Goal: Transaction & Acquisition: Purchase product/service

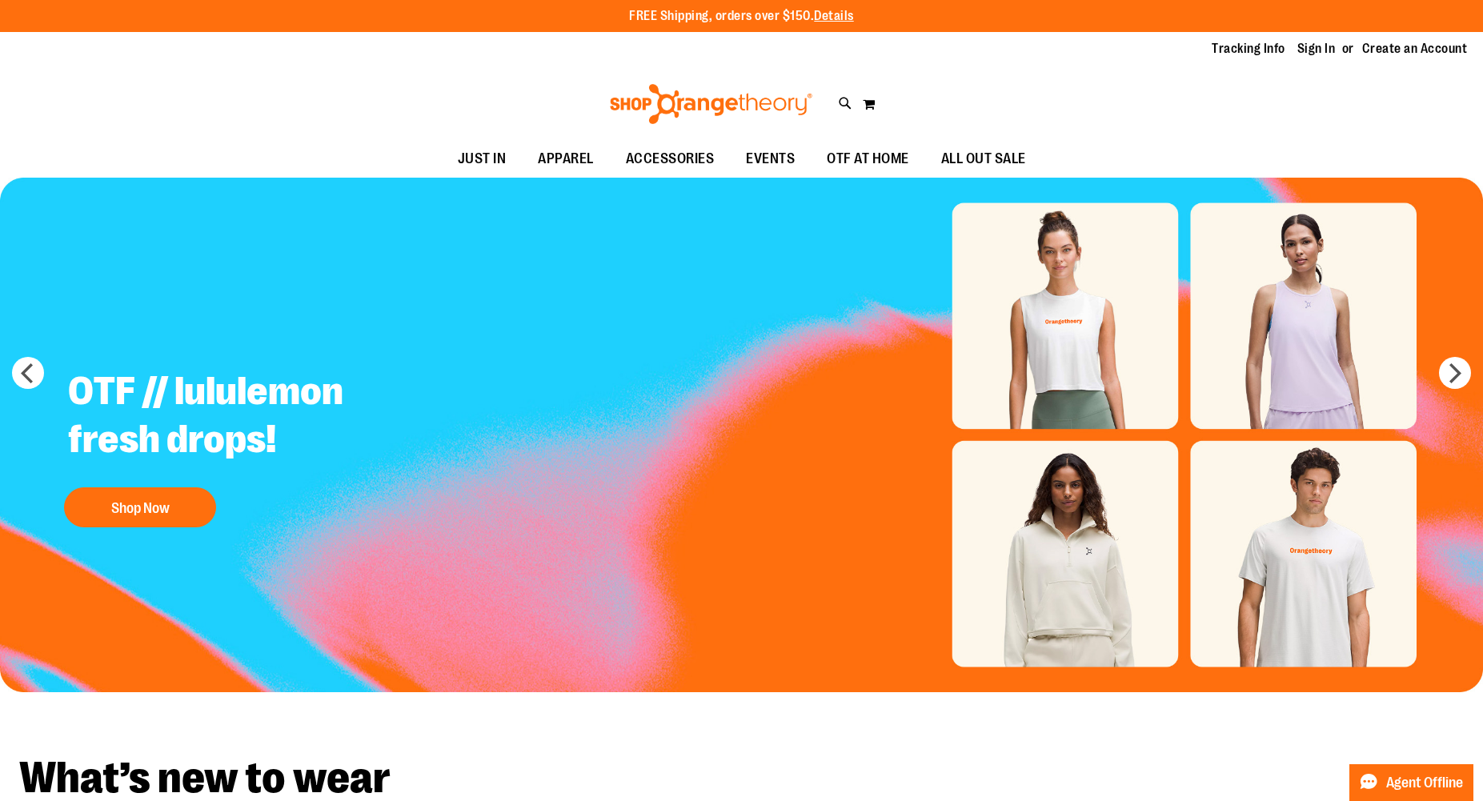
type input "**********"
click at [837, 105] on div "Toggle Nav Search Popular Suggestions Advanced Search" at bounding box center [741, 104] width 1483 height 74
click at [844, 99] on icon at bounding box center [846, 103] width 14 height 18
click at [383, 98] on input "Search" at bounding box center [742, 90] width 1177 height 53
type input "**********"
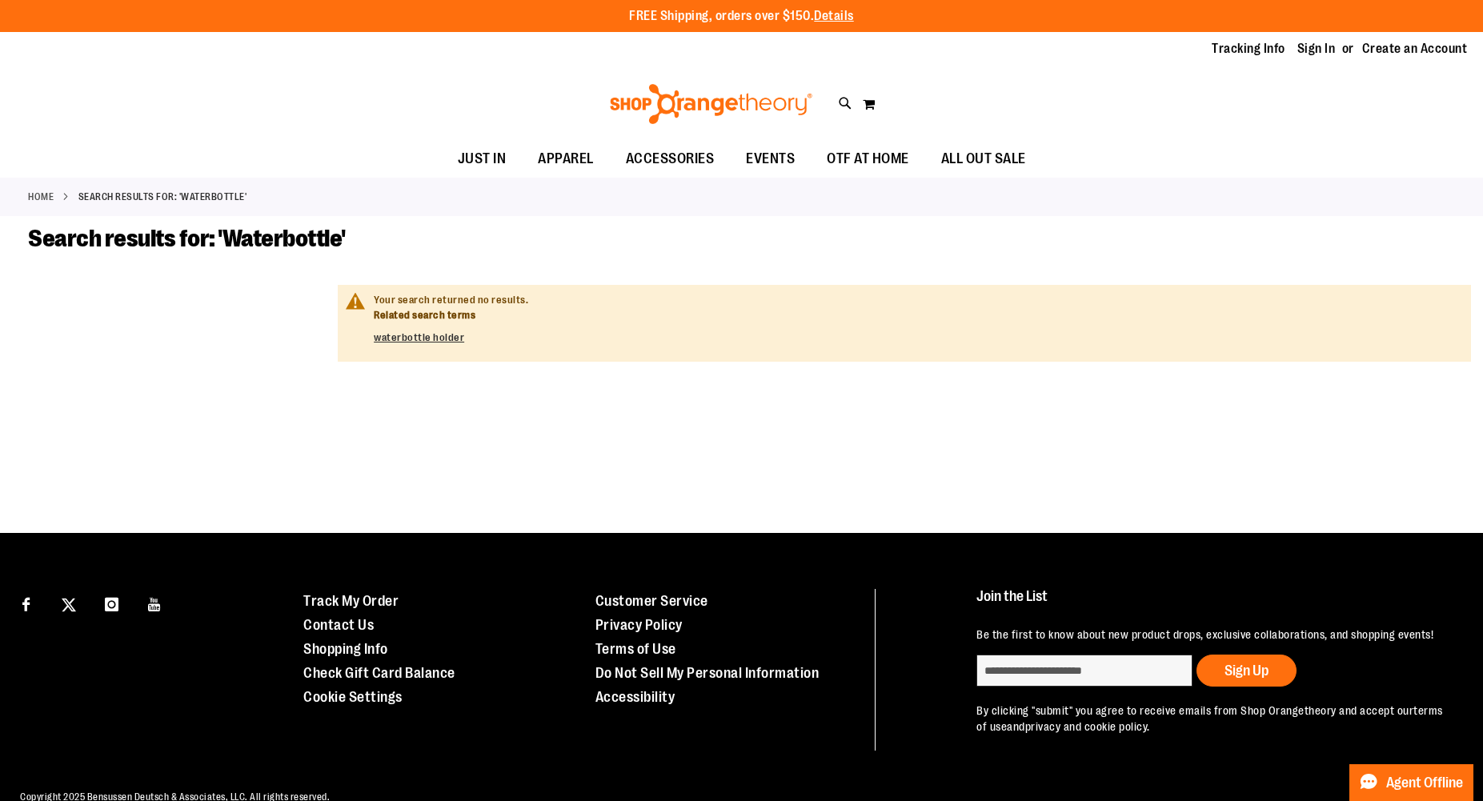
type input "**********"
drag, startPoint x: 106, startPoint y: 187, endPoint x: 105, endPoint y: 200, distance: 12.8
click at [106, 190] on div "Home Search results for: 'Waterbottle'" at bounding box center [741, 197] width 1483 height 38
click at [105, 200] on strong "Search results for: 'Waterbottle'" at bounding box center [162, 197] width 169 height 14
click at [93, 198] on strong "Search results for: 'Waterbottle'" at bounding box center [162, 197] width 169 height 14
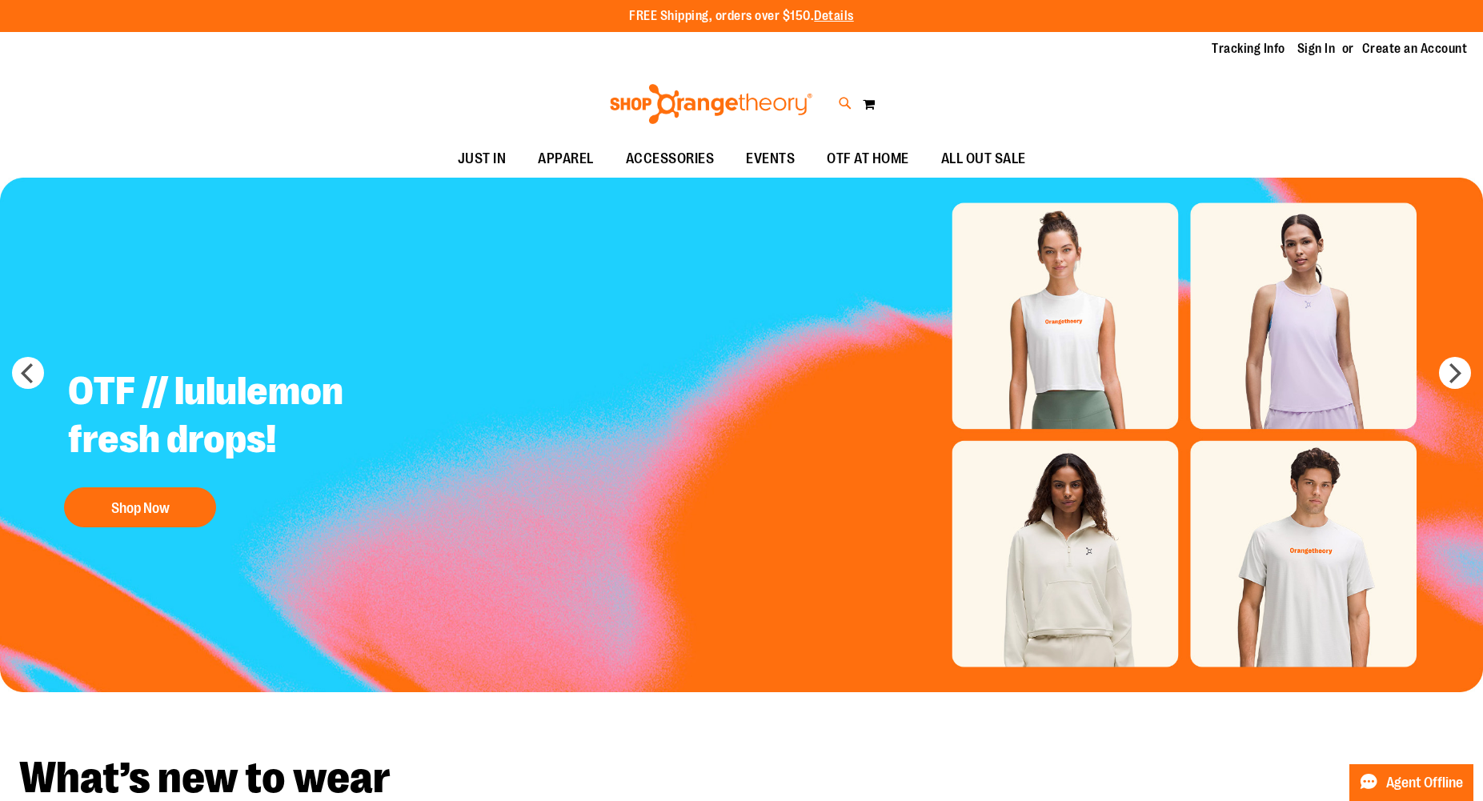
type input "**********"
click at [849, 106] on icon at bounding box center [846, 103] width 14 height 18
click at [795, 78] on input "Search" at bounding box center [742, 90] width 1177 height 53
type input "*"
type input "***"
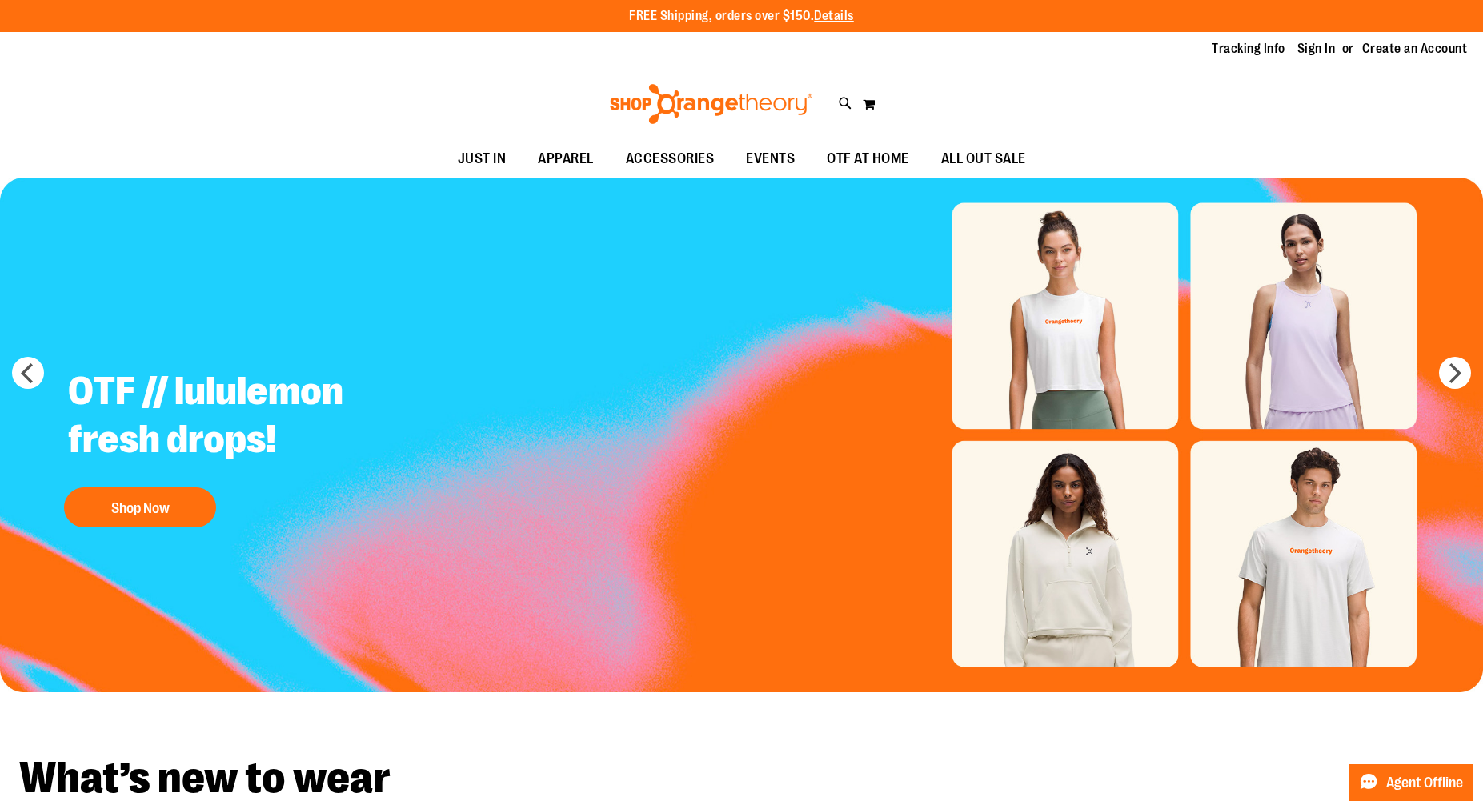
click at [94, 122] on div "Search *** Popular Suggestions $44.99" at bounding box center [741, 400] width 1483 height 801
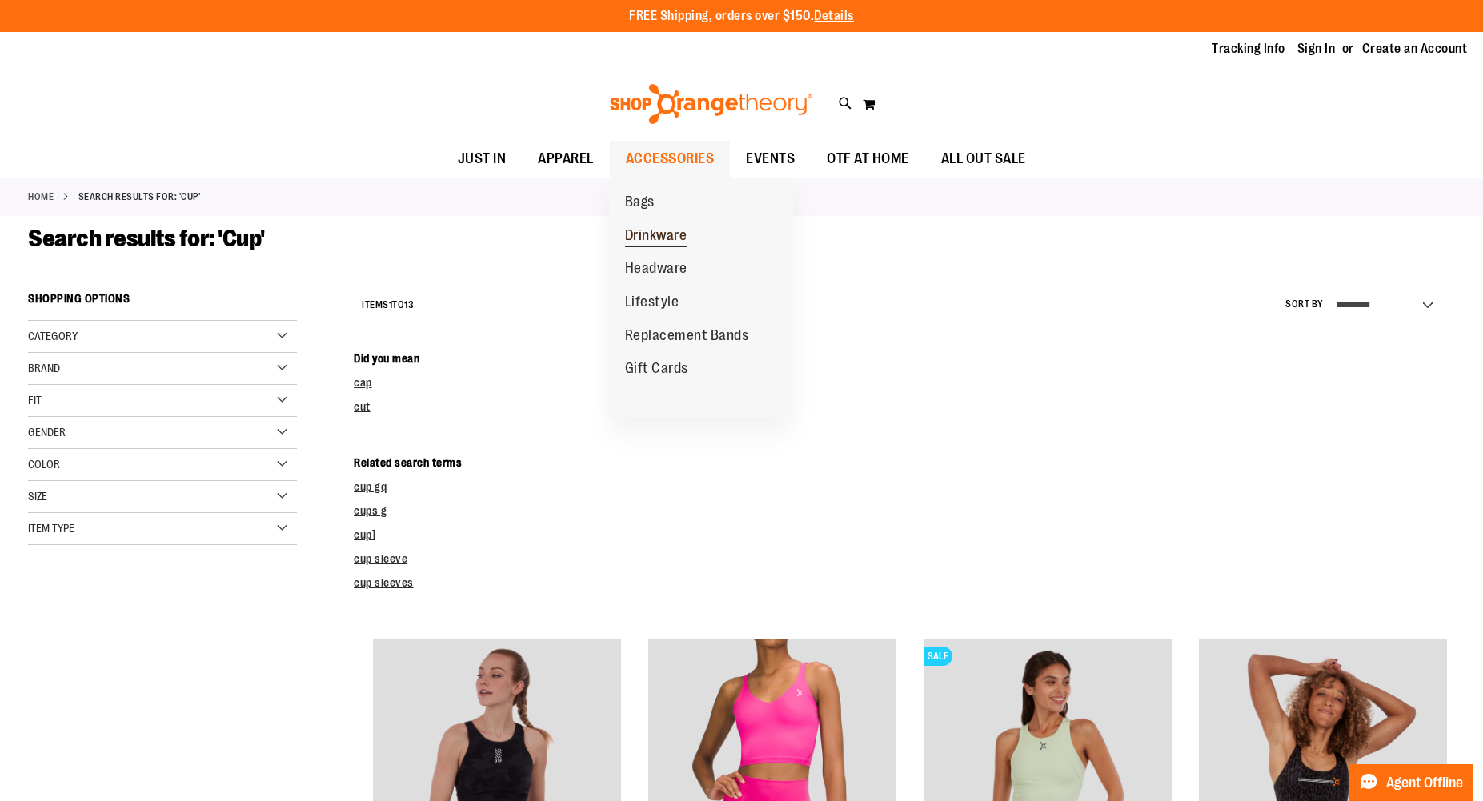
type input "**********"
click at [673, 234] on span "Drinkware" at bounding box center [656, 237] width 62 height 20
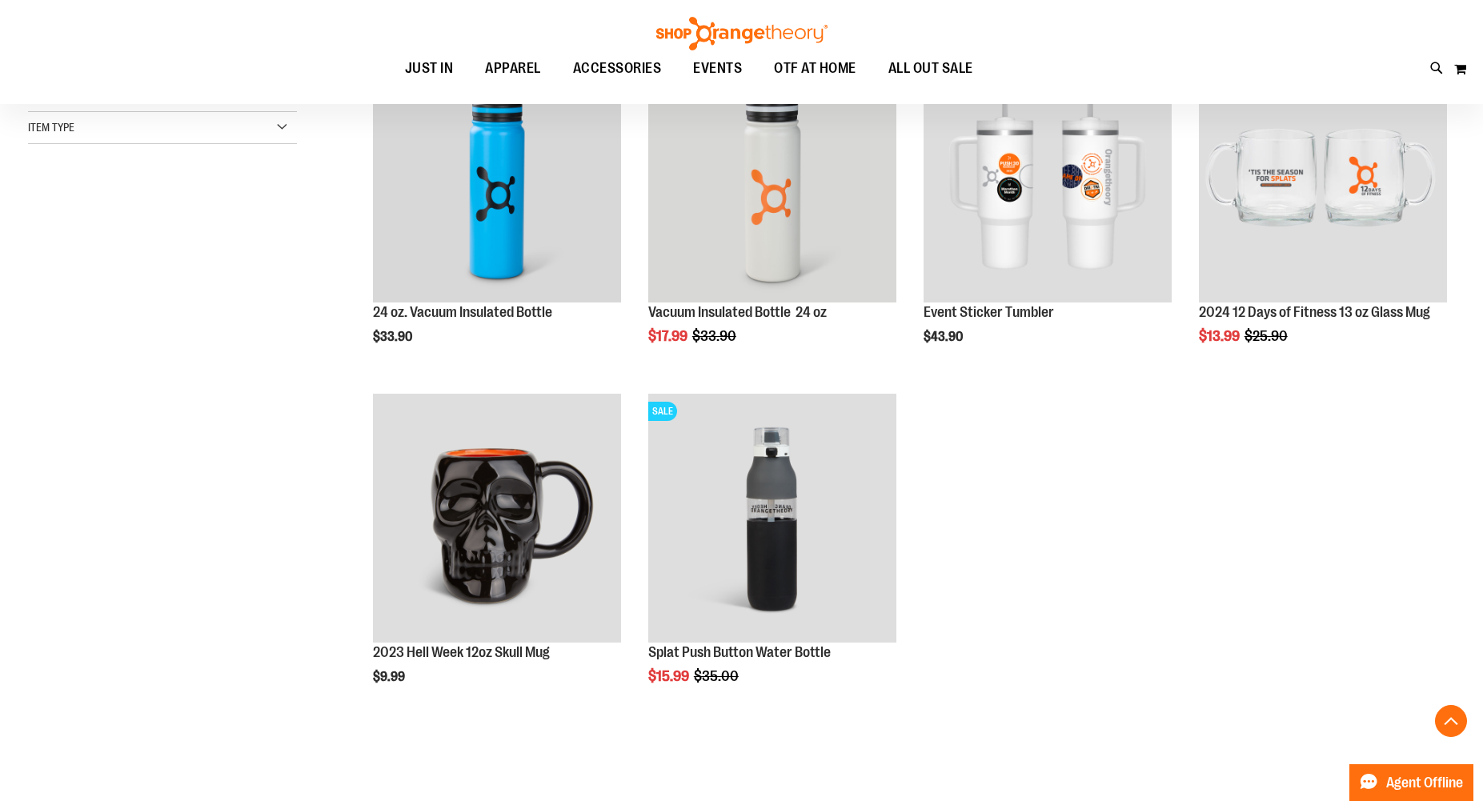
scroll to position [264, 0]
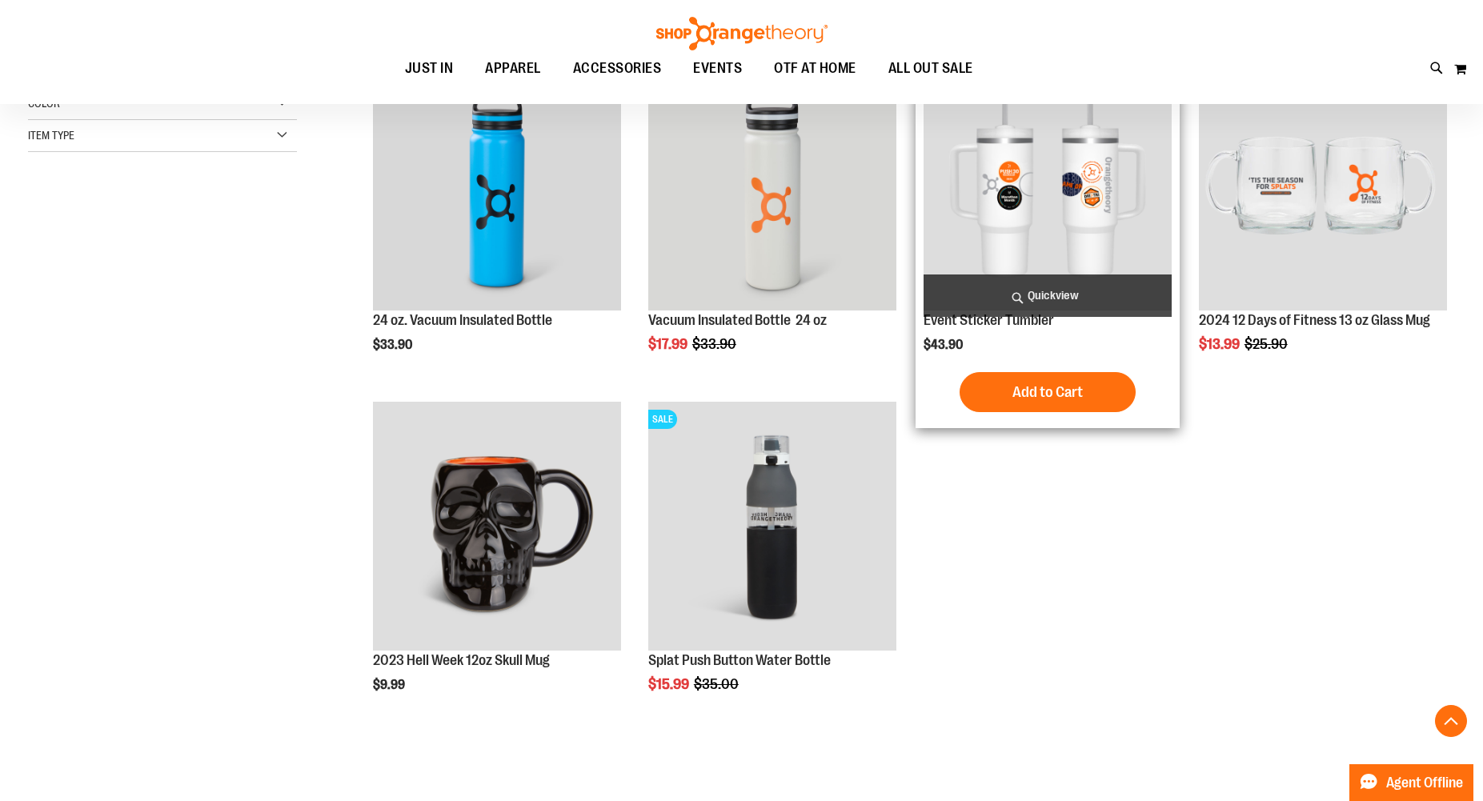
type input "**********"
click at [1073, 232] on img "product" at bounding box center [1048, 186] width 248 height 248
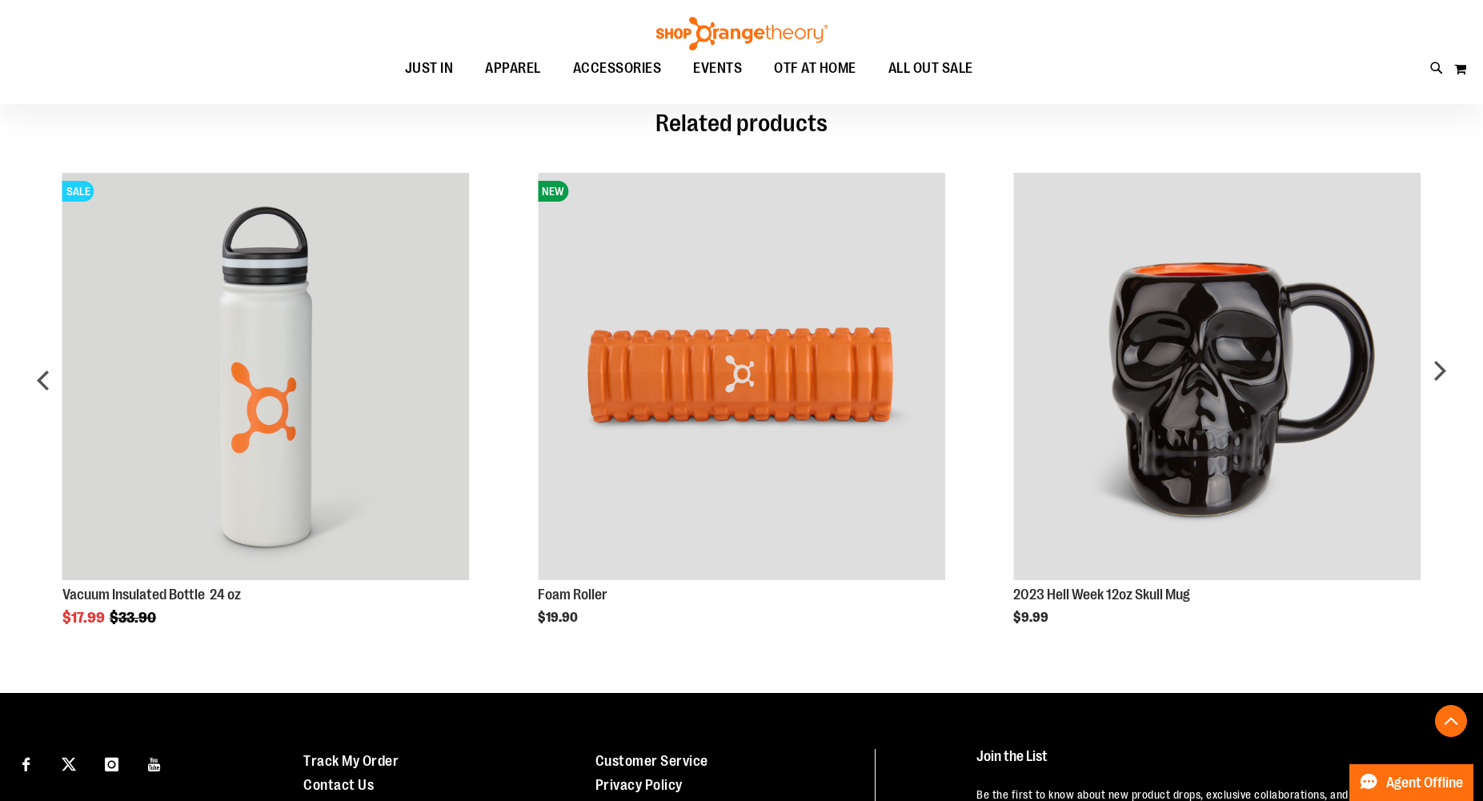
scroll to position [949, 0]
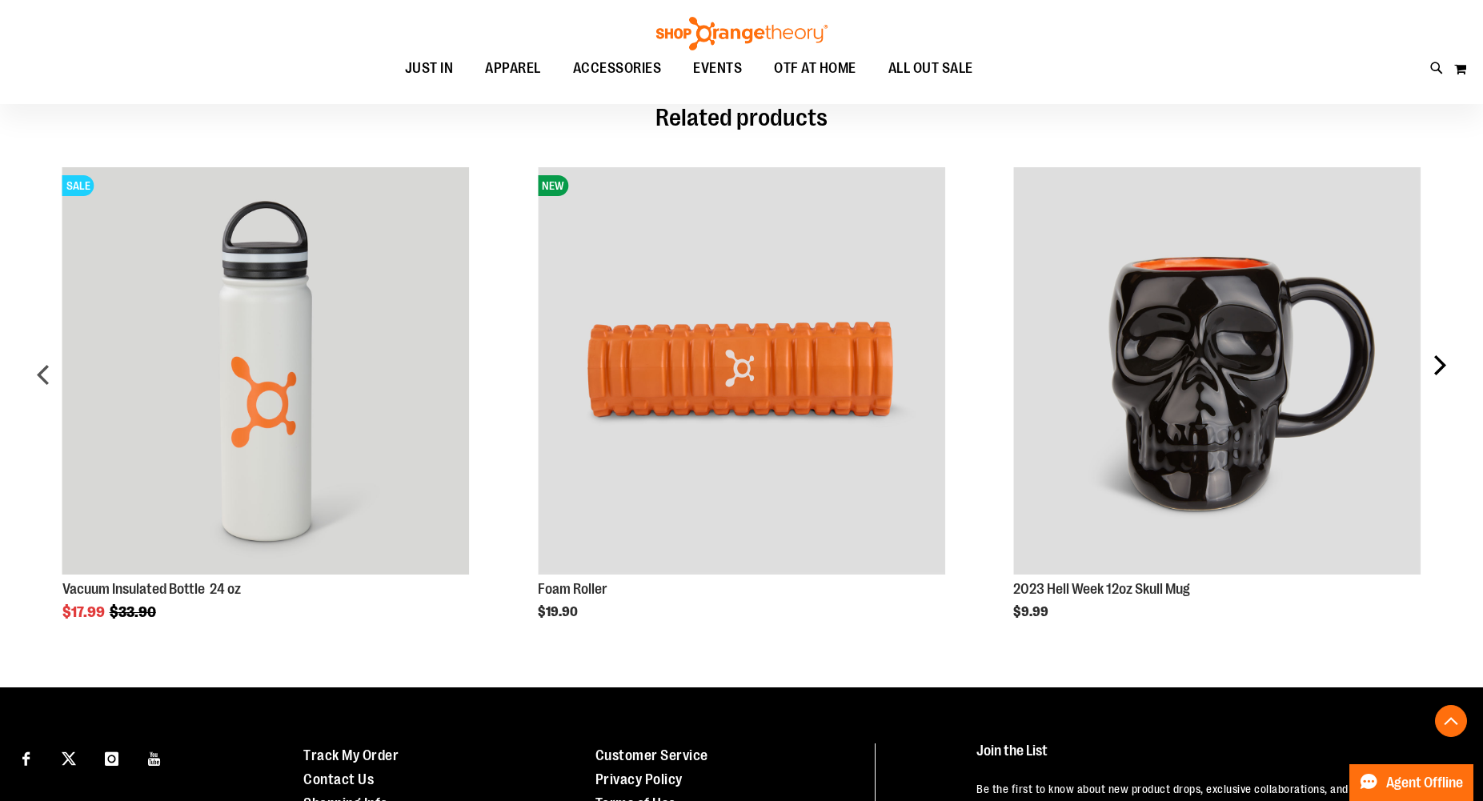
type input "**********"
click at [1439, 363] on div "next" at bounding box center [1439, 381] width 32 height 476
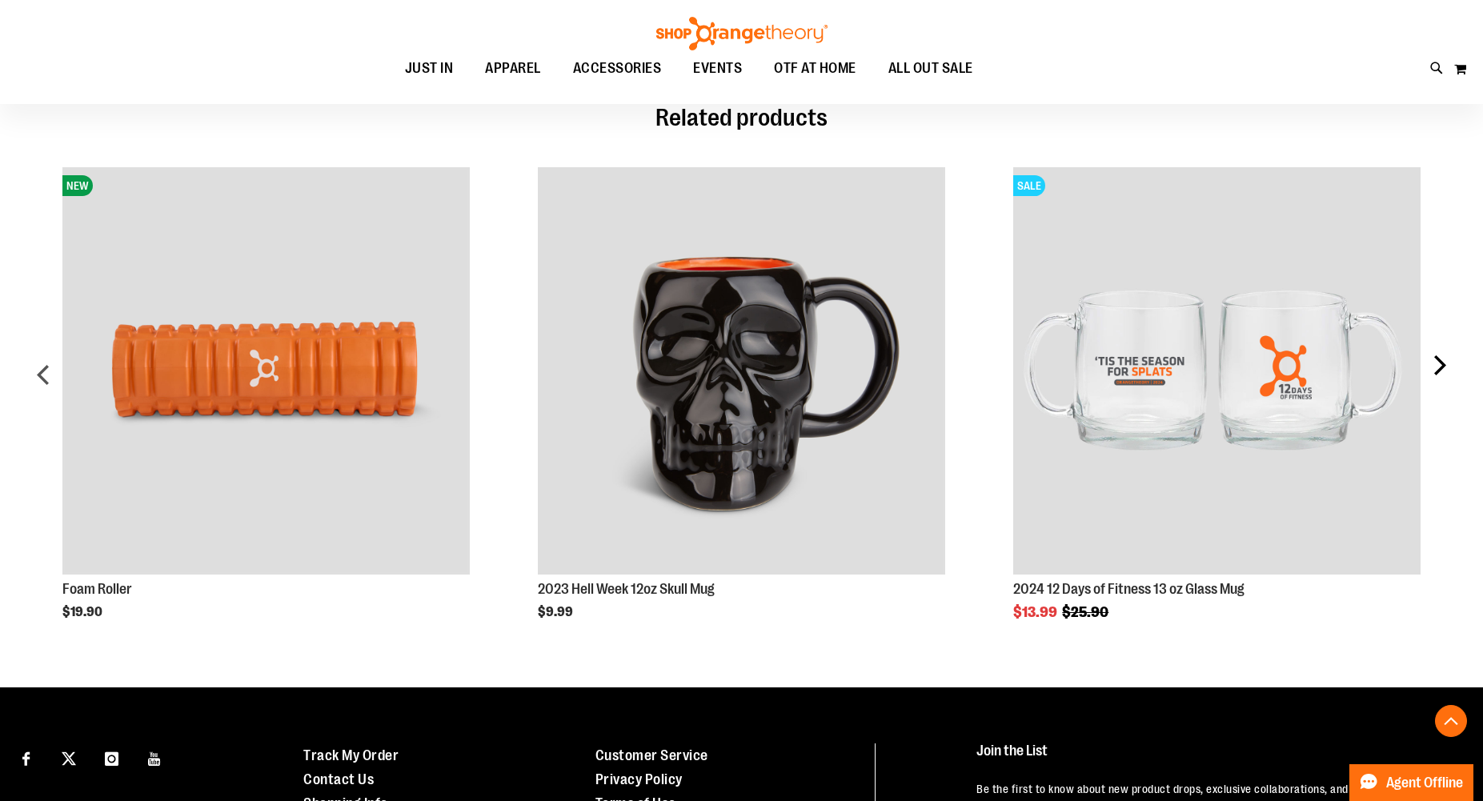
click at [1441, 359] on div "next" at bounding box center [1439, 381] width 32 height 476
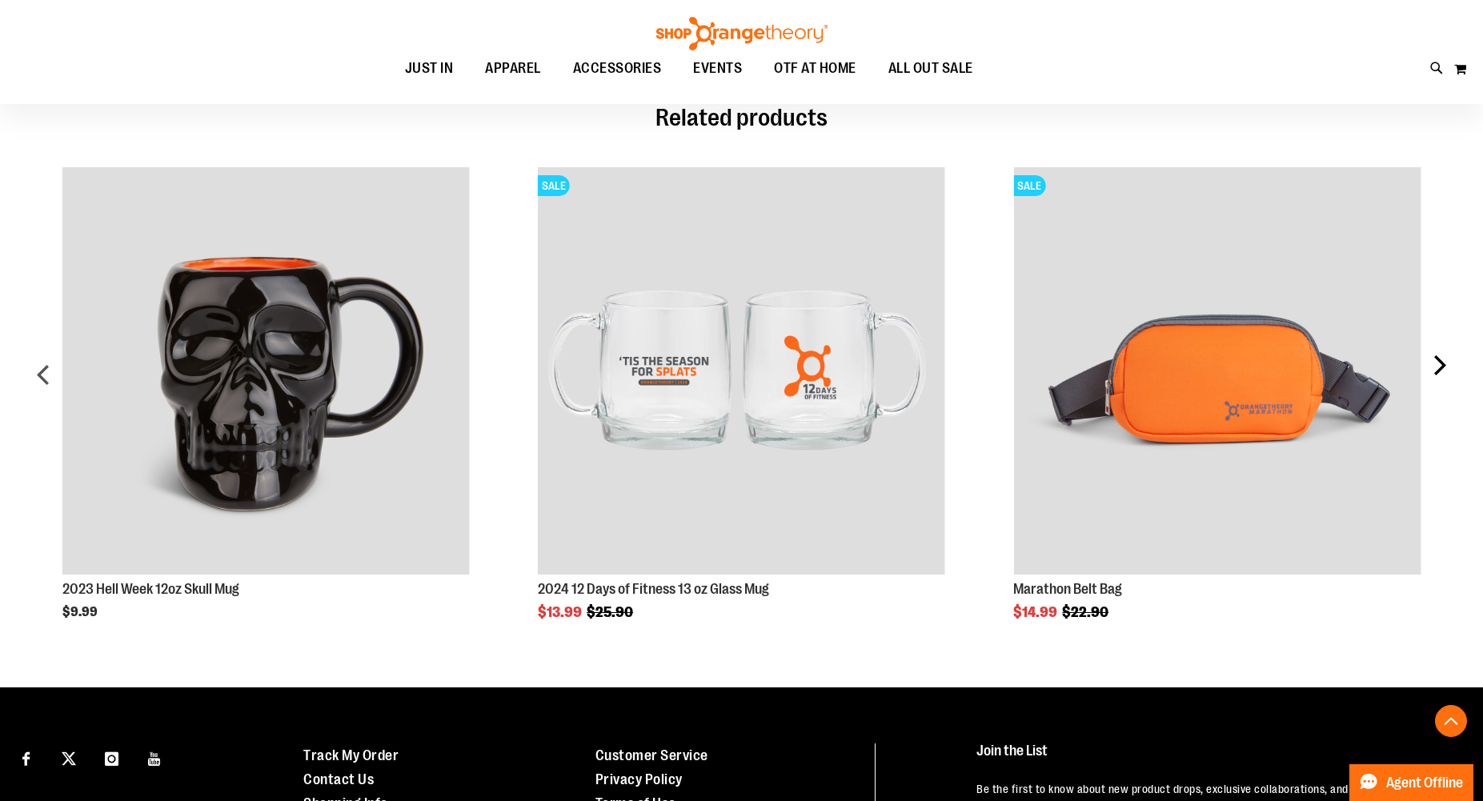
click at [1441, 359] on div "next" at bounding box center [1439, 381] width 32 height 476
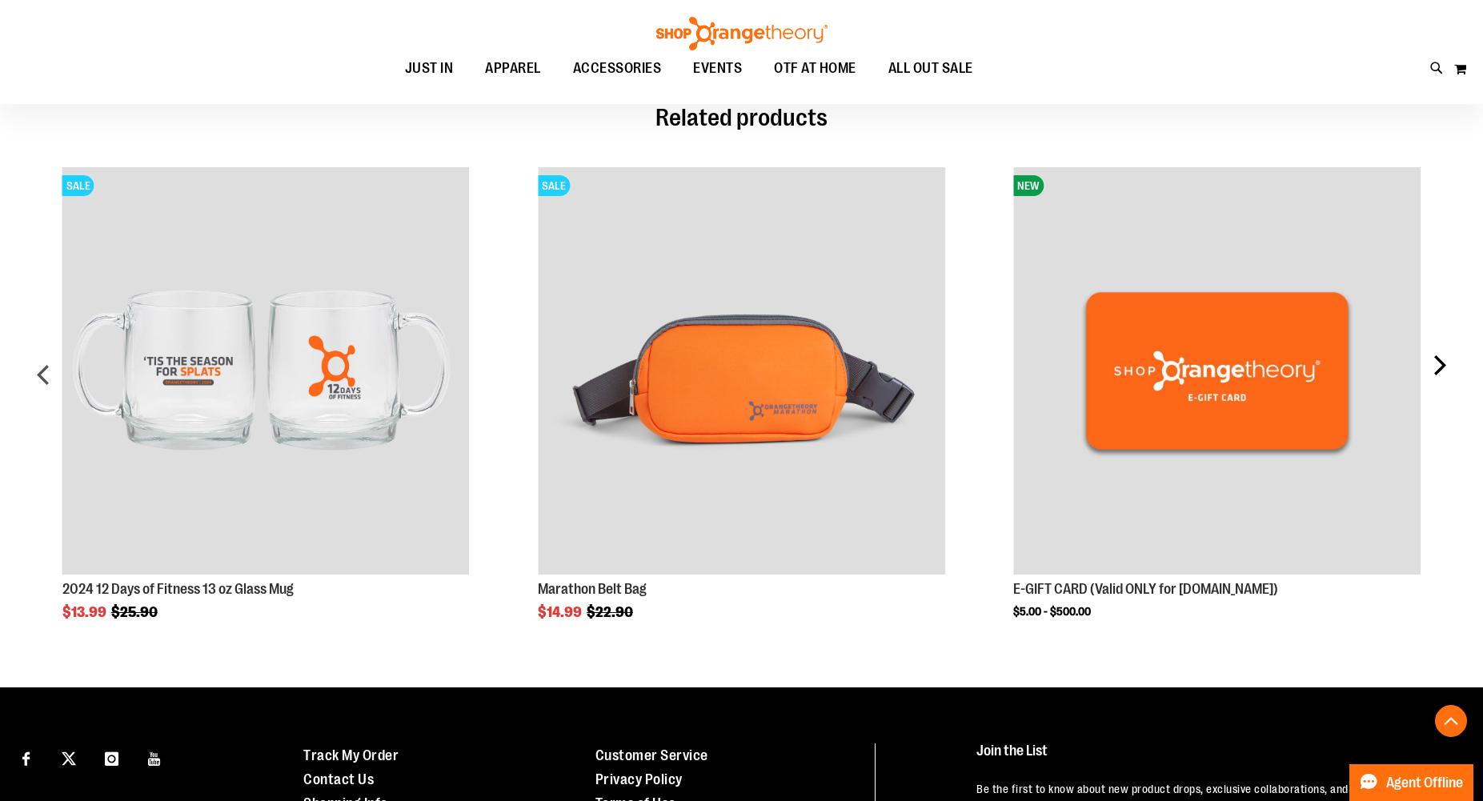
click at [1441, 359] on div "next" at bounding box center [1439, 381] width 32 height 476
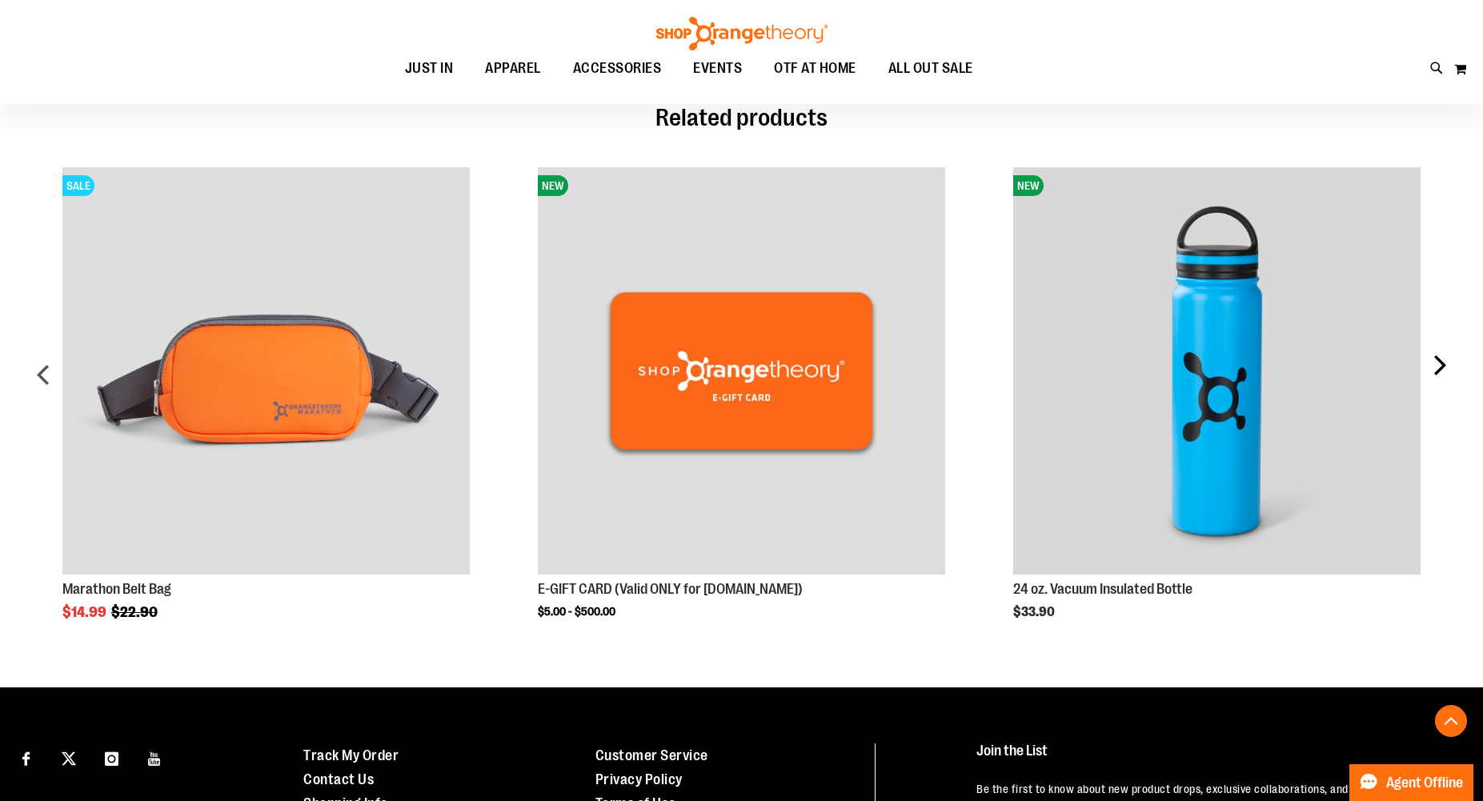
click at [1441, 359] on div "next" at bounding box center [1439, 381] width 32 height 476
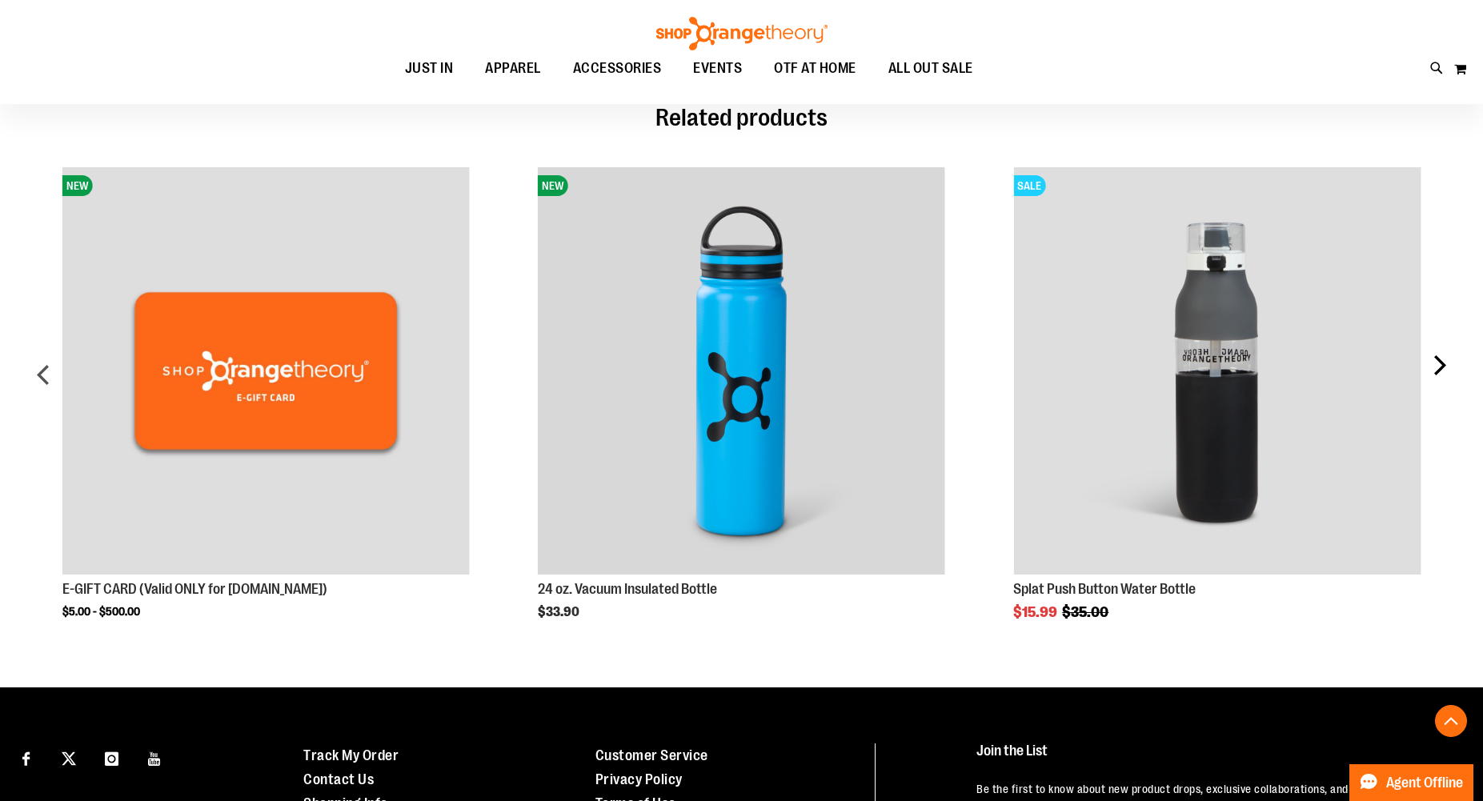
click at [1441, 359] on div "next" at bounding box center [1439, 381] width 32 height 476
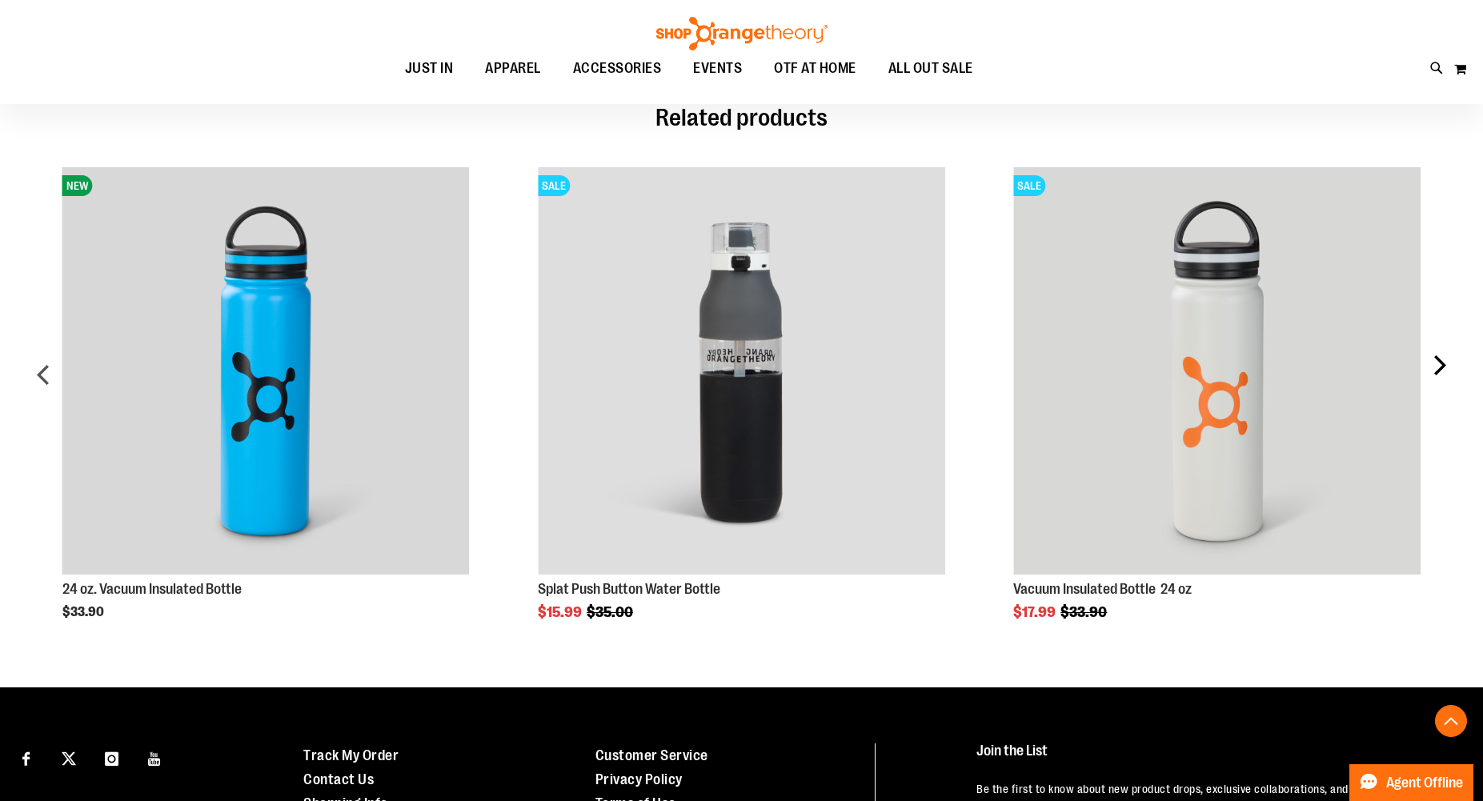
click at [1448, 363] on div "next" at bounding box center [1439, 381] width 32 height 476
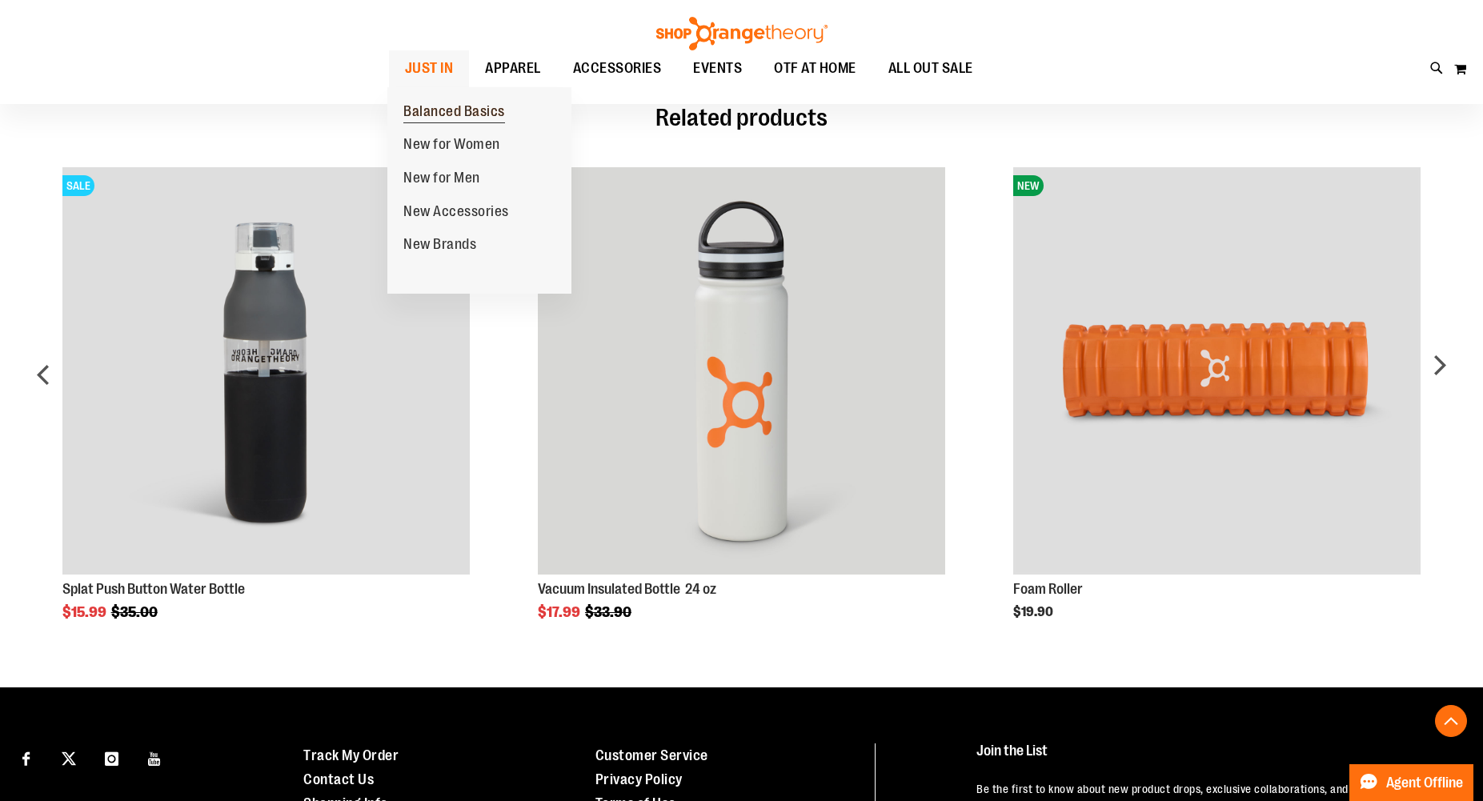
click at [439, 114] on span "Balanced Basics" at bounding box center [454, 113] width 102 height 20
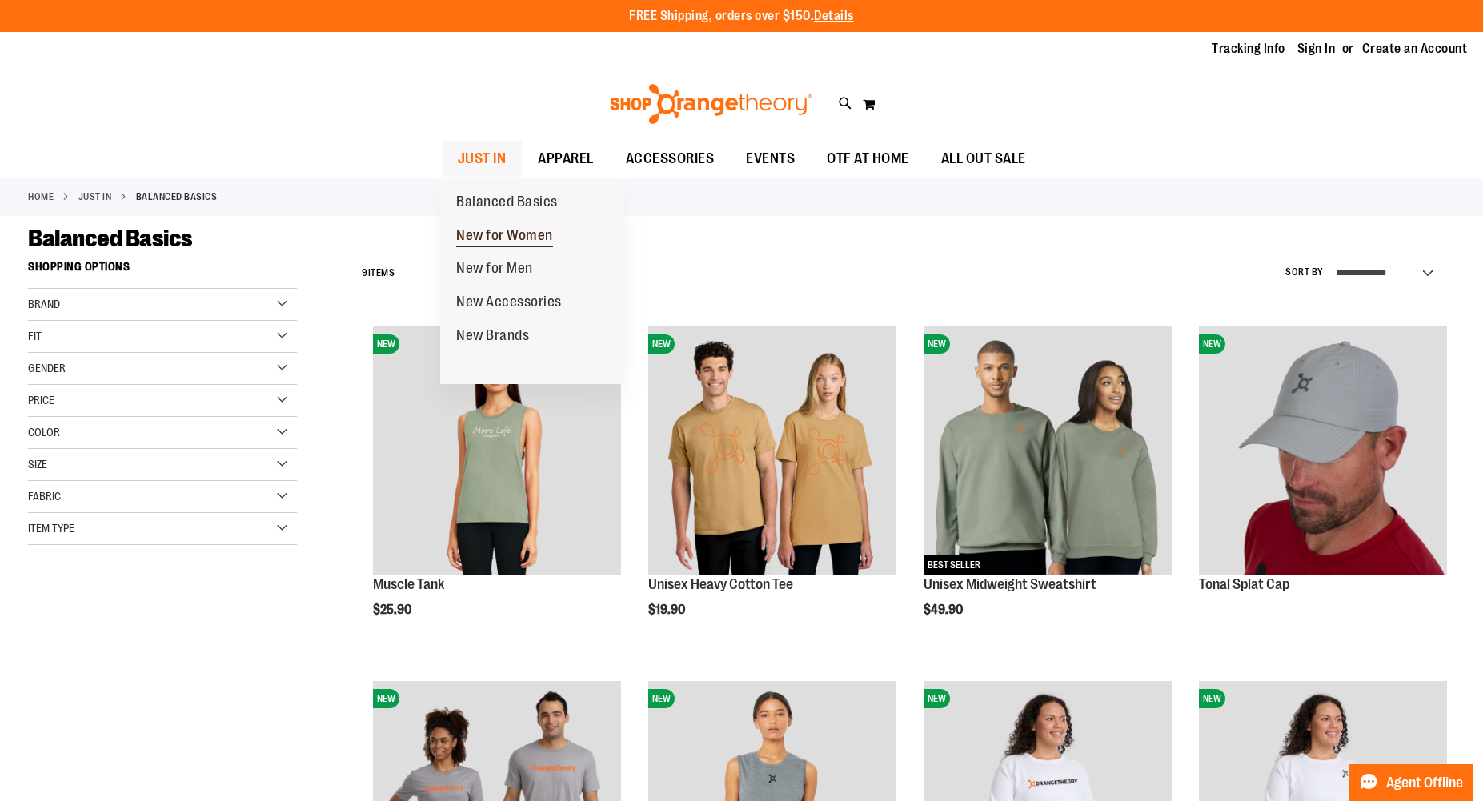
type input "**********"
click at [508, 236] on span "New for Women" at bounding box center [504, 237] width 97 height 20
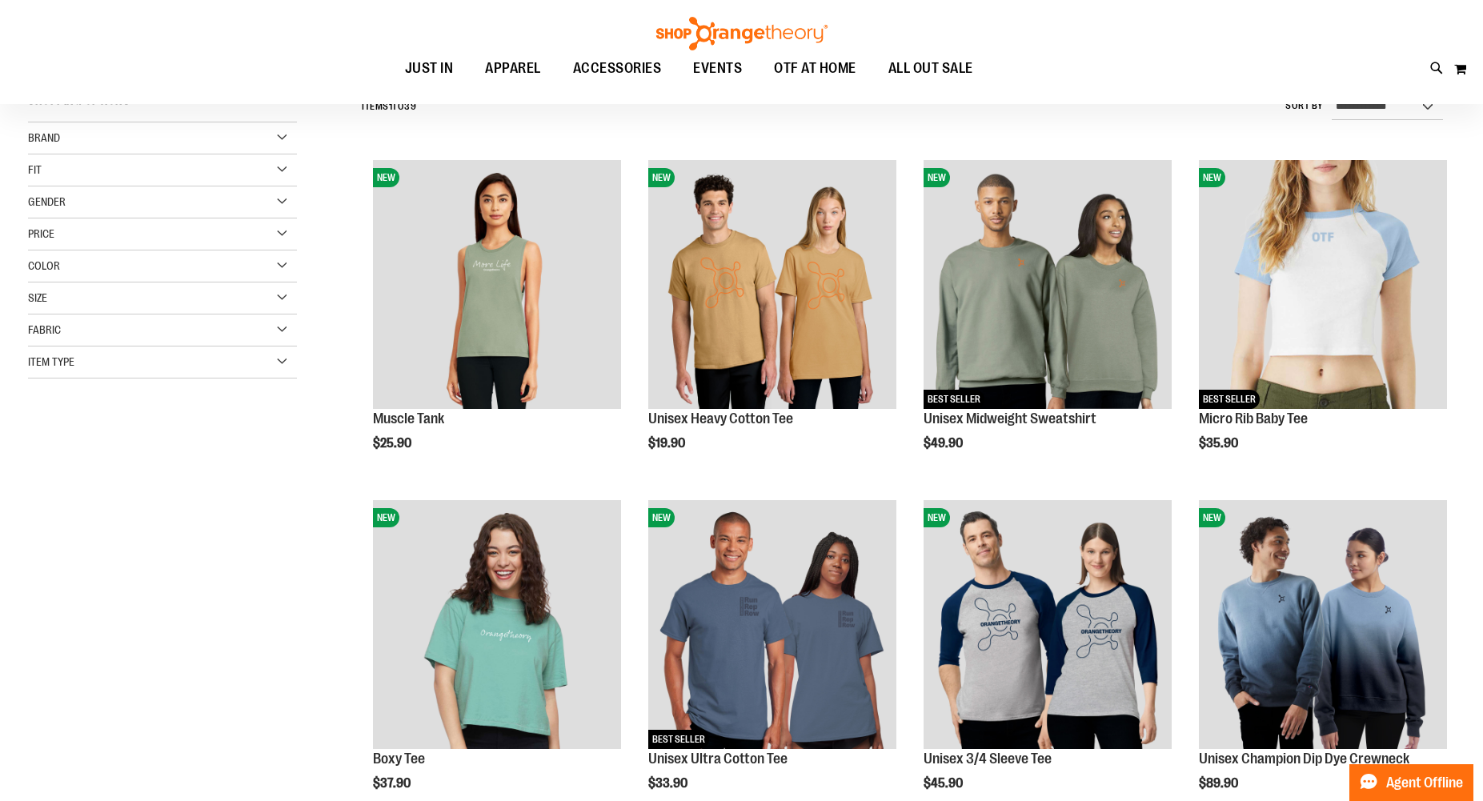
scroll to position [209, 0]
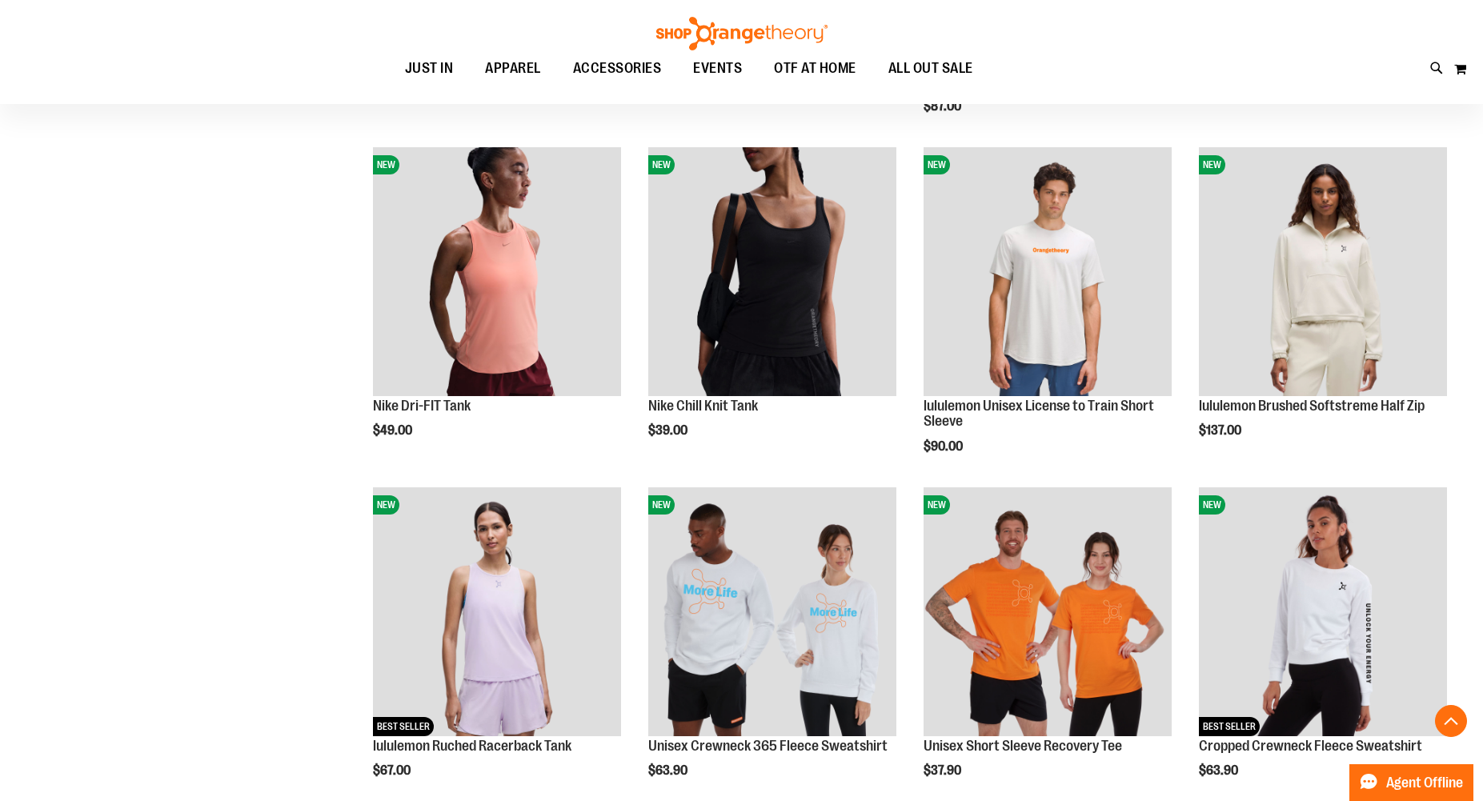
scroll to position [1228, 0]
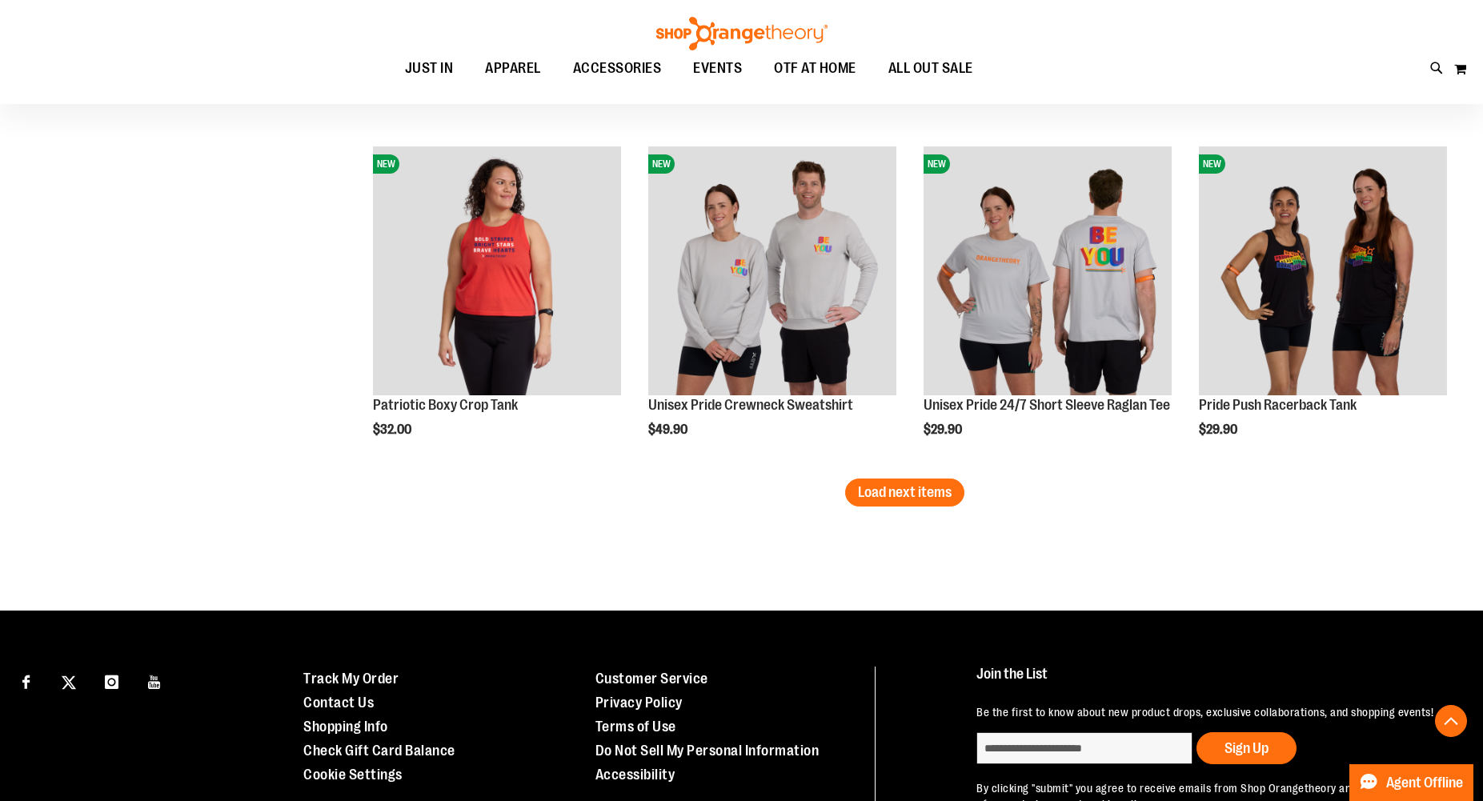
scroll to position [2903, 0]
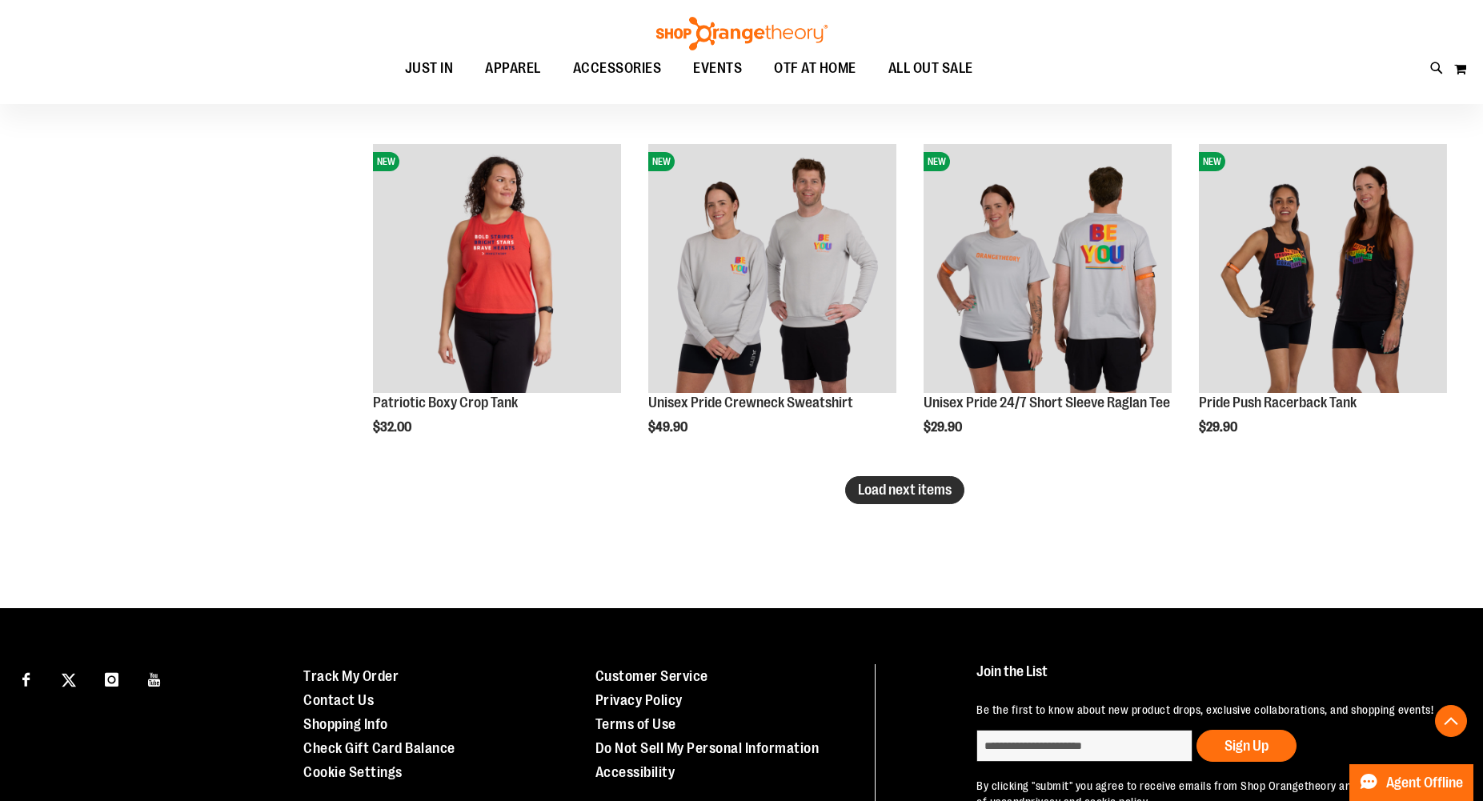
type input "**********"
click at [928, 495] on span "Load next items" at bounding box center [905, 490] width 94 height 16
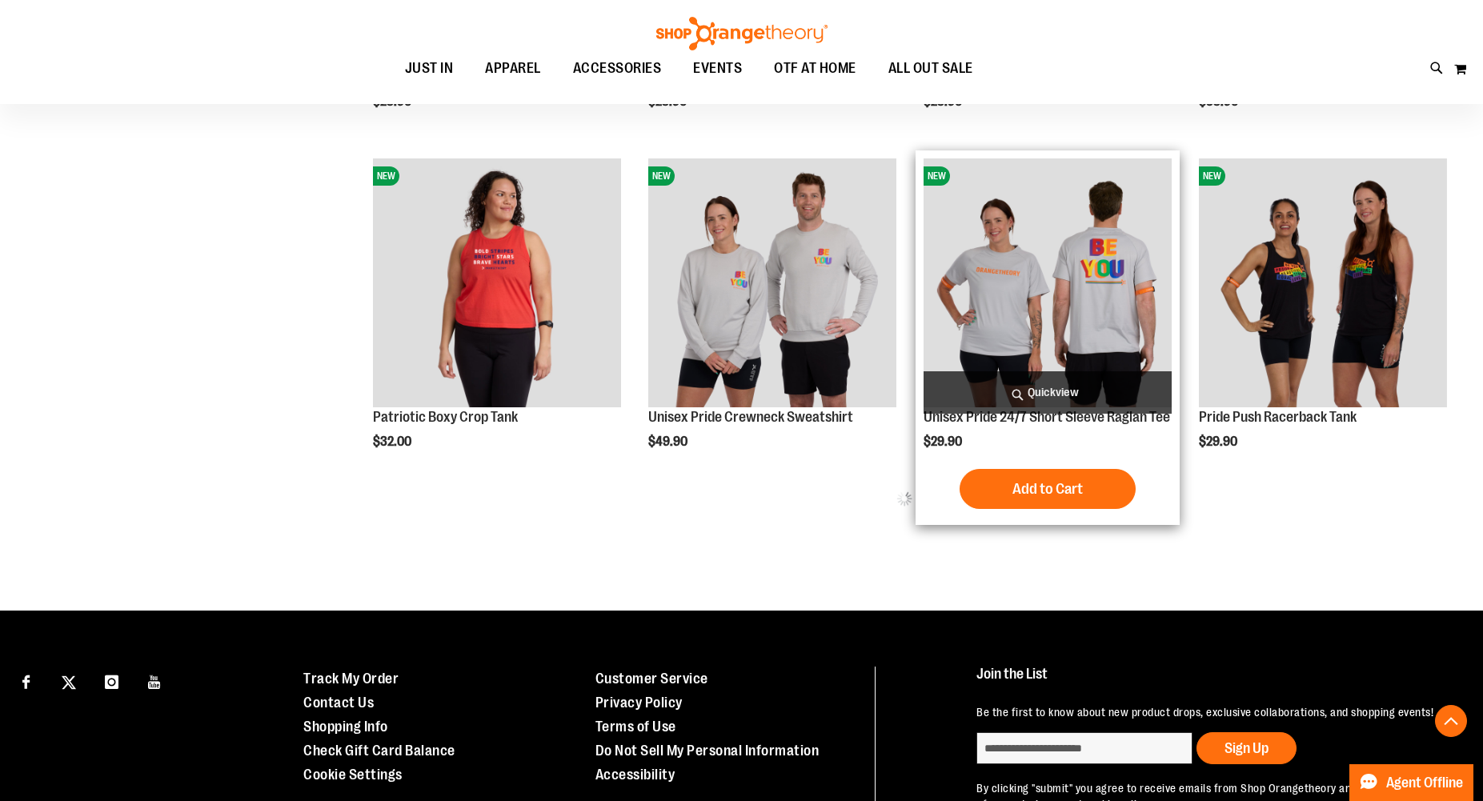
scroll to position [2878, 0]
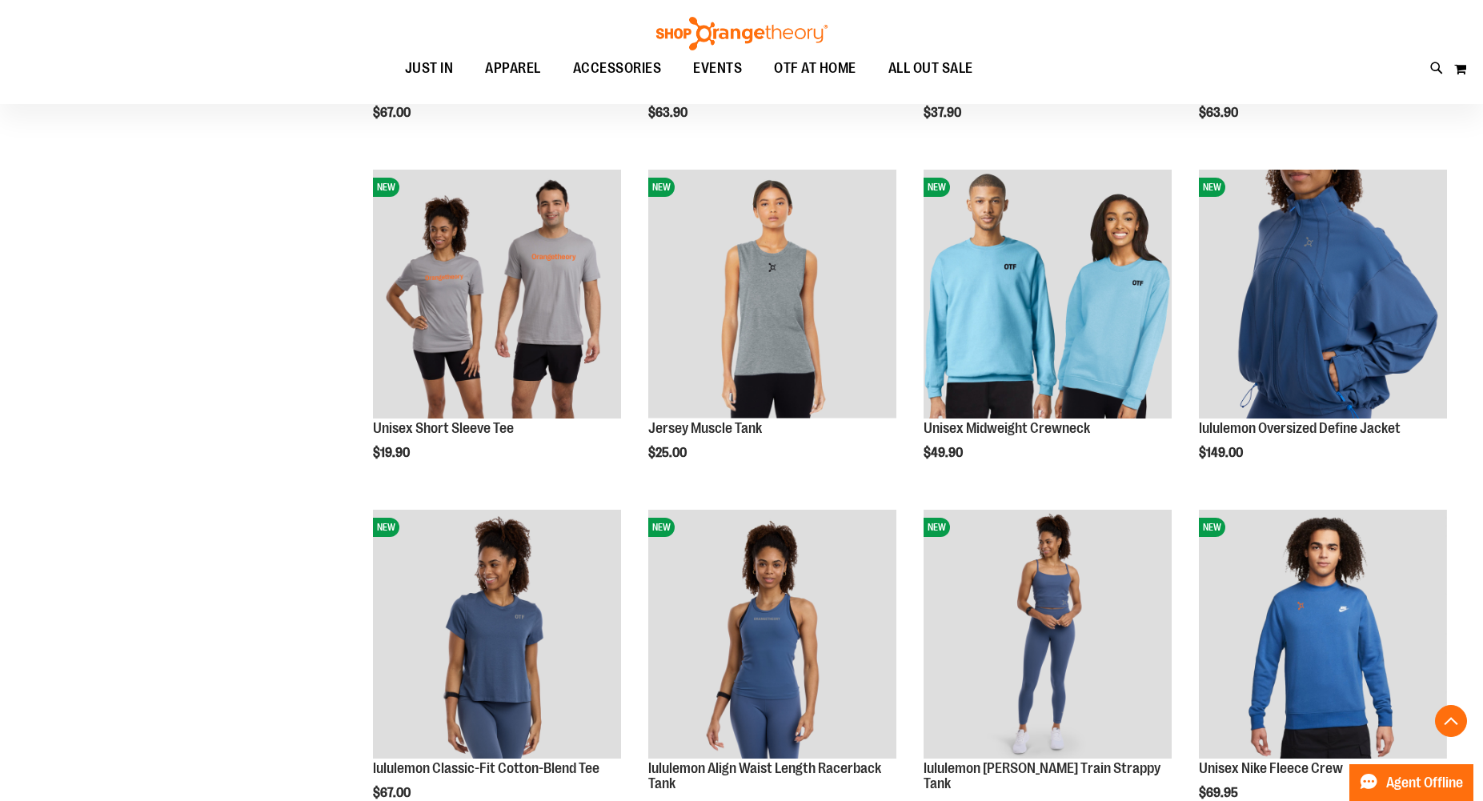
scroll to position [516, 0]
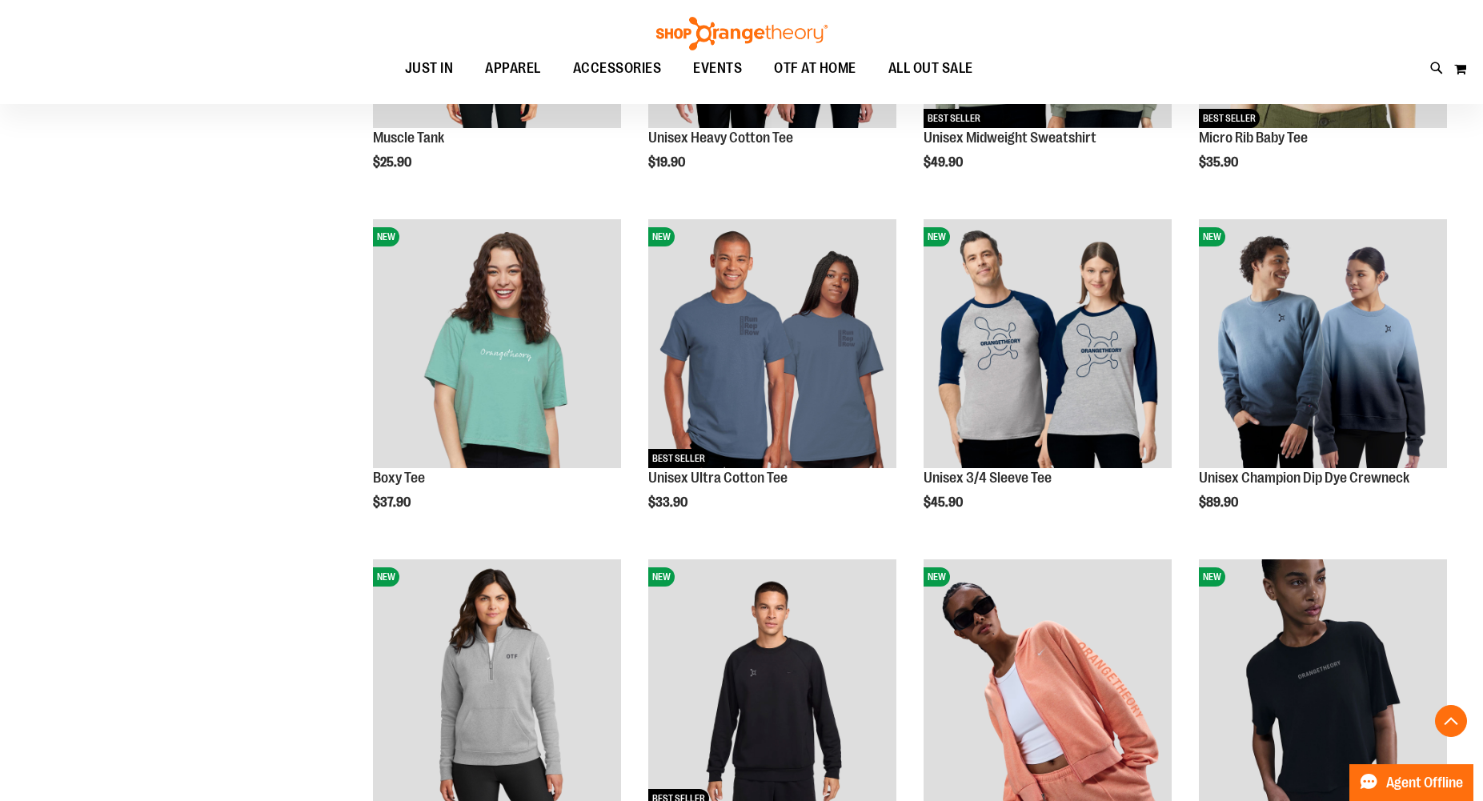
scroll to position [446, 0]
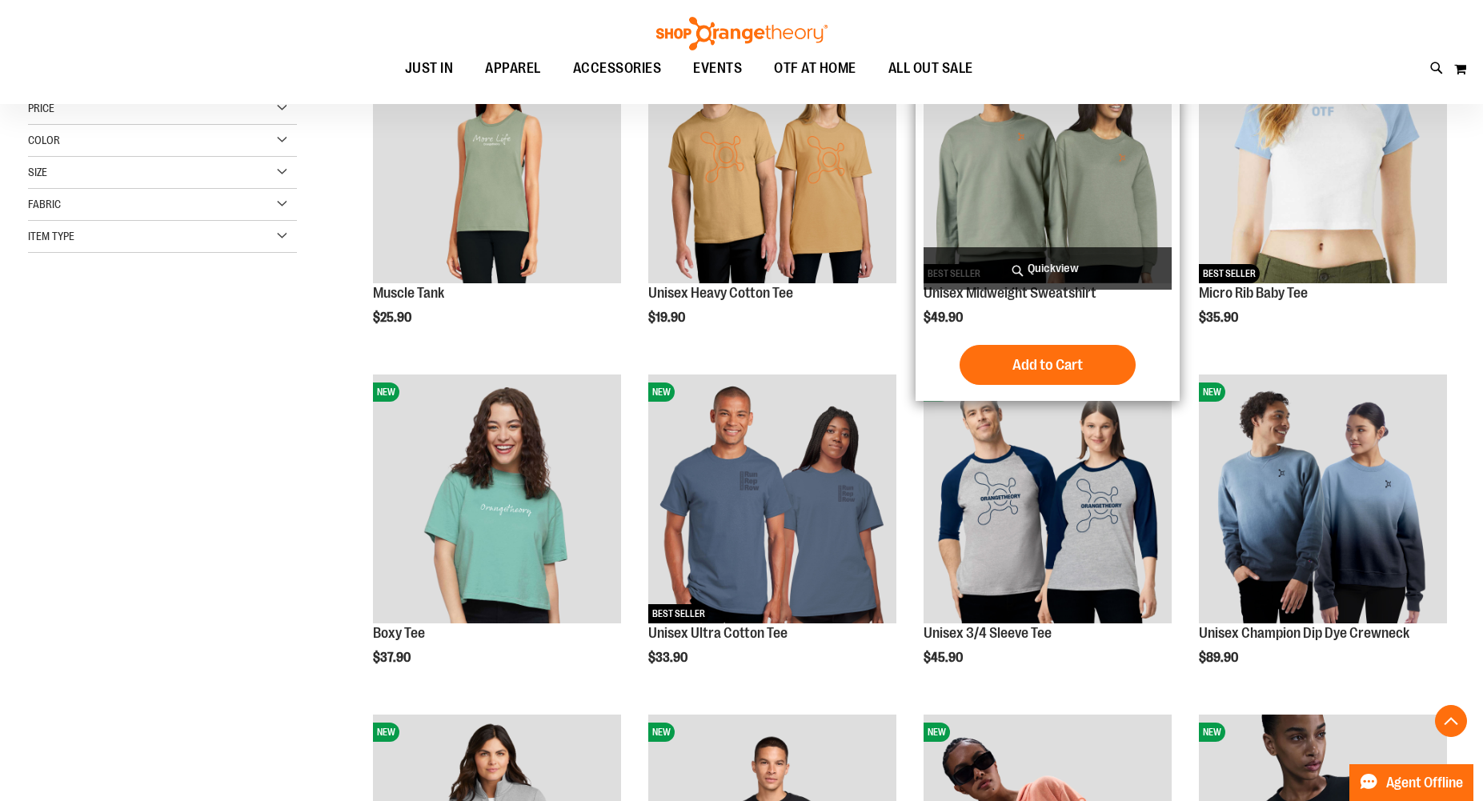
scroll to position [303, 0]
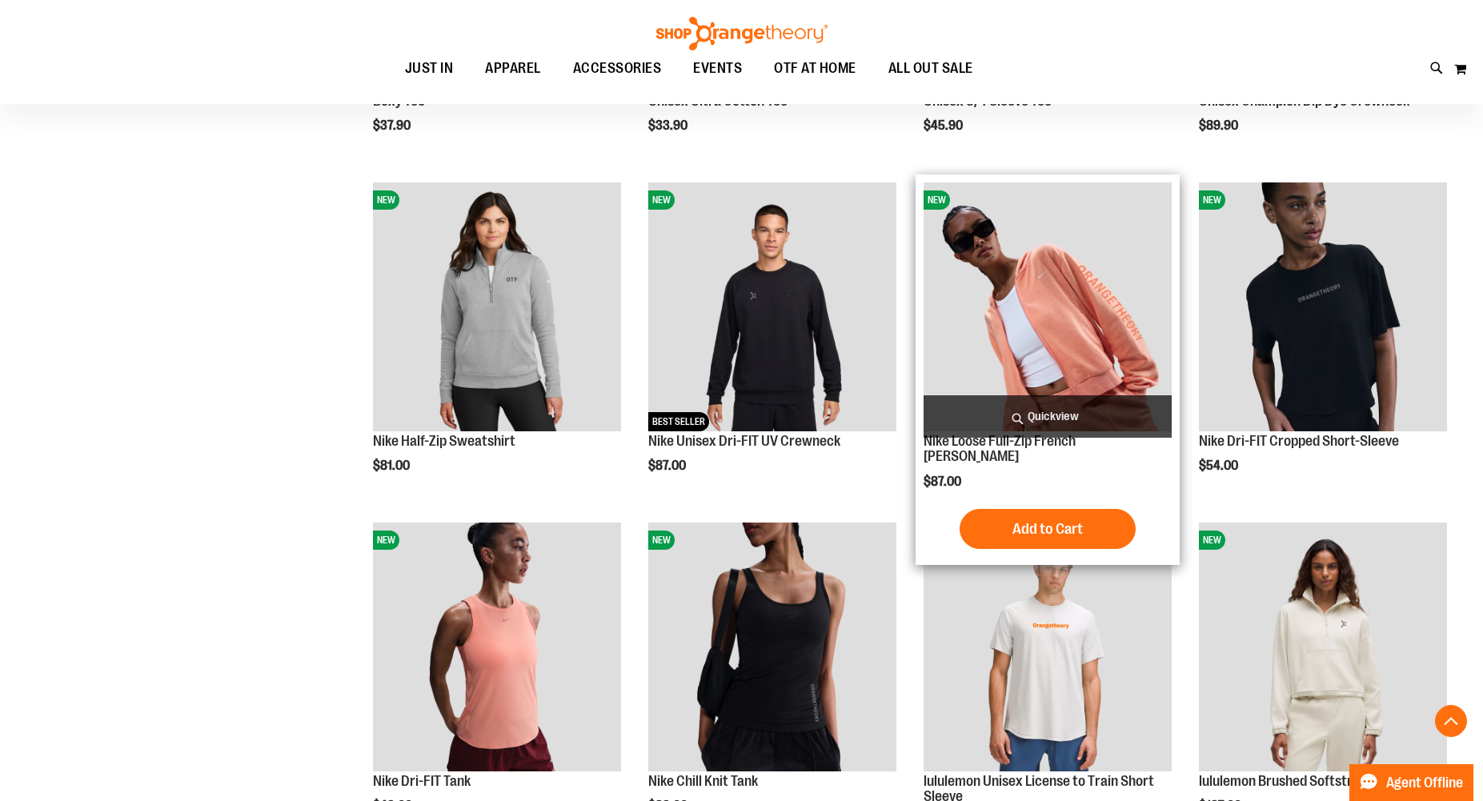
scroll to position [825, 0]
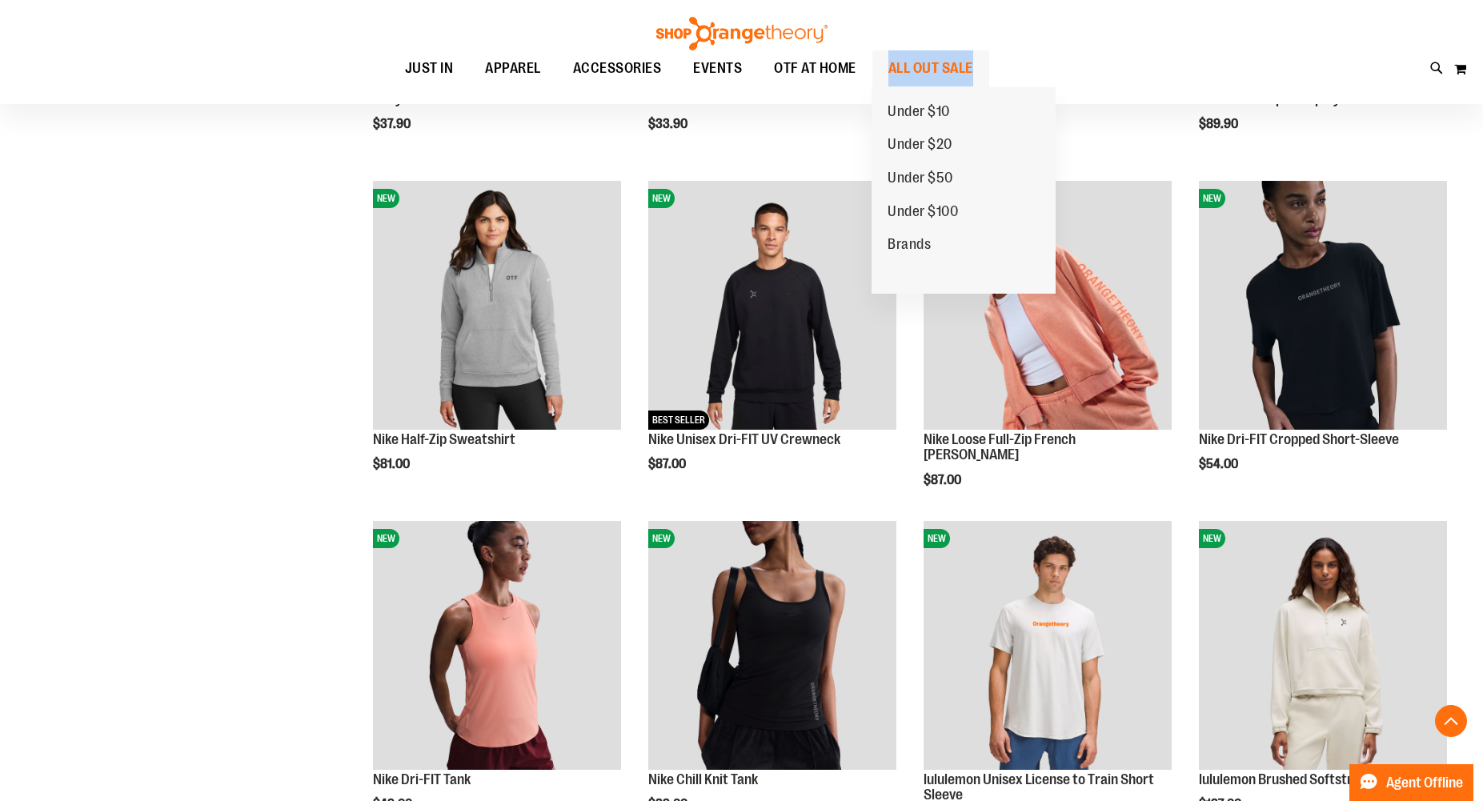
click at [904, 62] on span "ALL OUT SALE" at bounding box center [930, 68] width 85 height 36
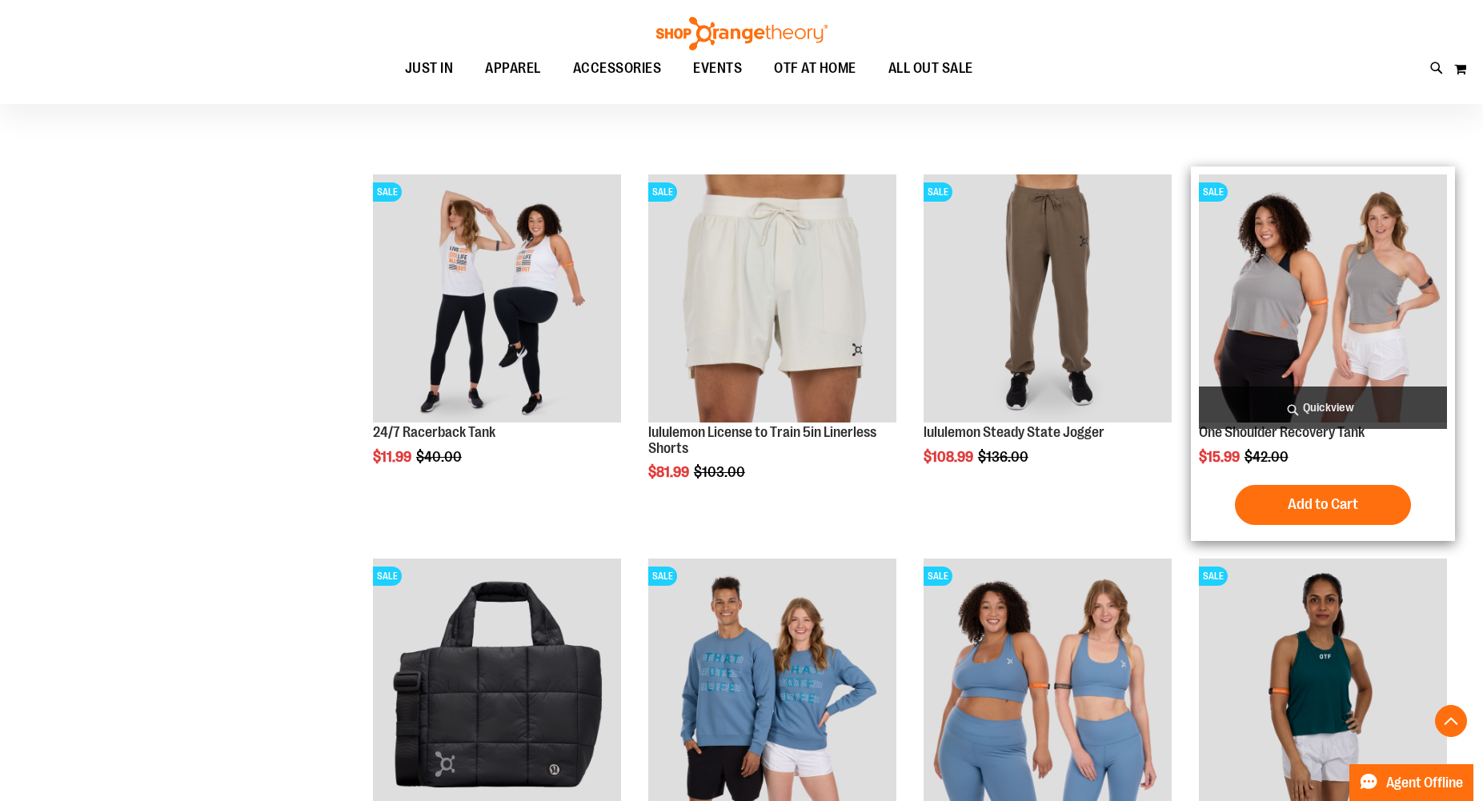
scroll to position [535, 0]
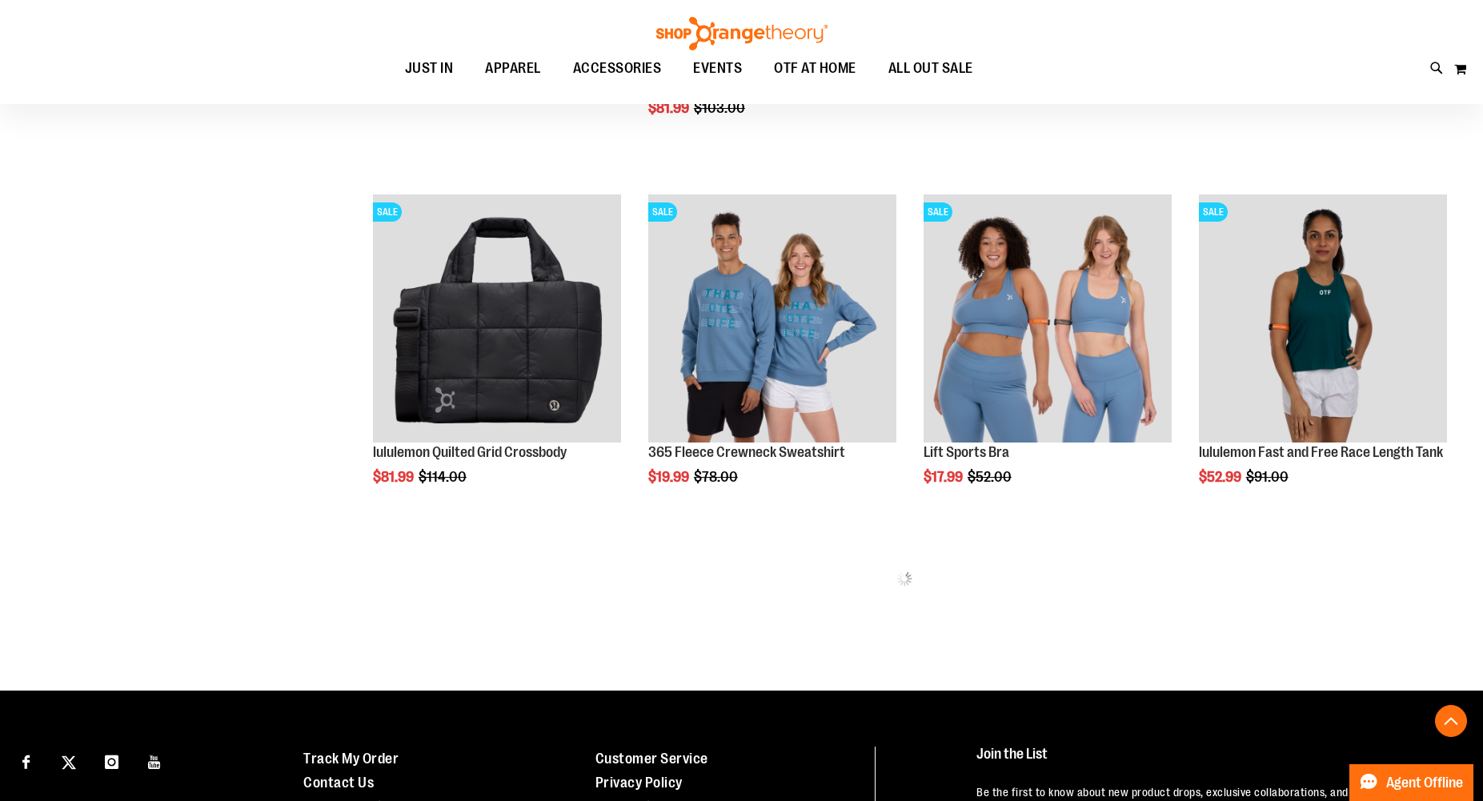
scroll to position [953, 0]
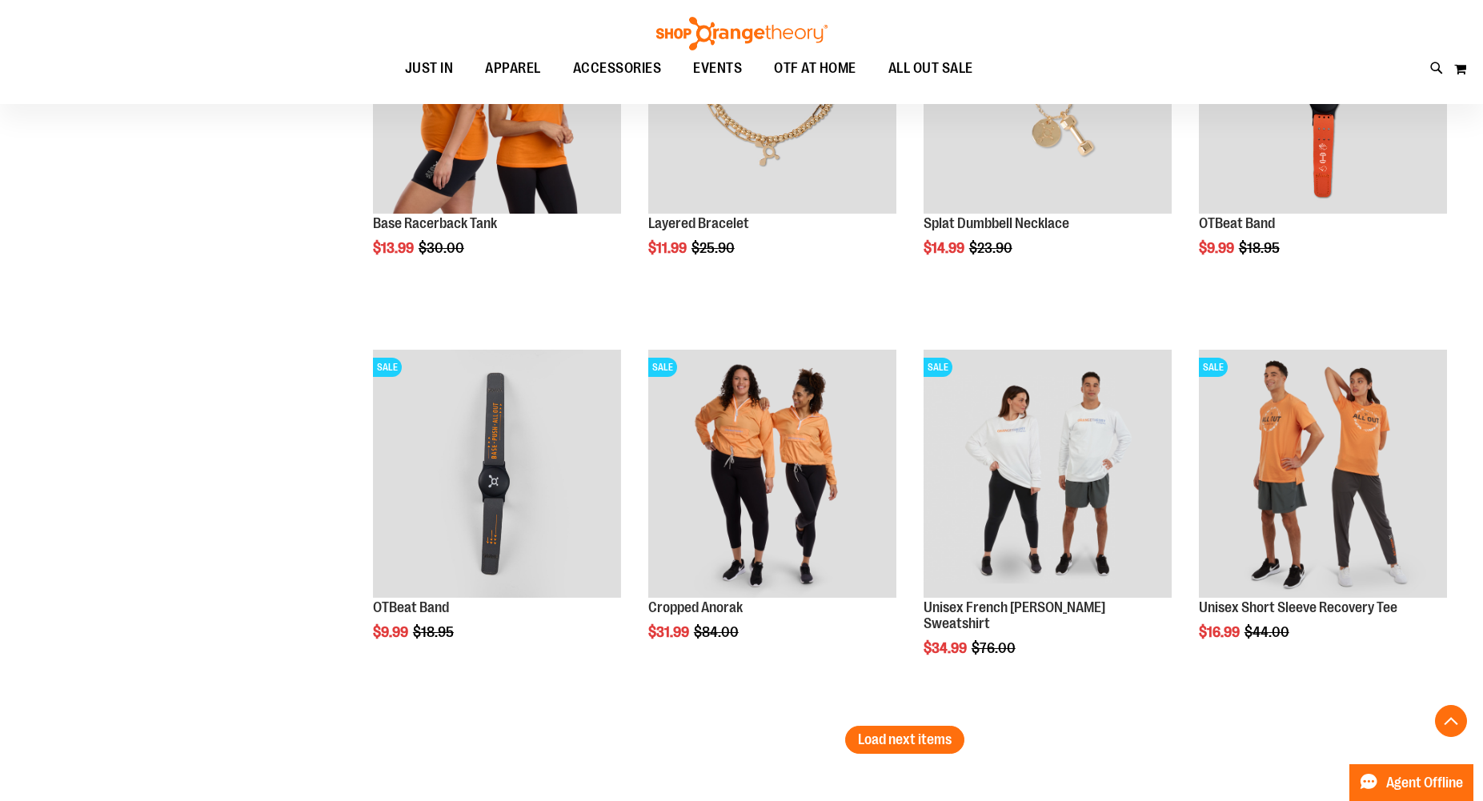
scroll to position [3059, 0]
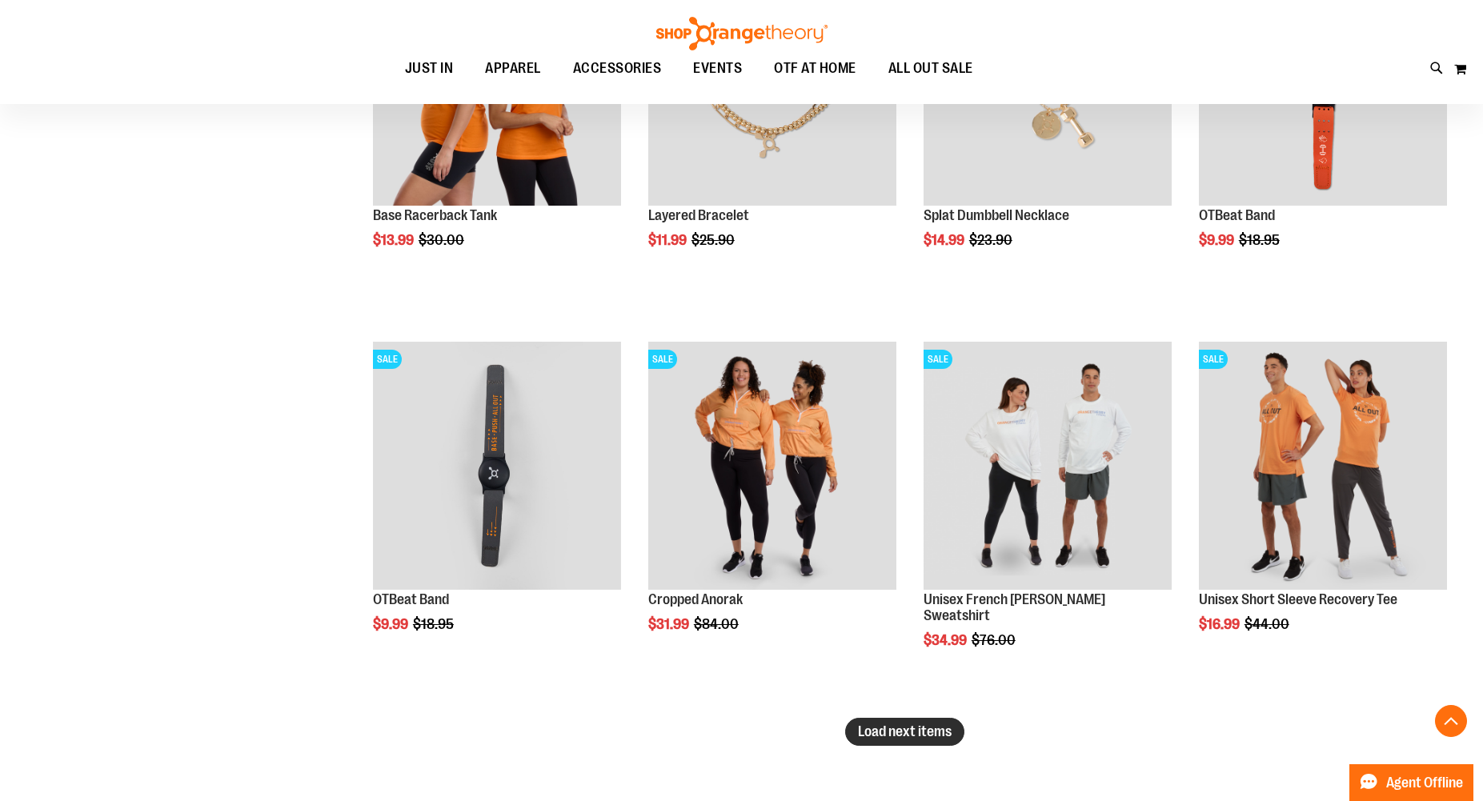
type input "**********"
click at [905, 733] on span "Load next items" at bounding box center [905, 732] width 94 height 16
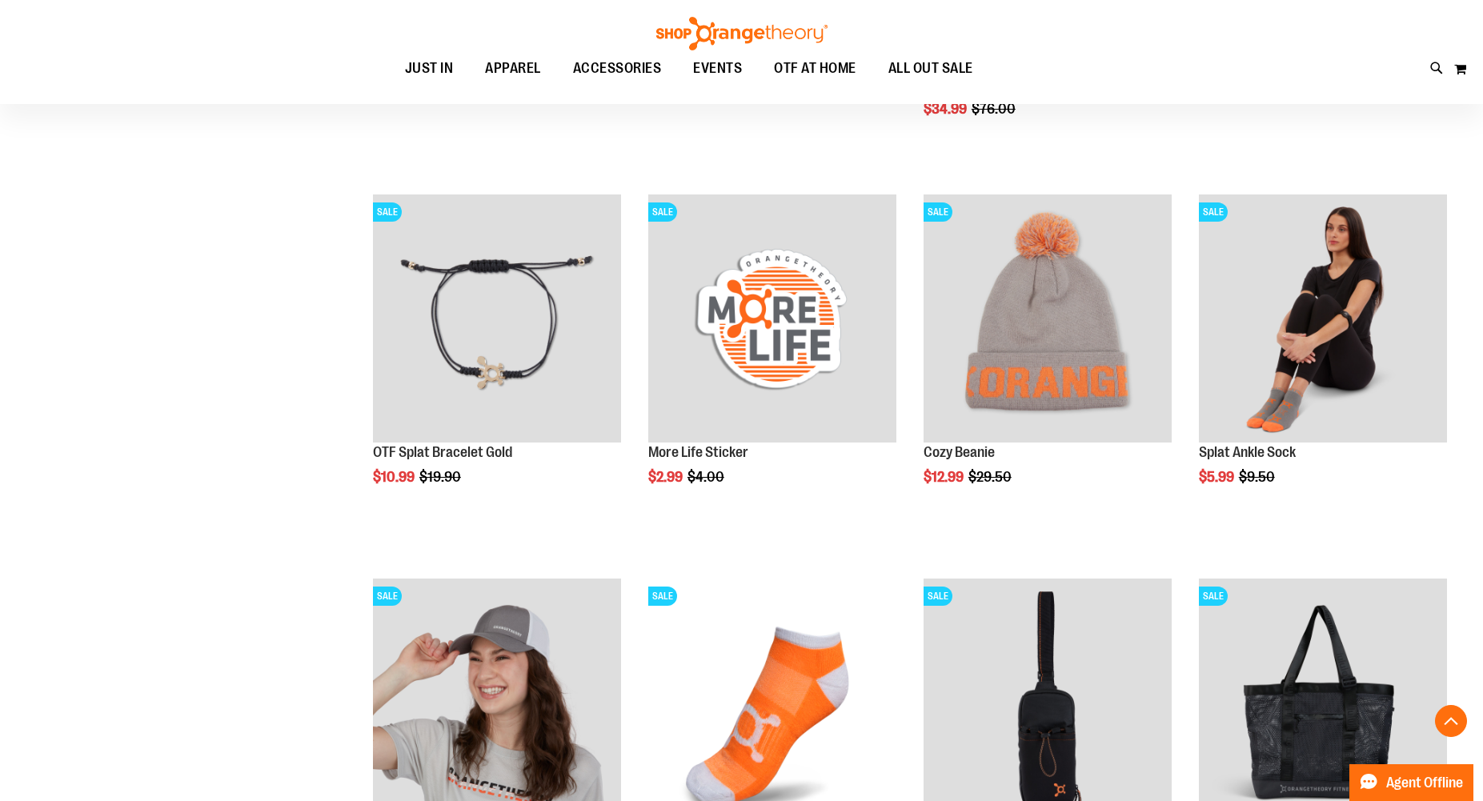
scroll to position [3612, 0]
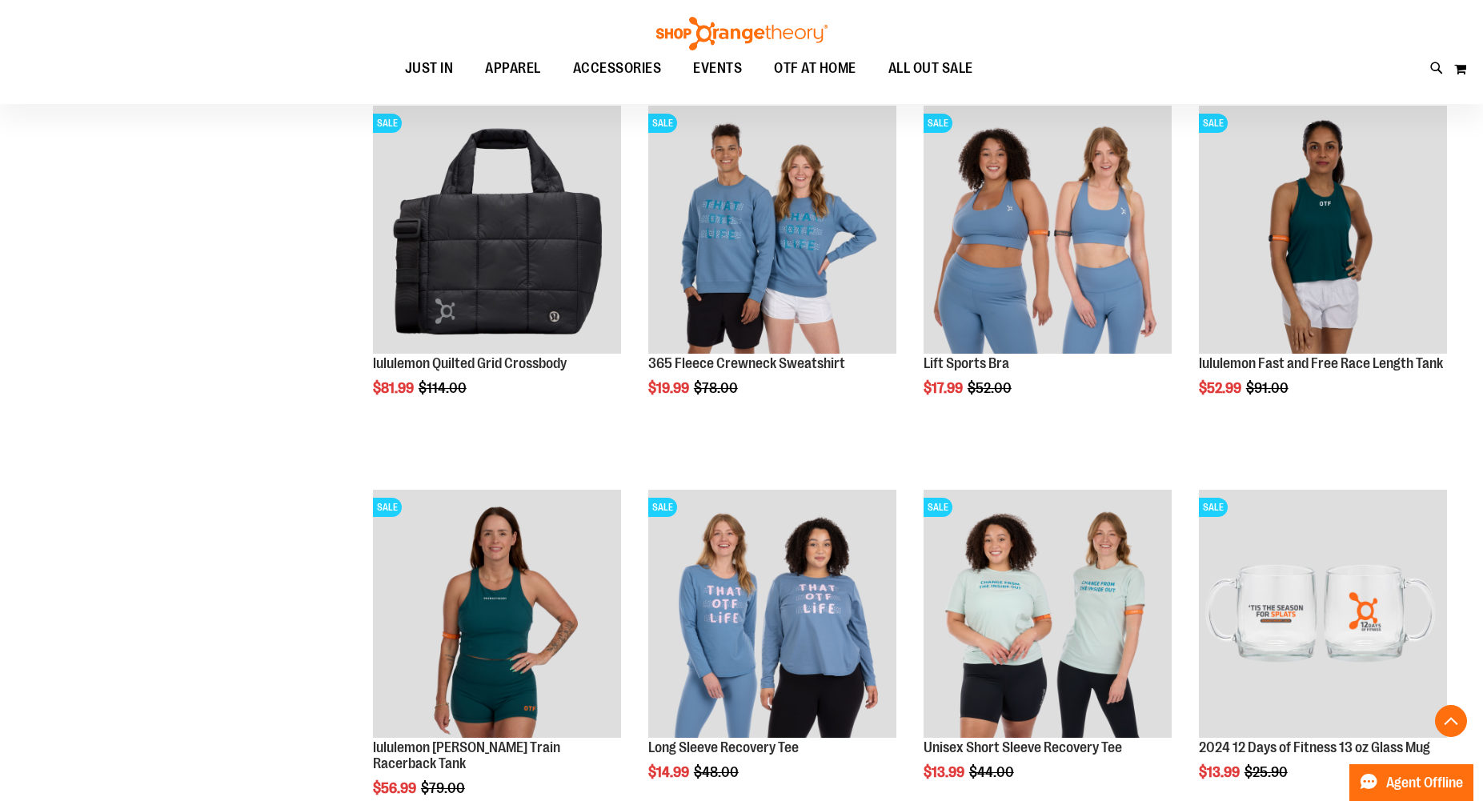
scroll to position [555, 0]
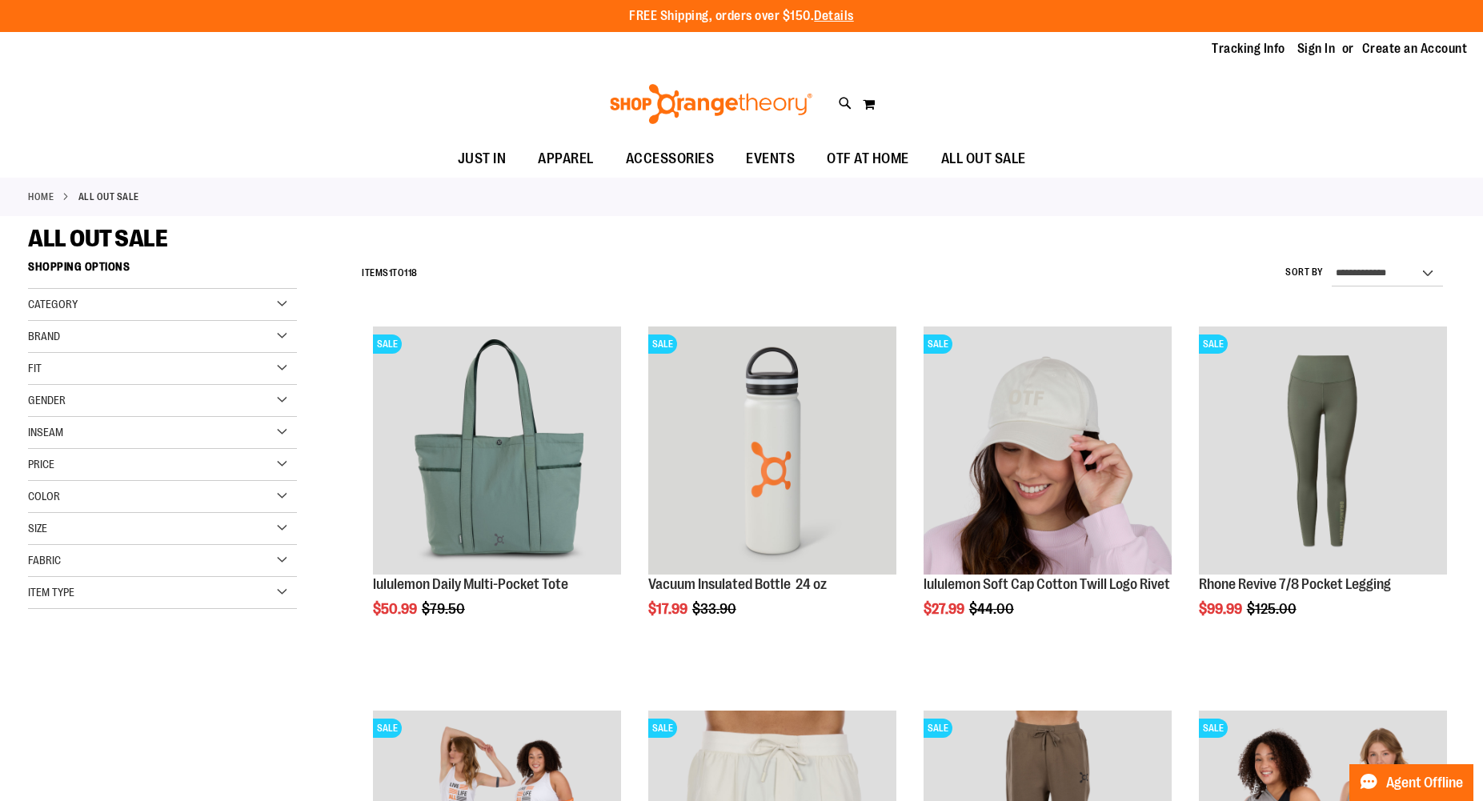
click at [72, 306] on span "Category" at bounding box center [53, 304] width 50 height 13
click at [95, 470] on div "Fit" at bounding box center [162, 481] width 269 height 32
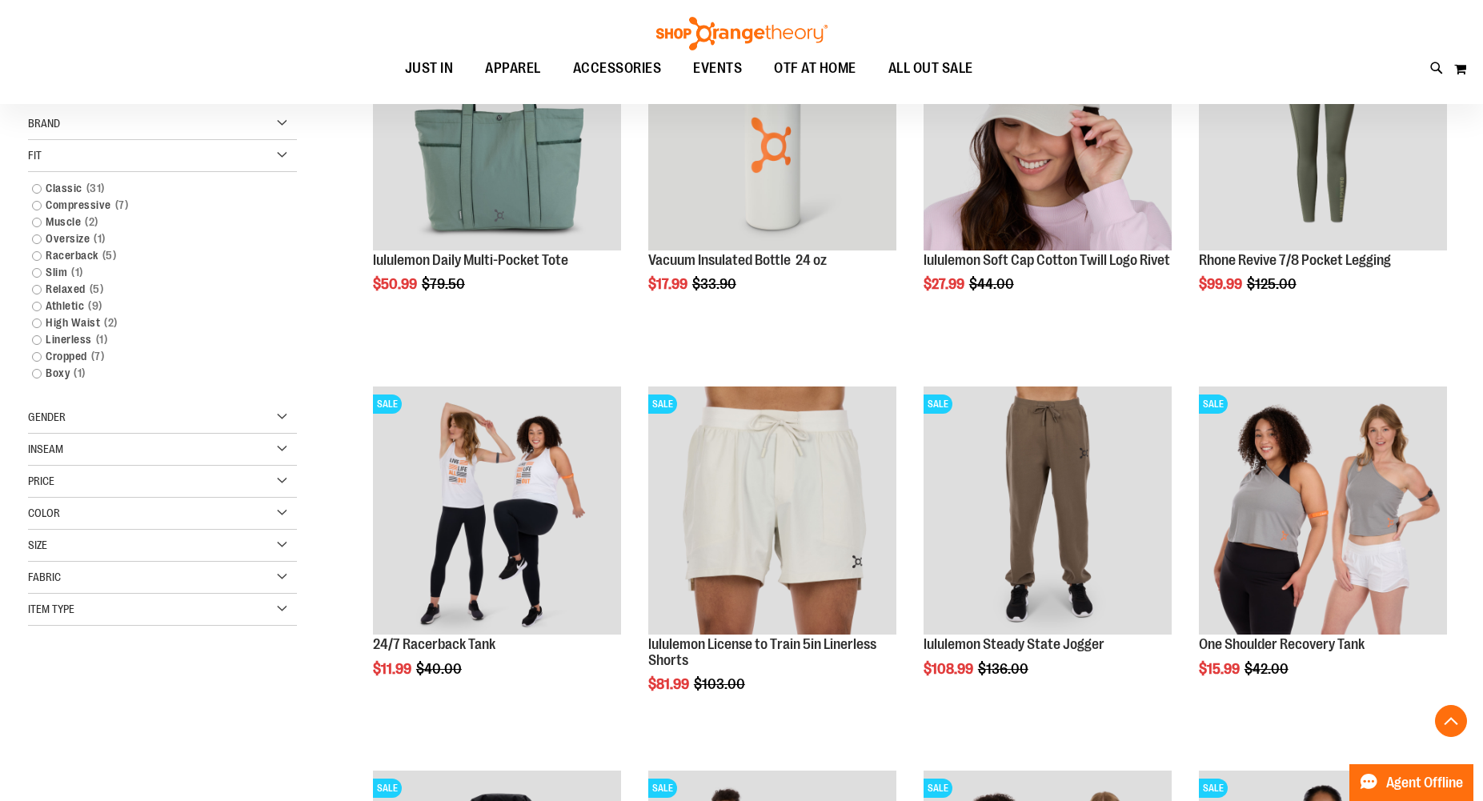
scroll to position [337, 0]
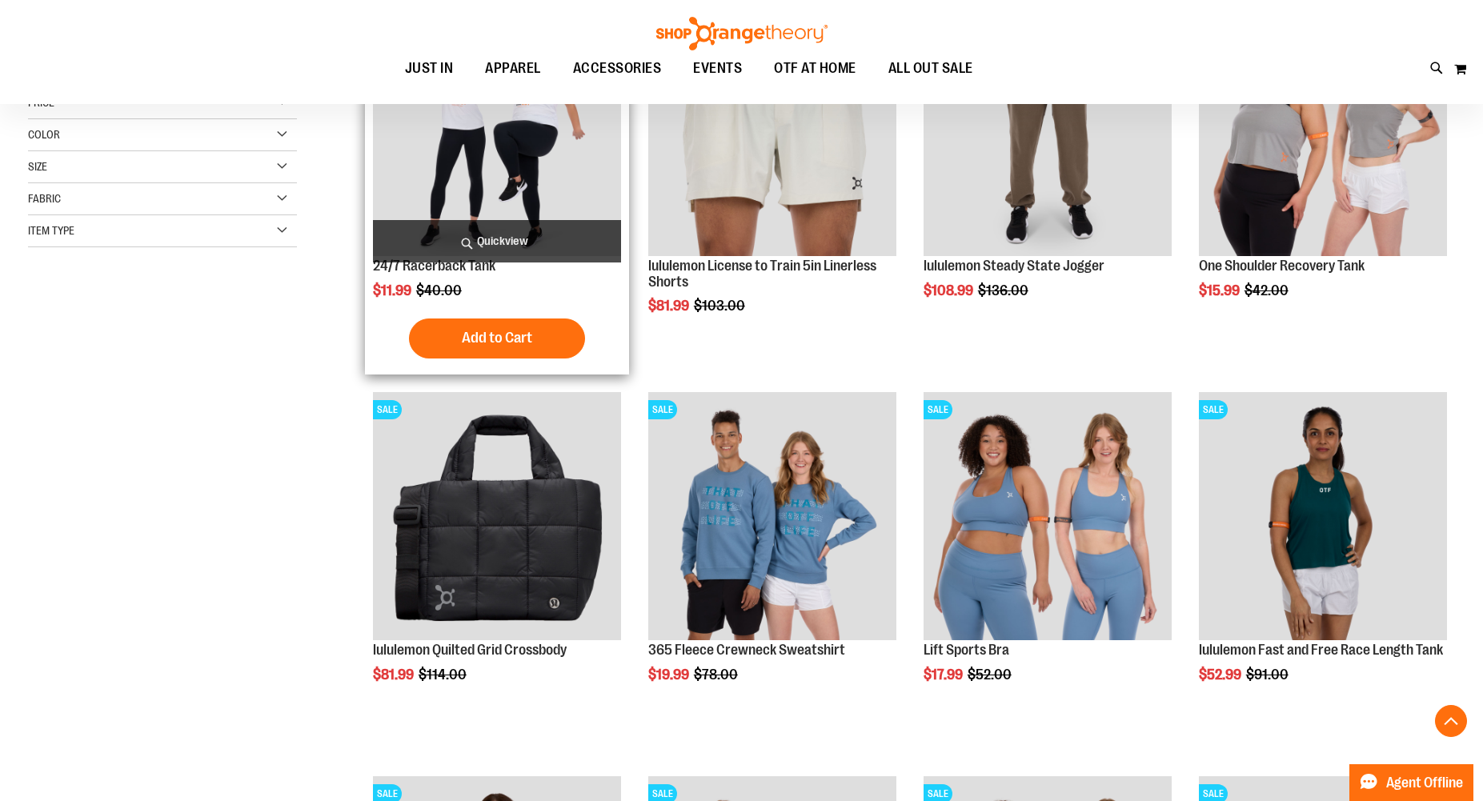
scroll to position [708, 0]
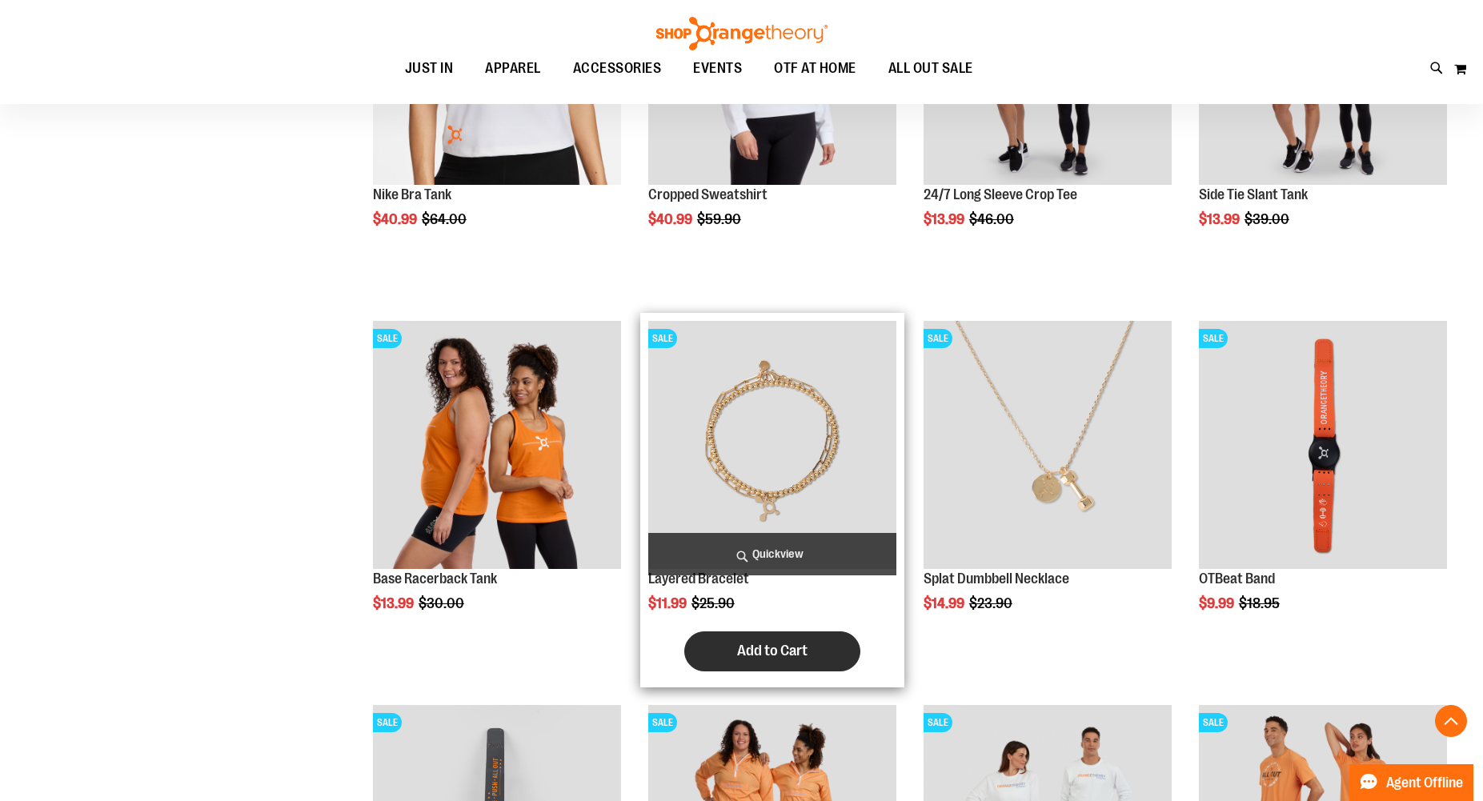
scroll to position [2701, 0]
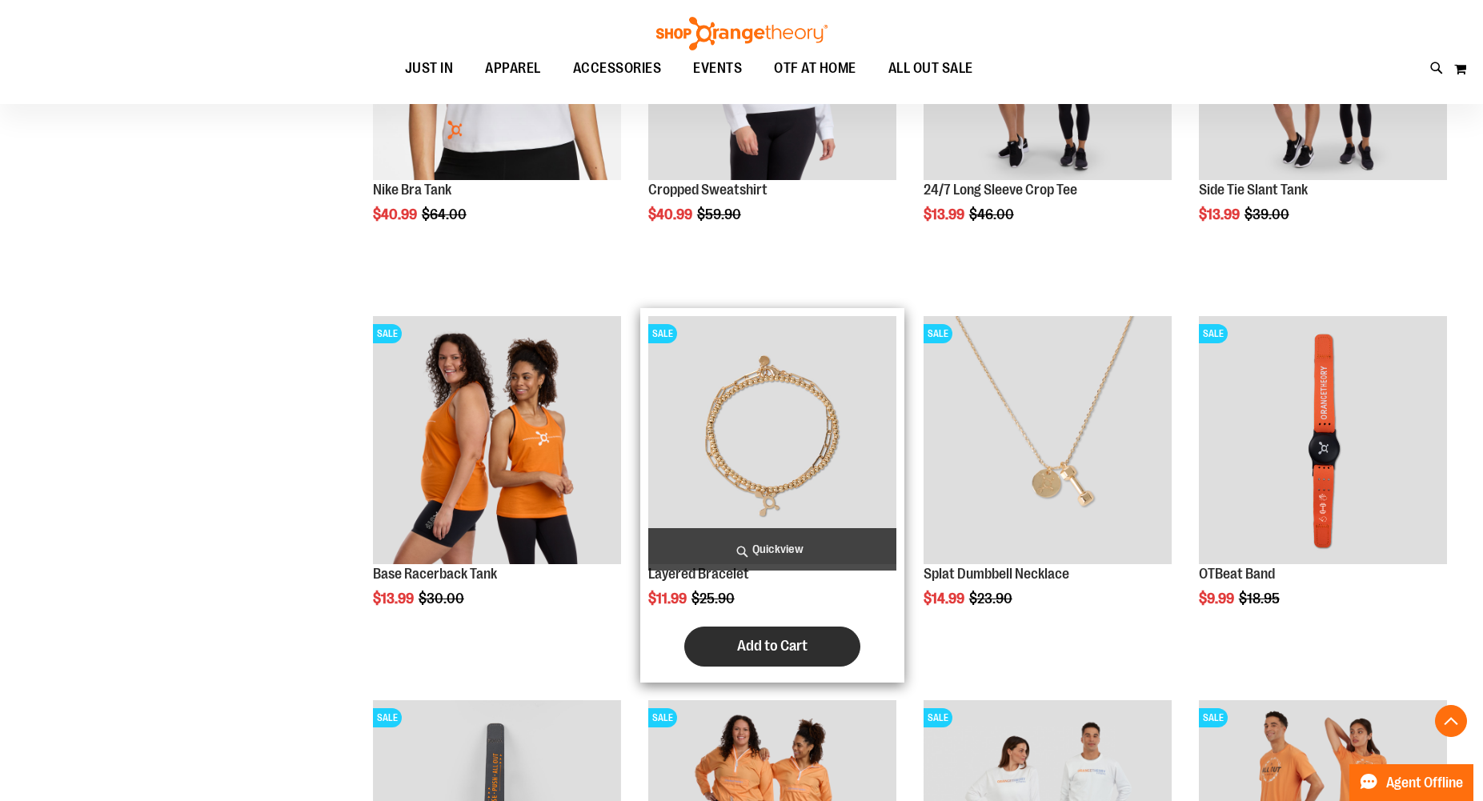
click at [773, 646] on span "Add to Cart" at bounding box center [772, 646] width 70 height 18
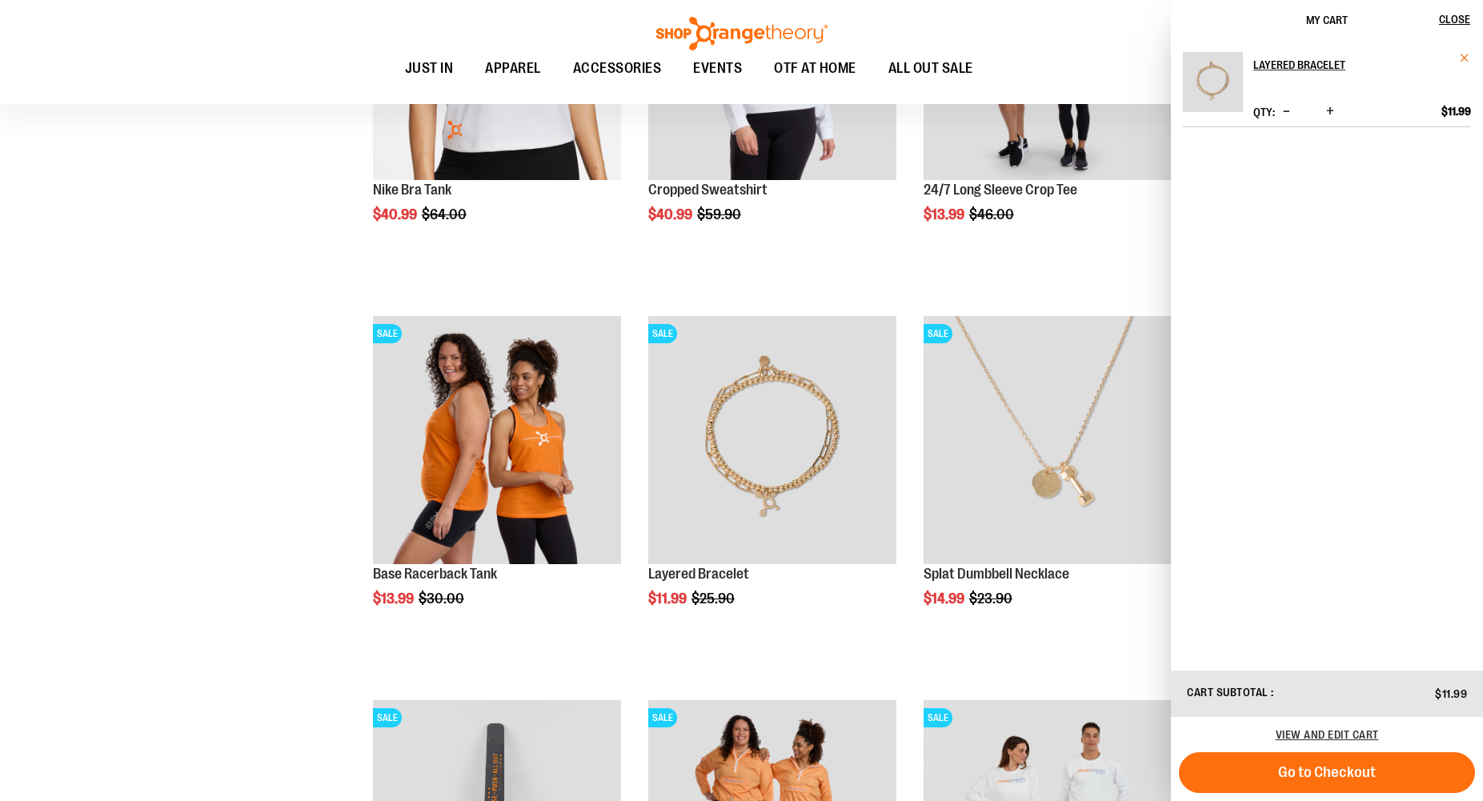
click at [1462, 53] on span "Remove item" at bounding box center [1465, 58] width 12 height 12
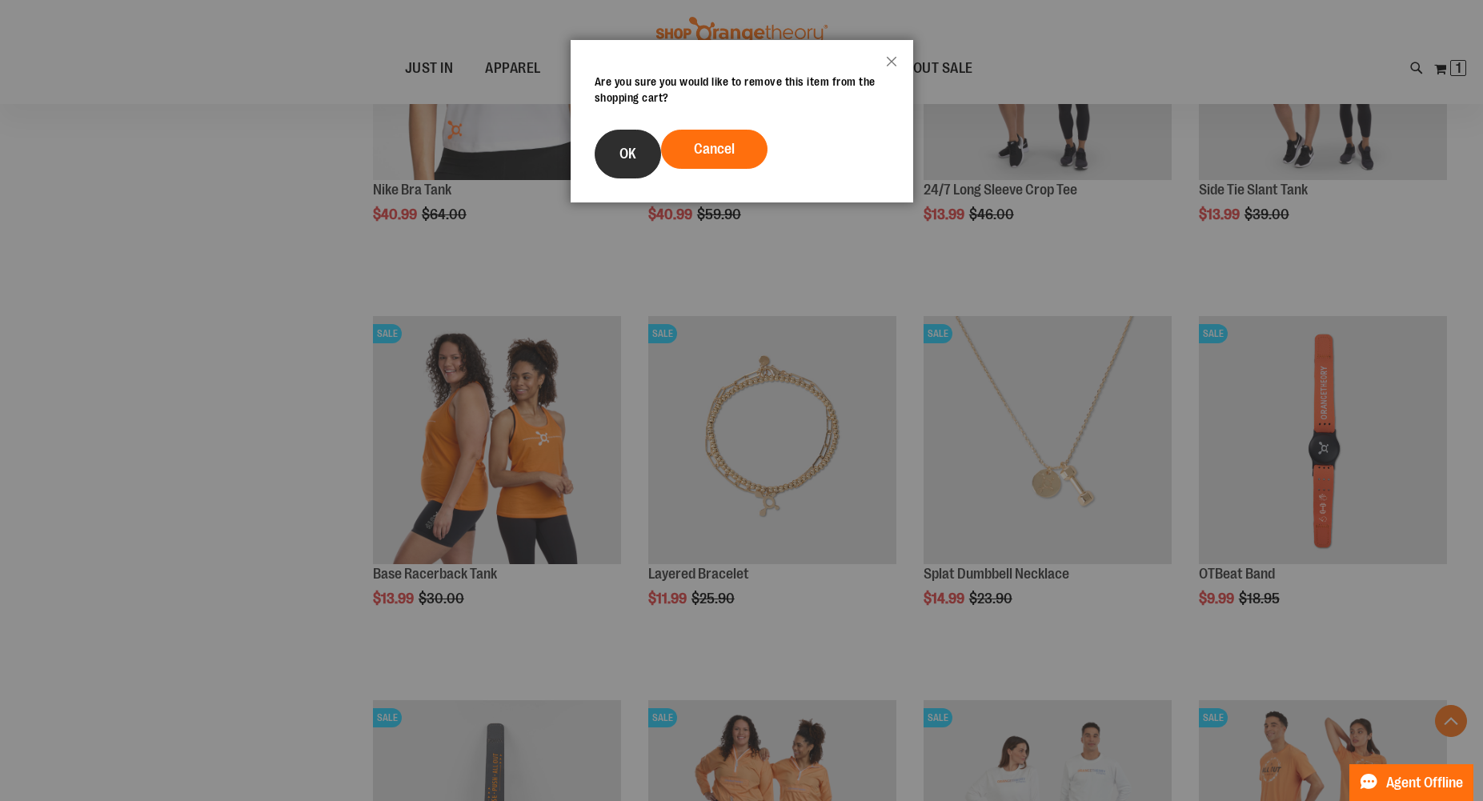
click at [634, 155] on span "OK" at bounding box center [628, 154] width 17 height 16
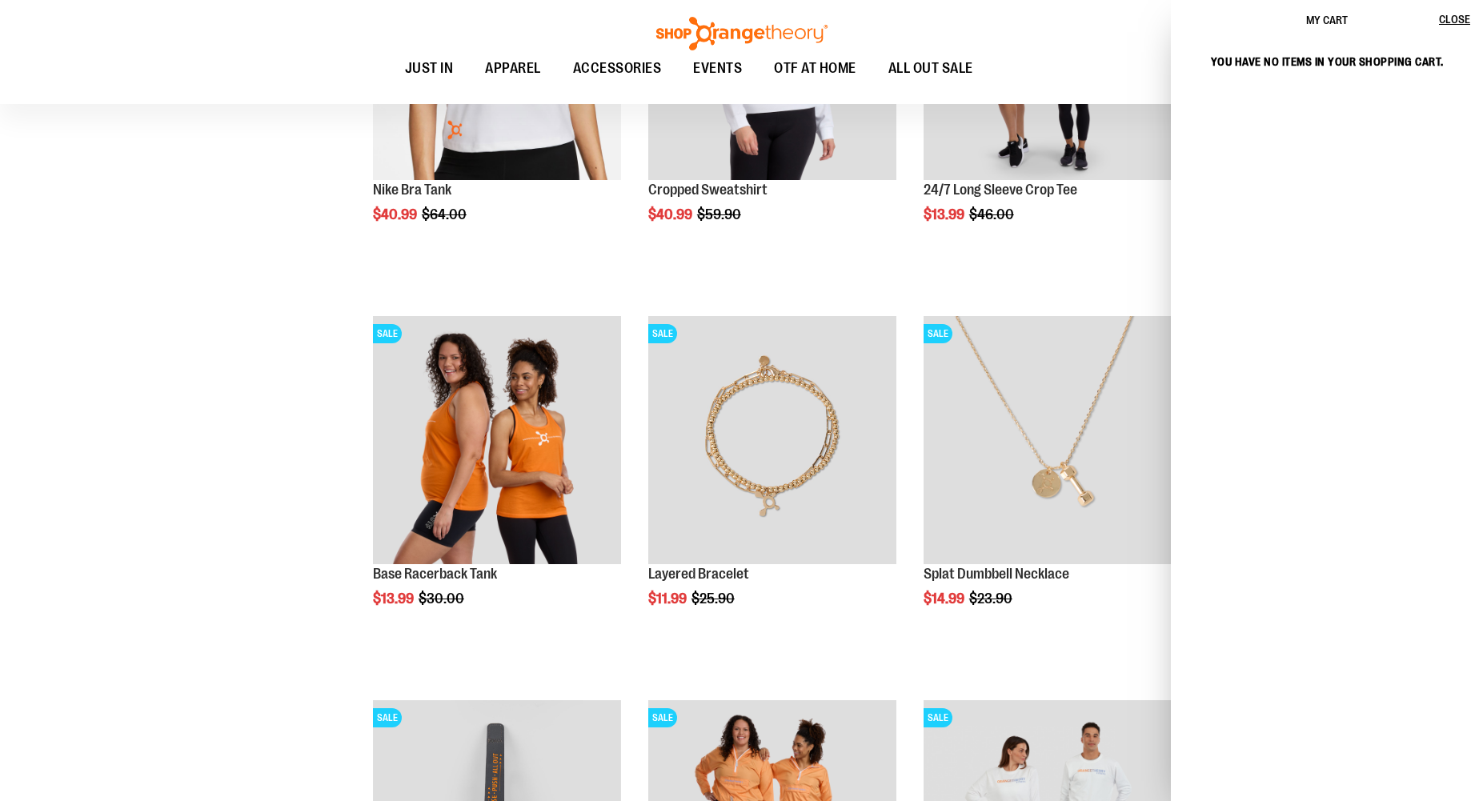
click at [903, 283] on li "NEW Cropped Sweatshirt $40.99 Regular Price $59.90 Quickview Add to Cart In sto…" at bounding box center [772, 116] width 264 height 384
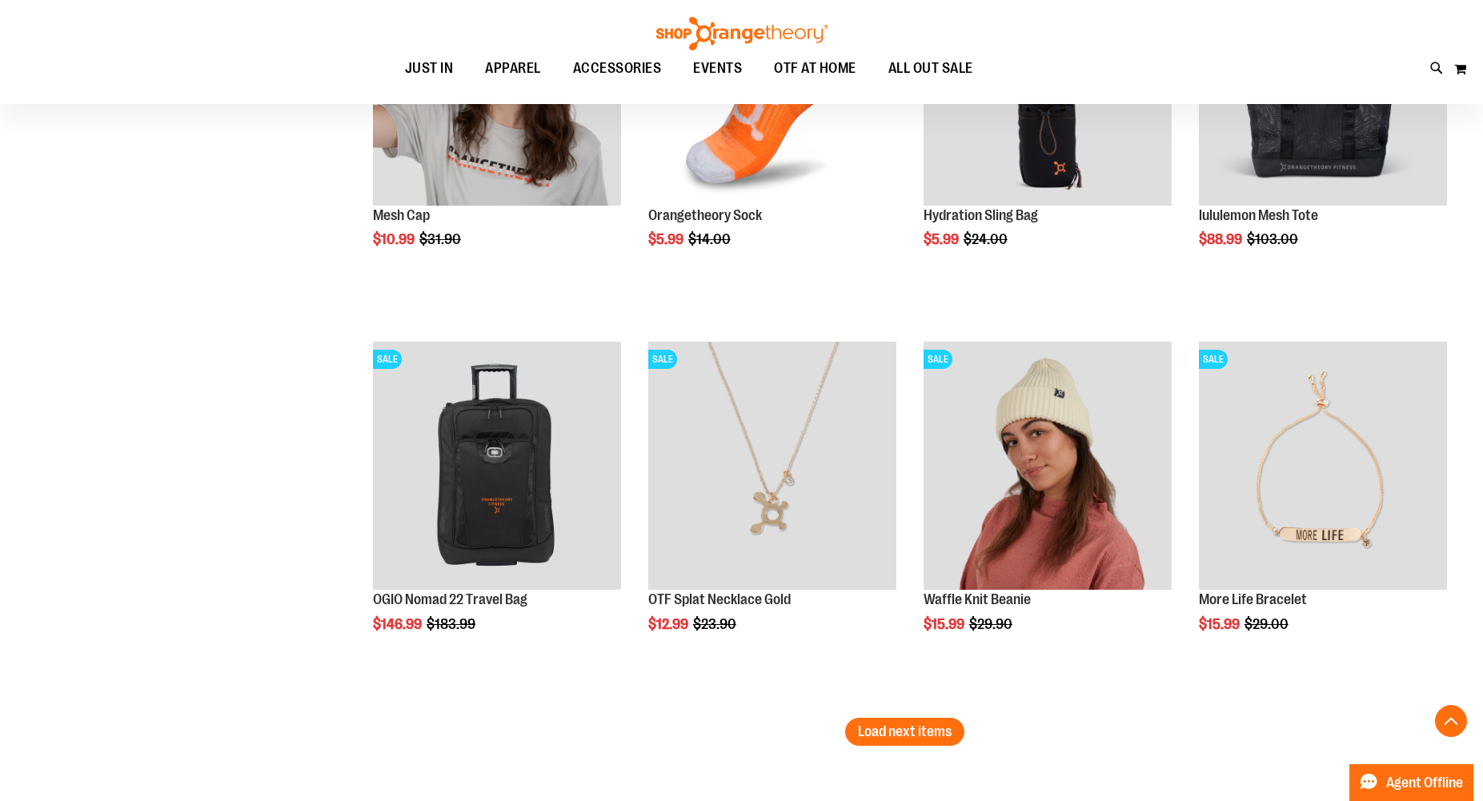
scroll to position [4267, 0]
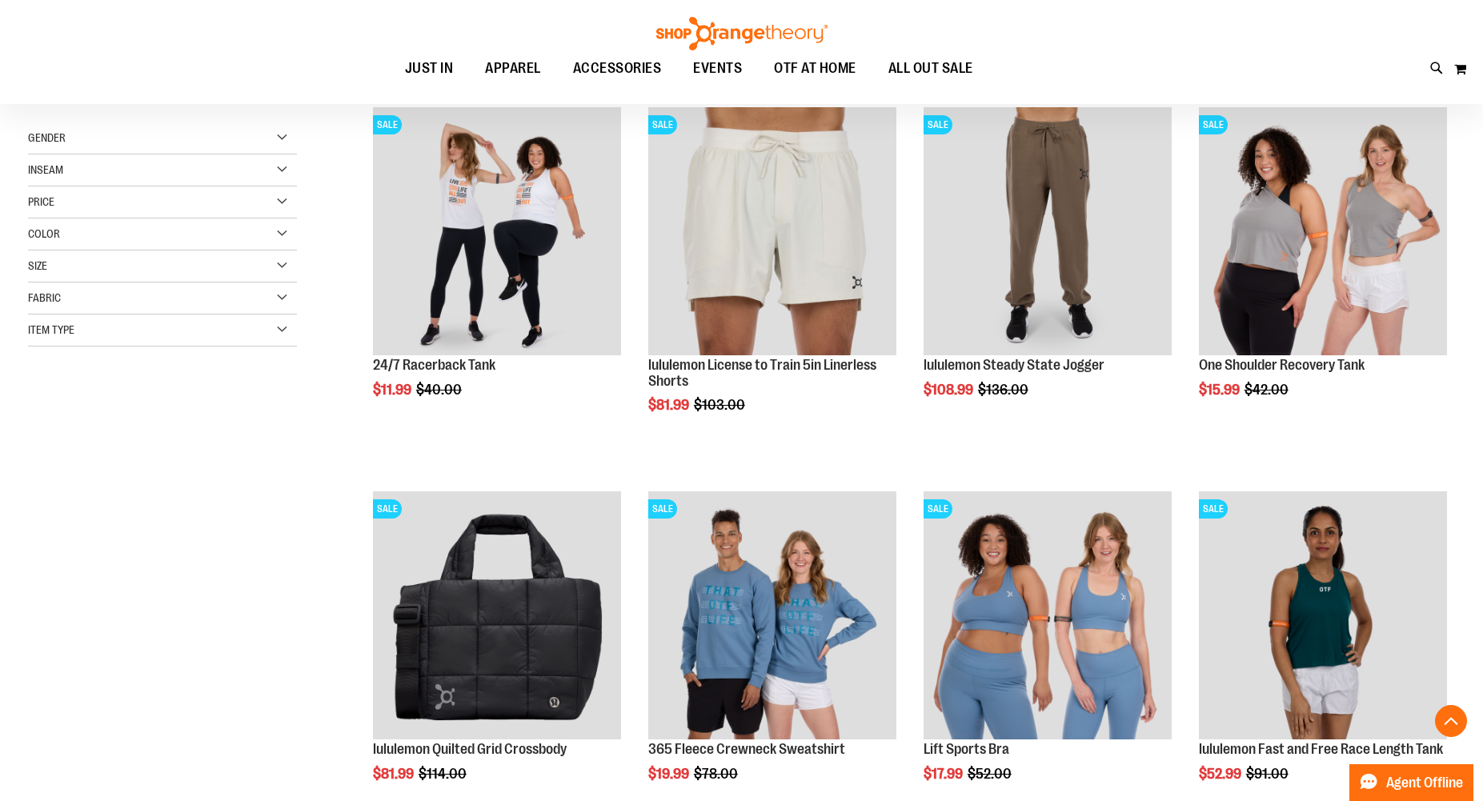
scroll to position [605, 0]
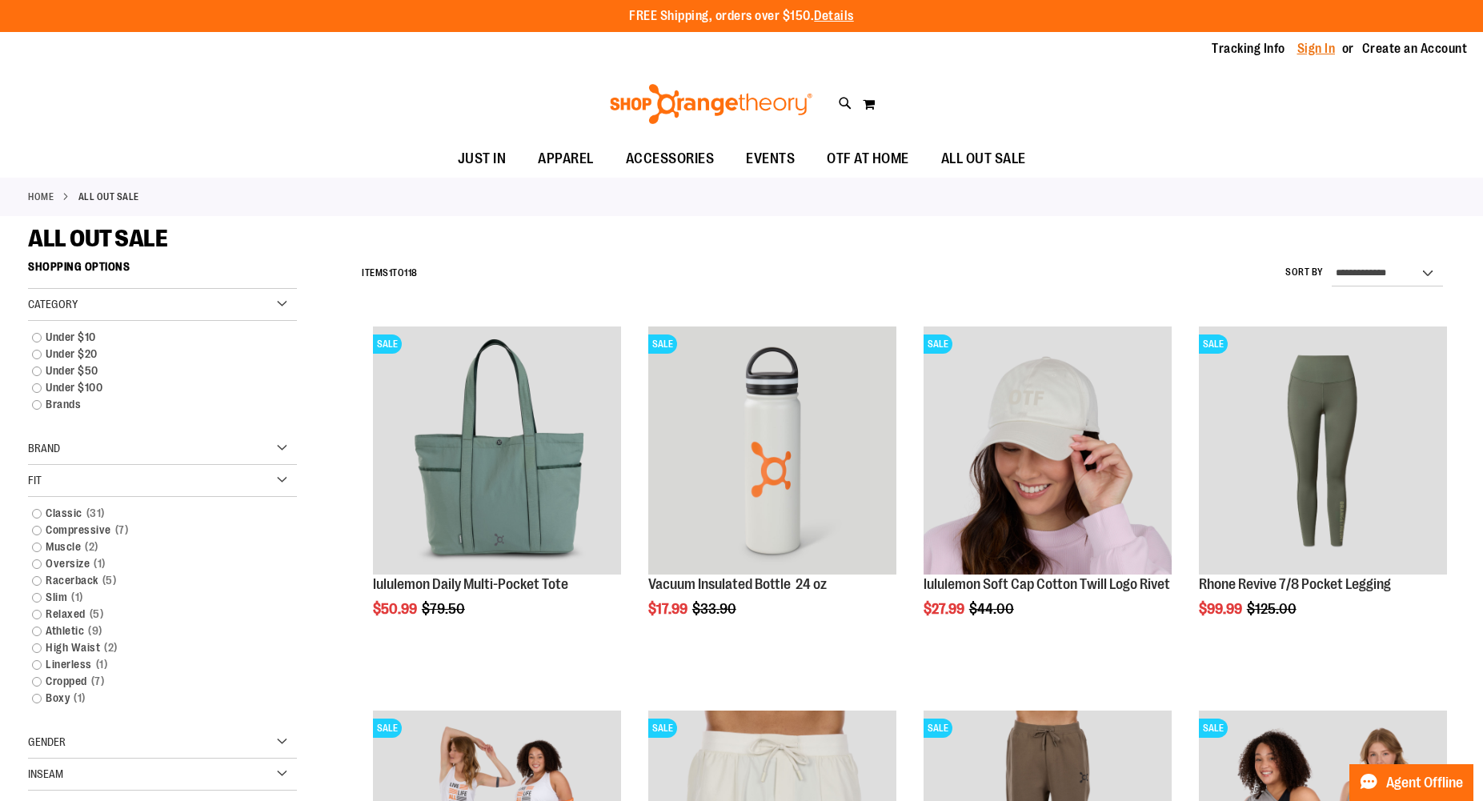
click at [1303, 49] on link "Sign In" at bounding box center [1317, 49] width 38 height 18
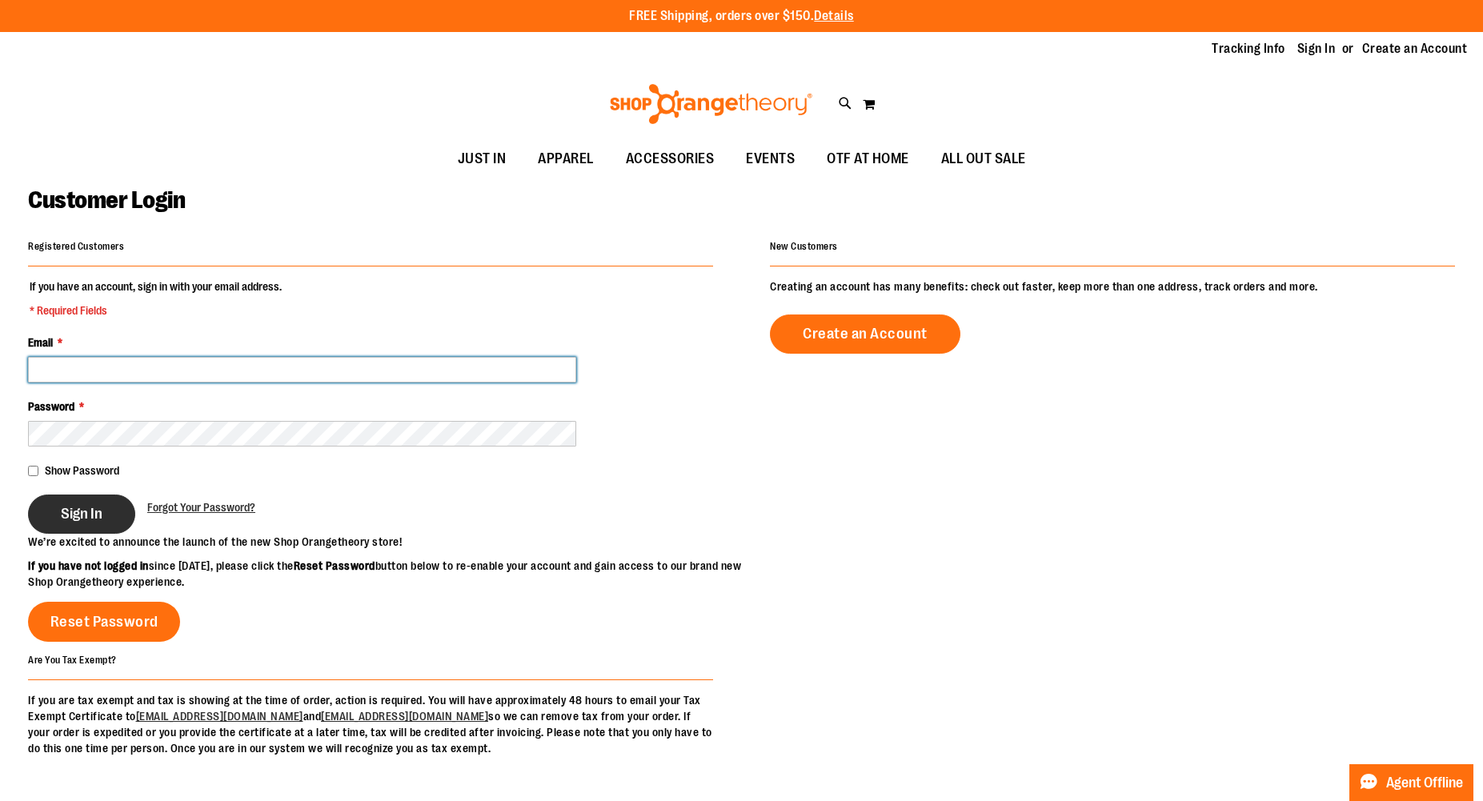
type input "**********"
click at [114, 525] on button "Sign In" at bounding box center [81, 514] width 107 height 39
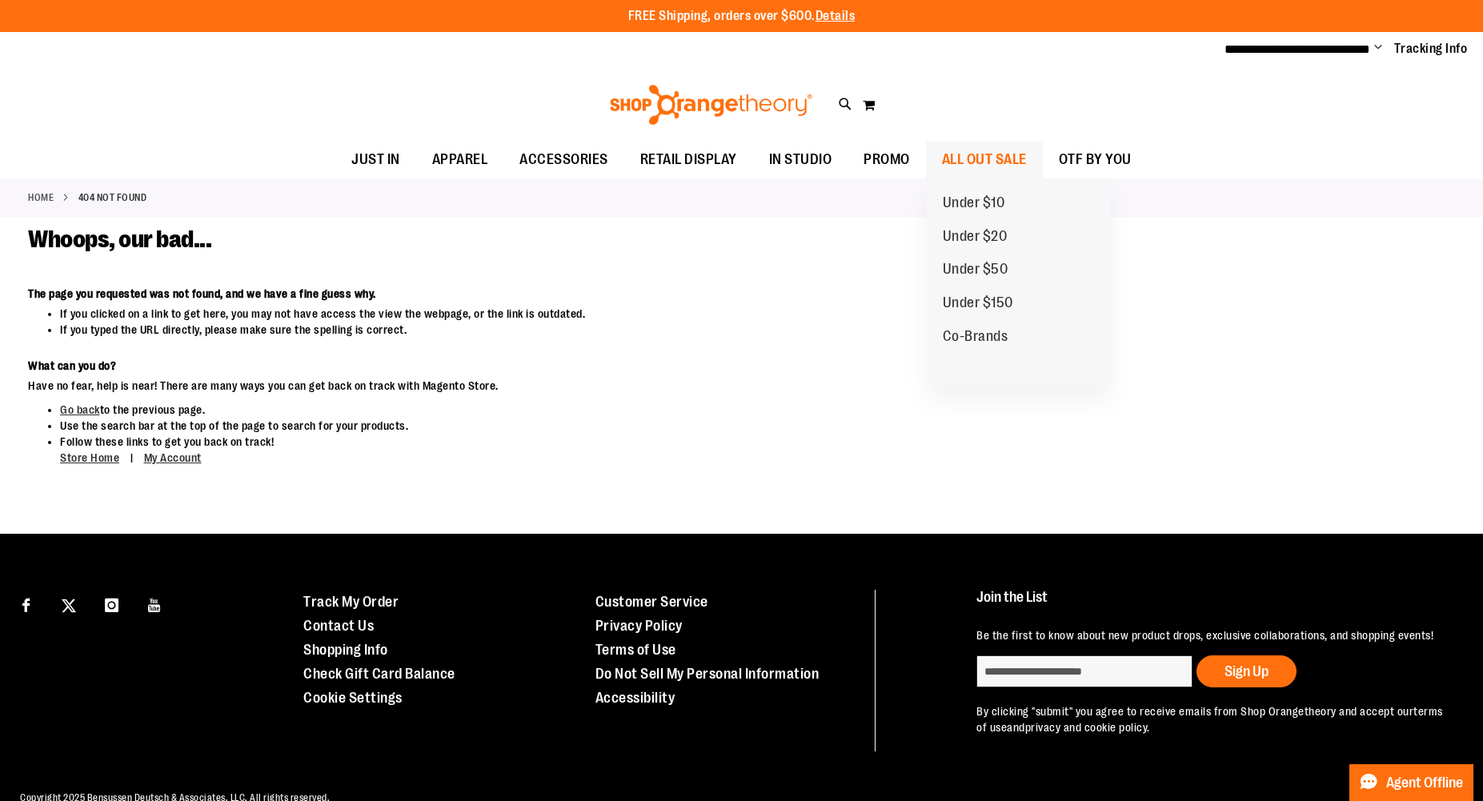
type input "**********"
click at [984, 152] on span "ALL OUT SALE" at bounding box center [984, 160] width 85 height 36
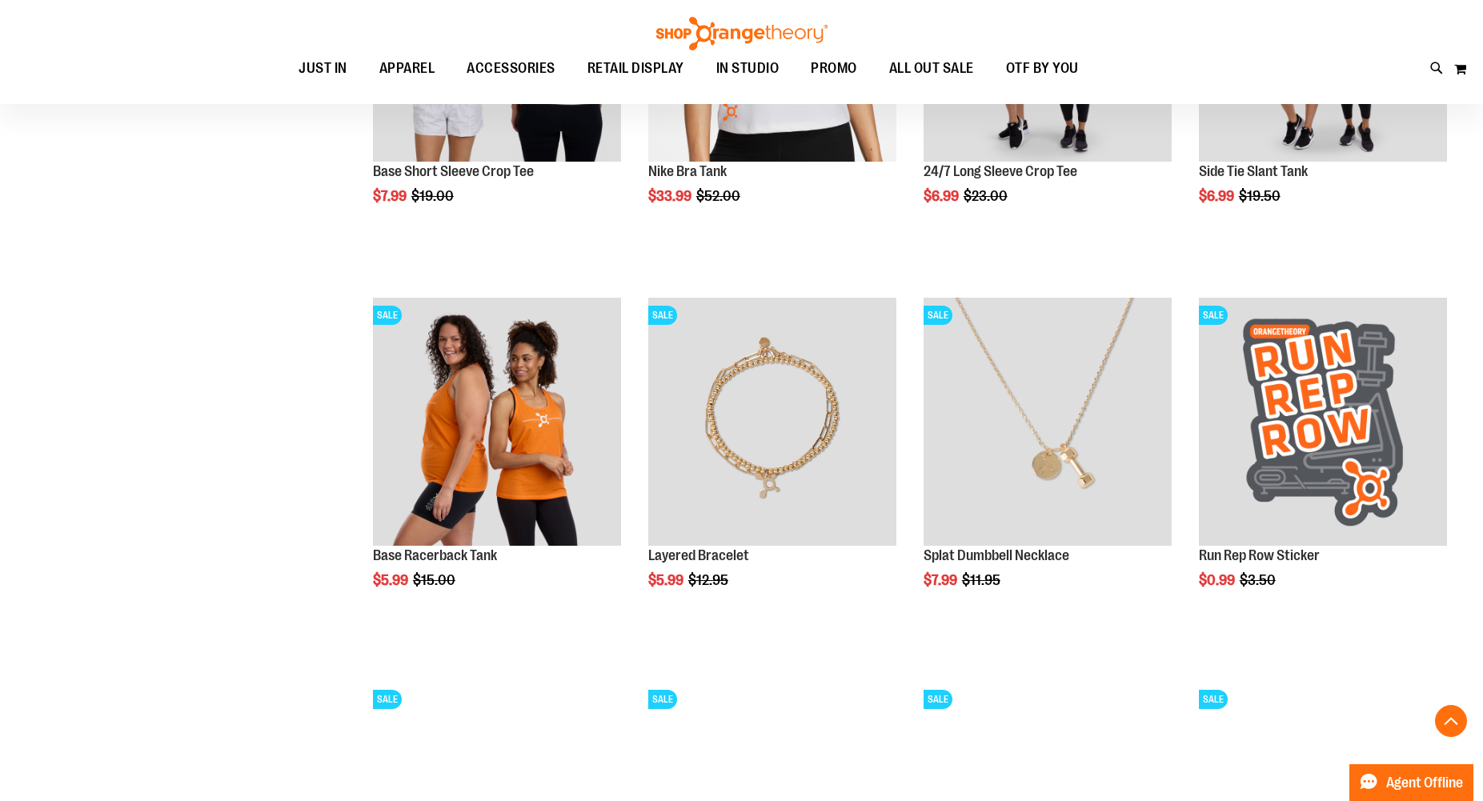
scroll to position [2762, 0]
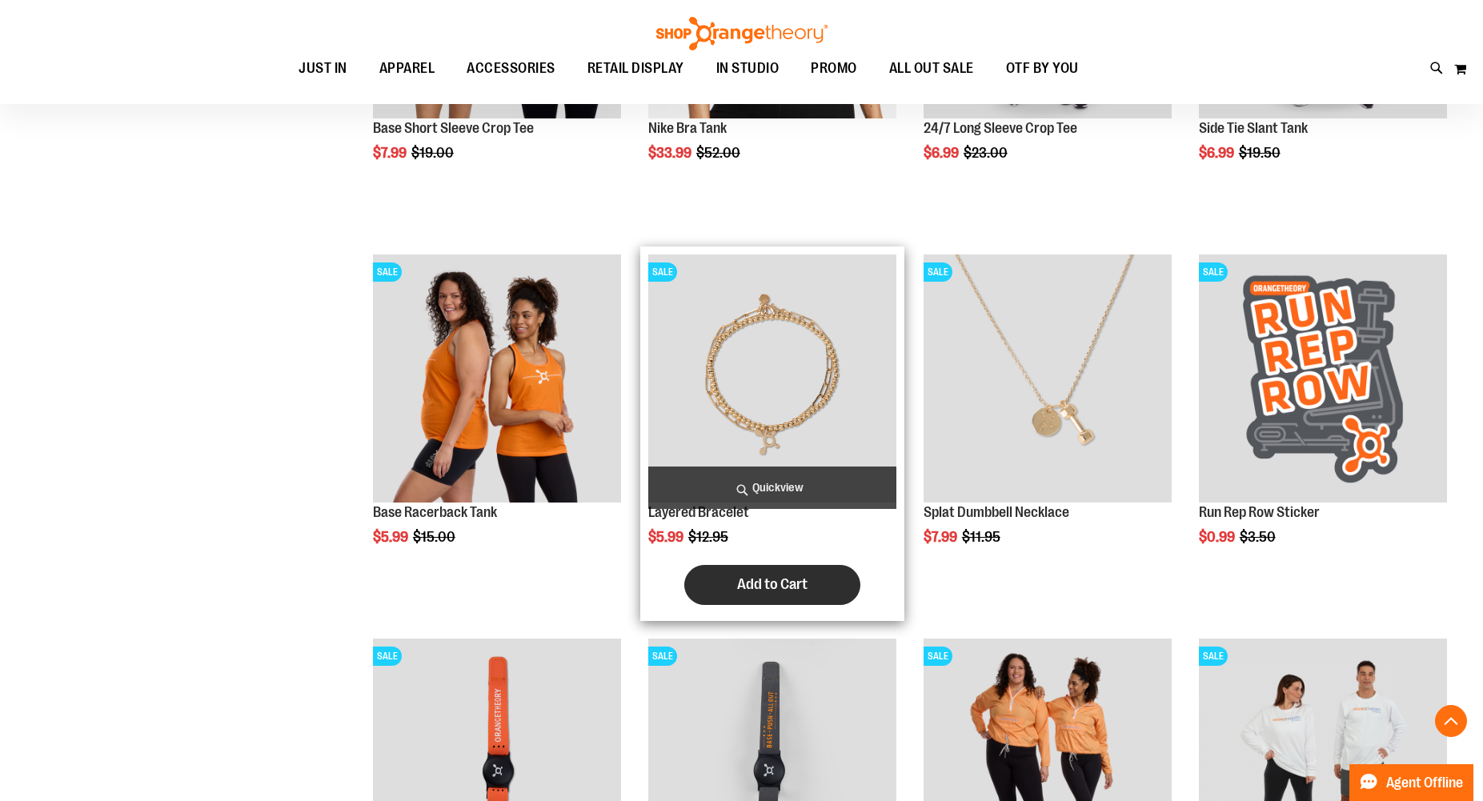
type input "**********"
click at [819, 591] on button "Add to Cart" at bounding box center [772, 585] width 176 height 40
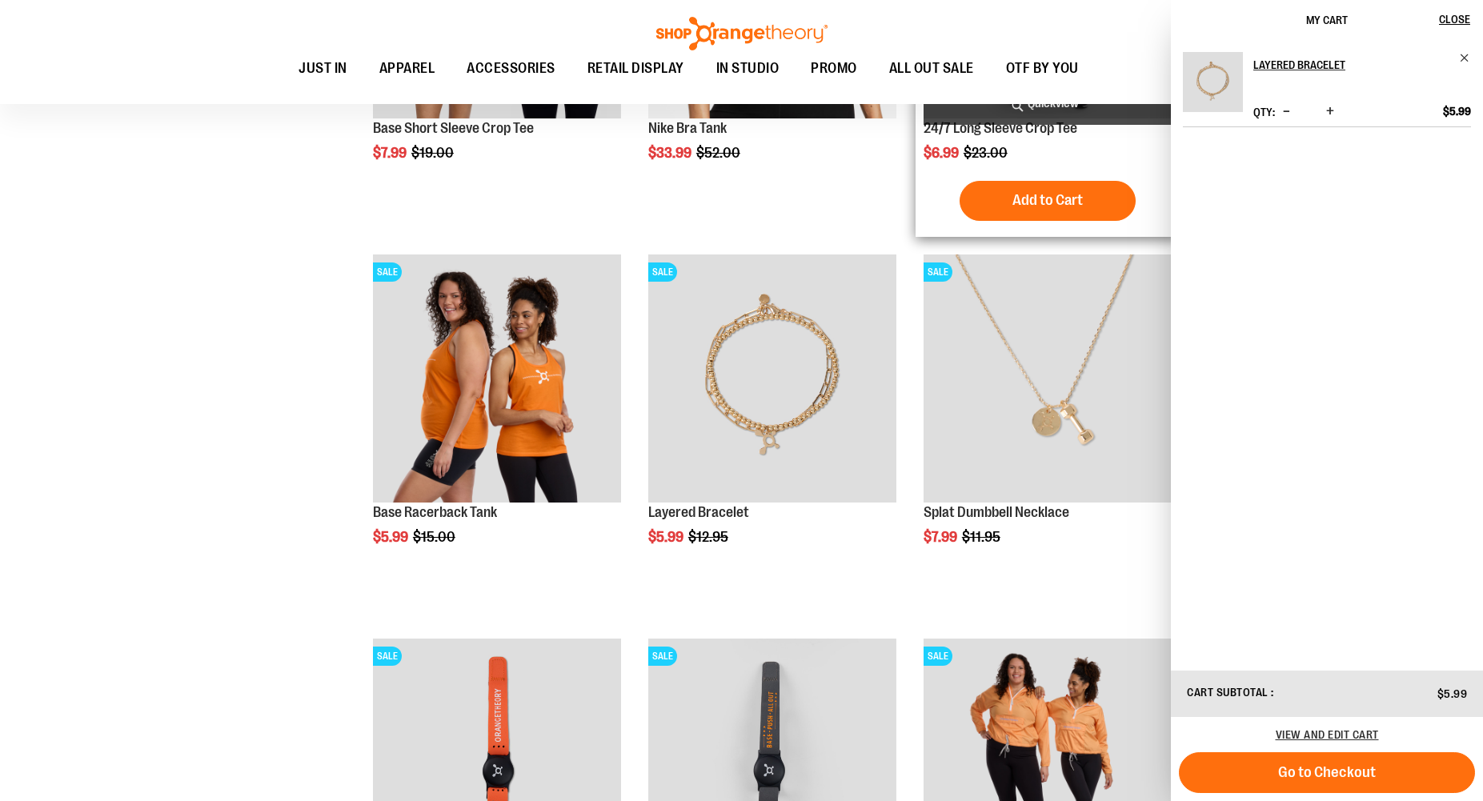
click at [1097, 196] on button "Add to Cart" at bounding box center [1048, 201] width 176 height 40
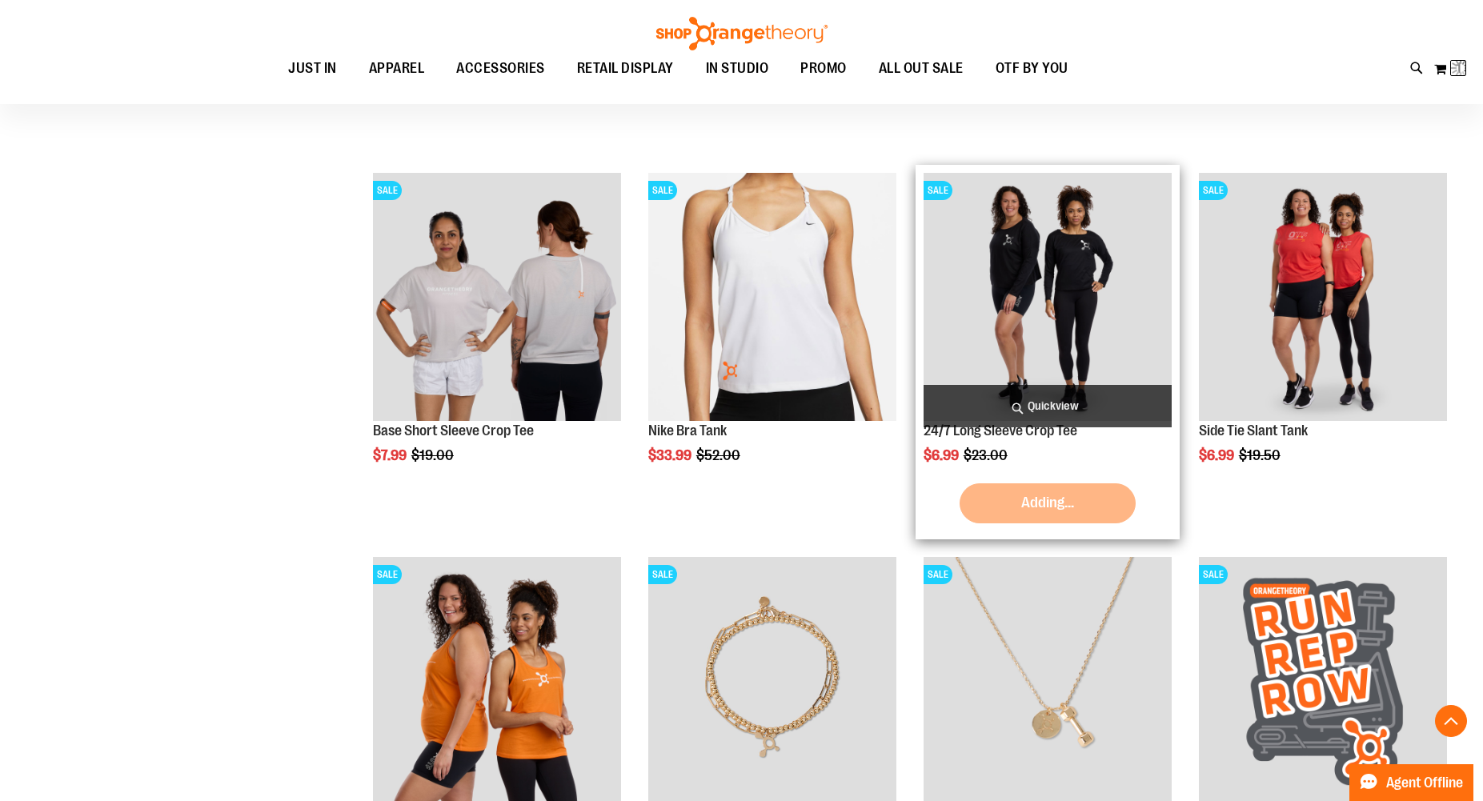
scroll to position [2454, 0]
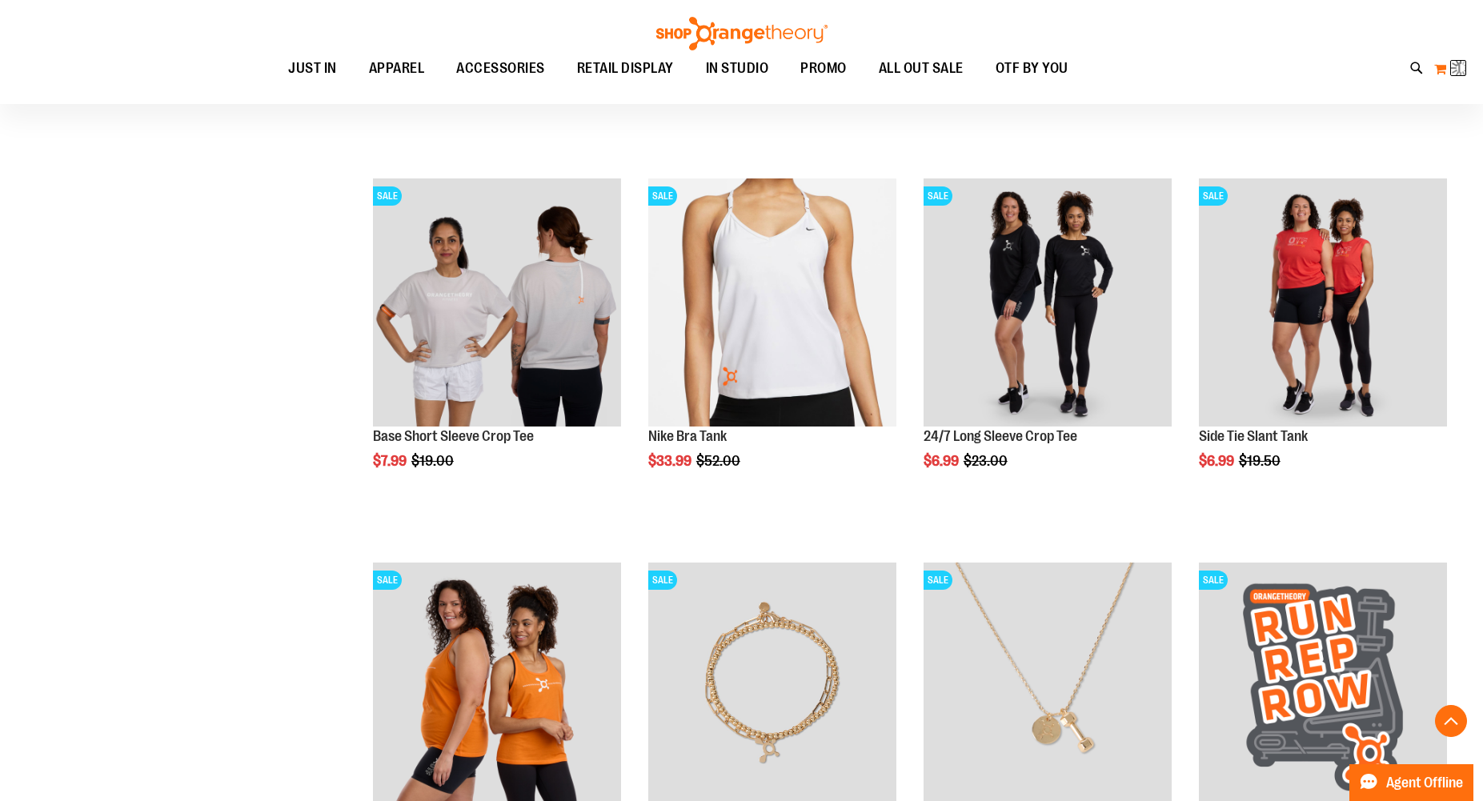
click at [1448, 74] on button "My Cart 1 1 items" at bounding box center [1451, 69] width 34 height 26
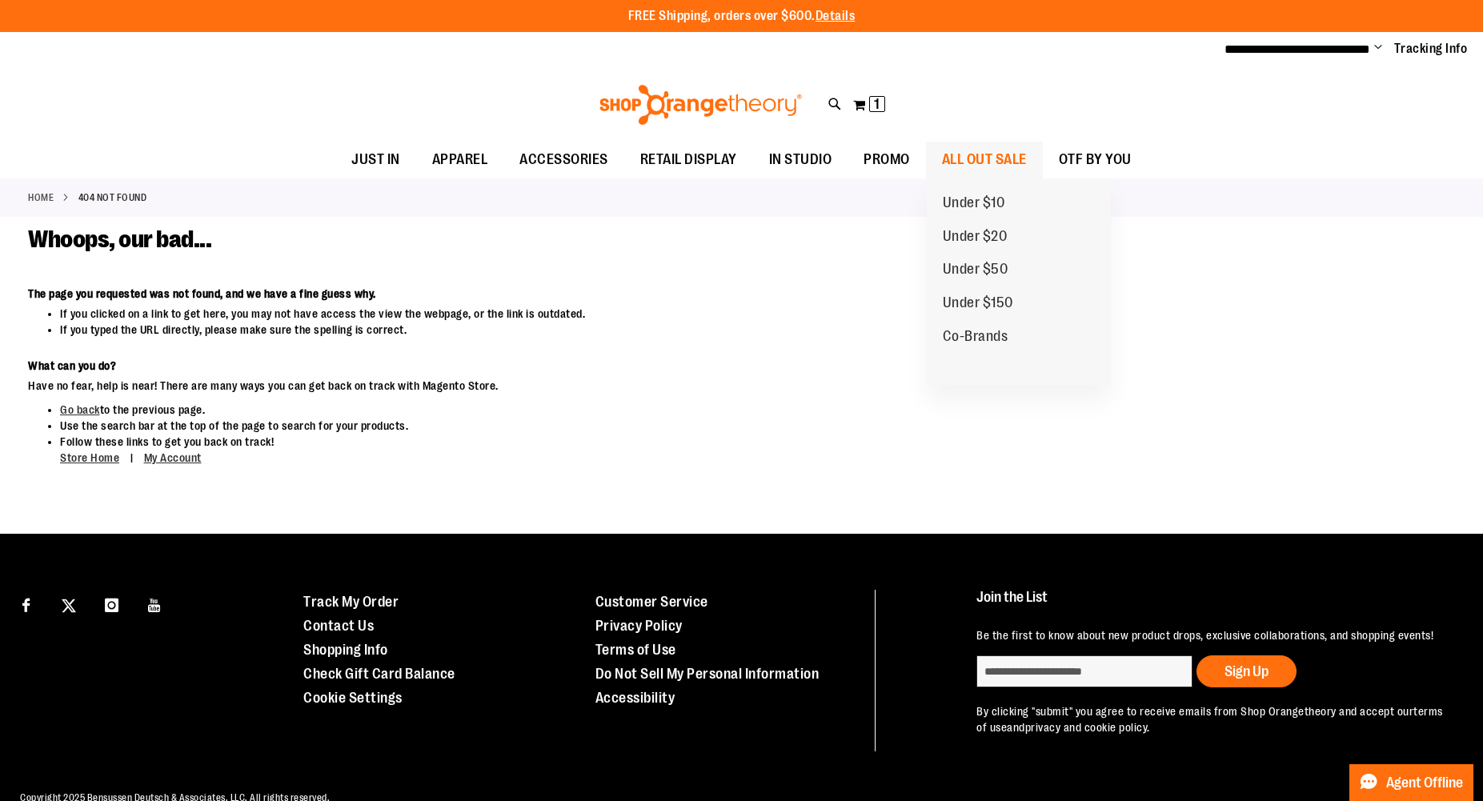
type input "**********"
click at [1021, 159] on span "ALL OUT SALE" at bounding box center [984, 160] width 85 height 36
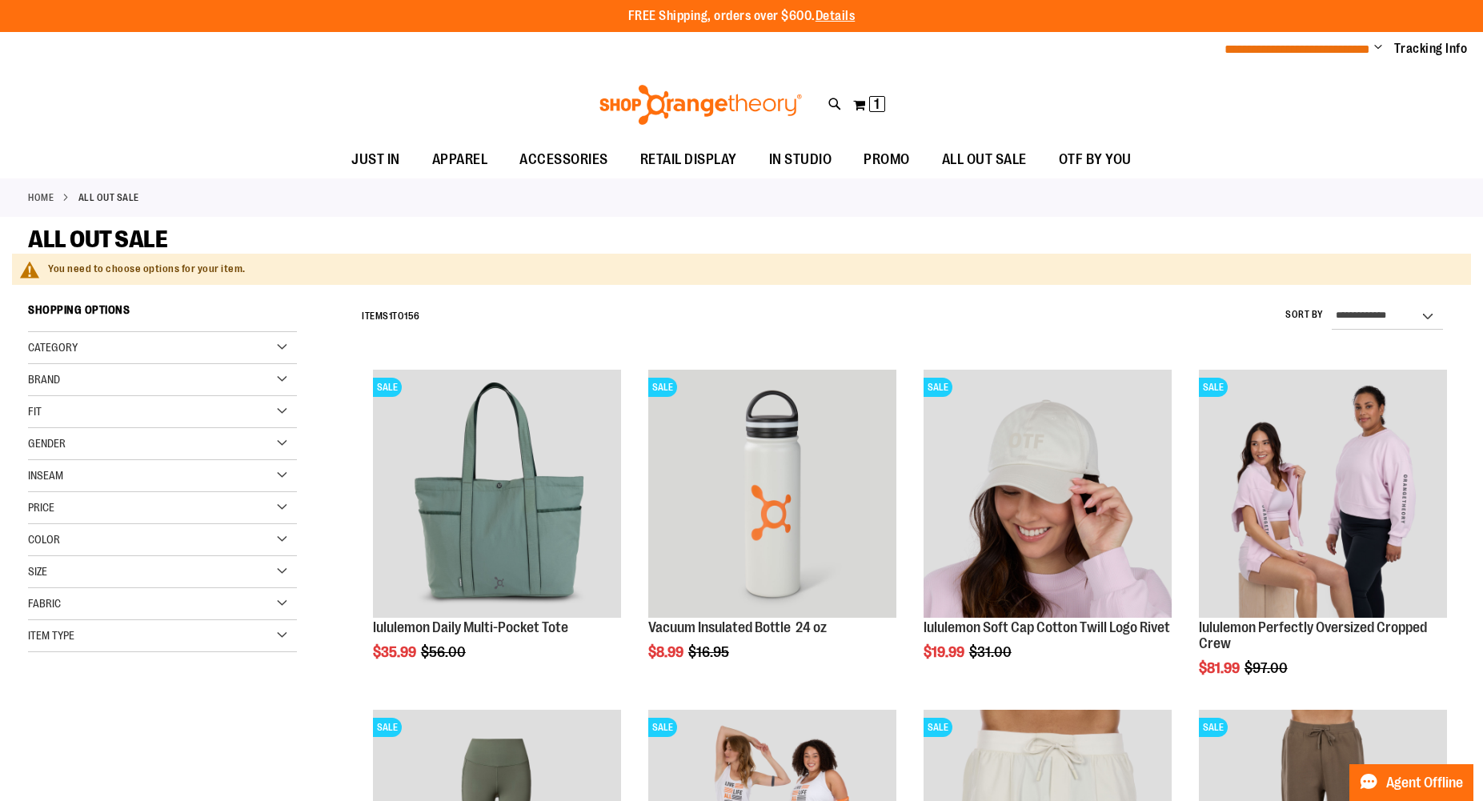
type input "**********"
click at [1324, 45] on span "**********" at bounding box center [1298, 49] width 146 height 12
click at [1382, 47] on span "Change" at bounding box center [1378, 48] width 8 height 15
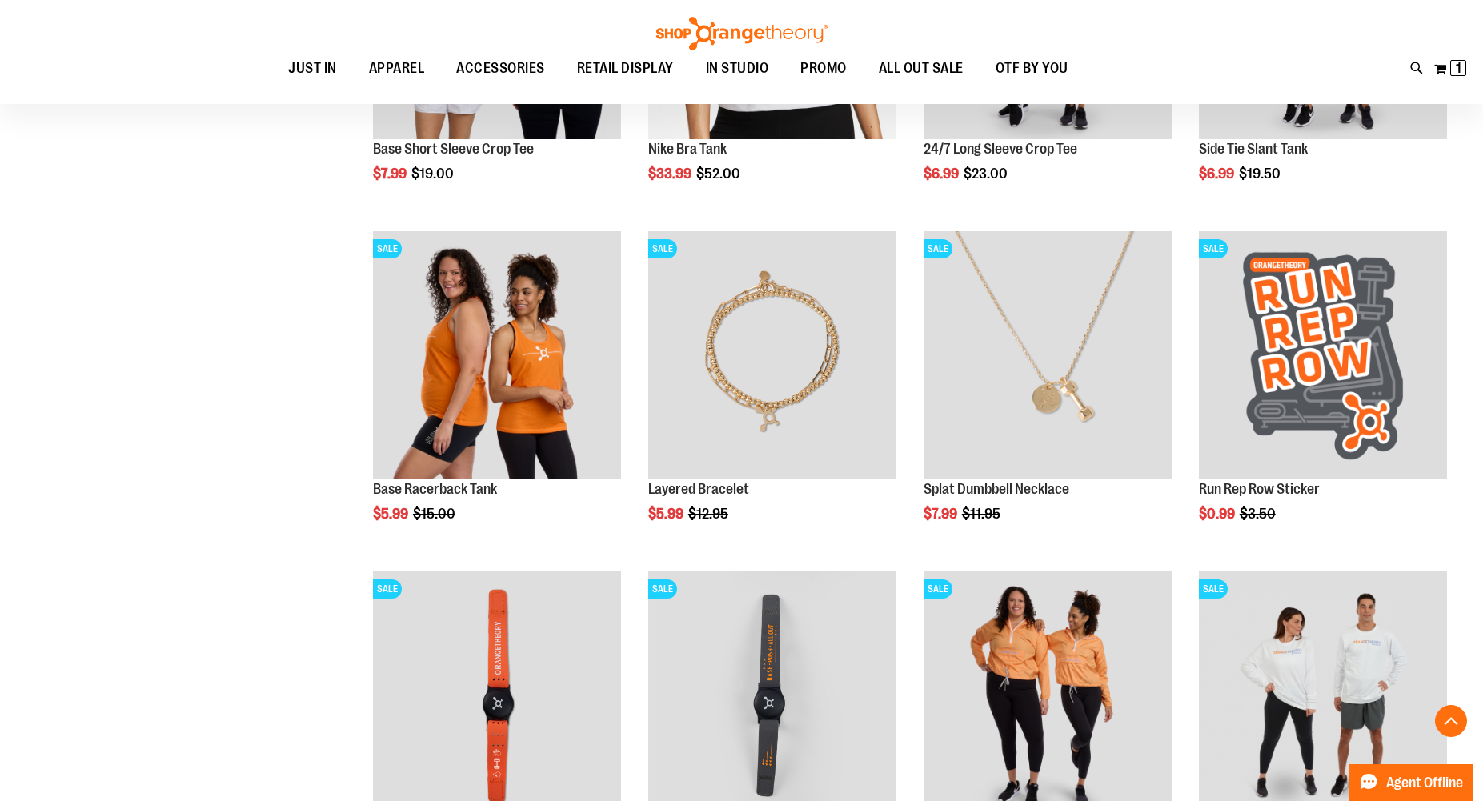
scroll to position [2542, 0]
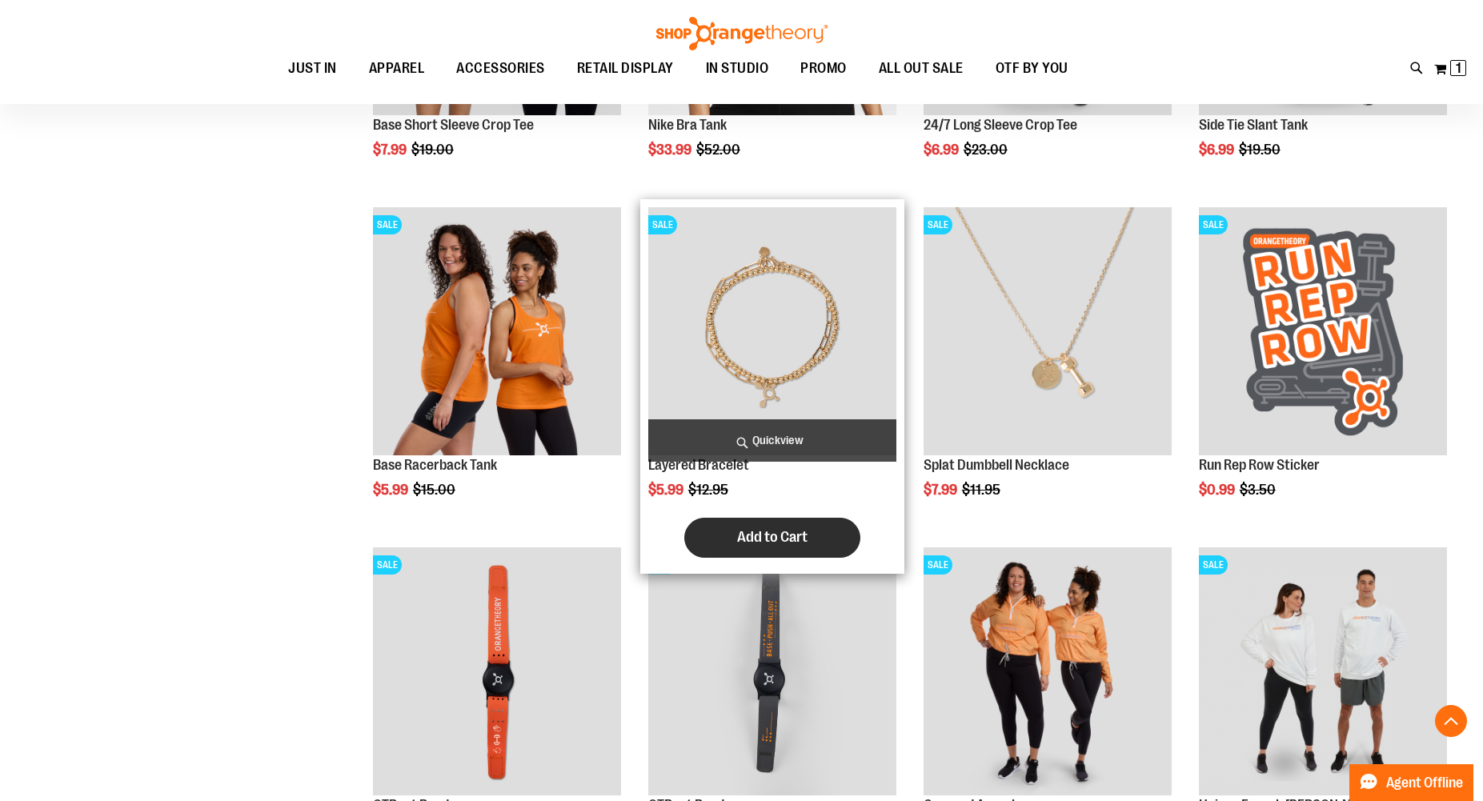
click at [776, 550] on button "Add to Cart" at bounding box center [772, 538] width 176 height 40
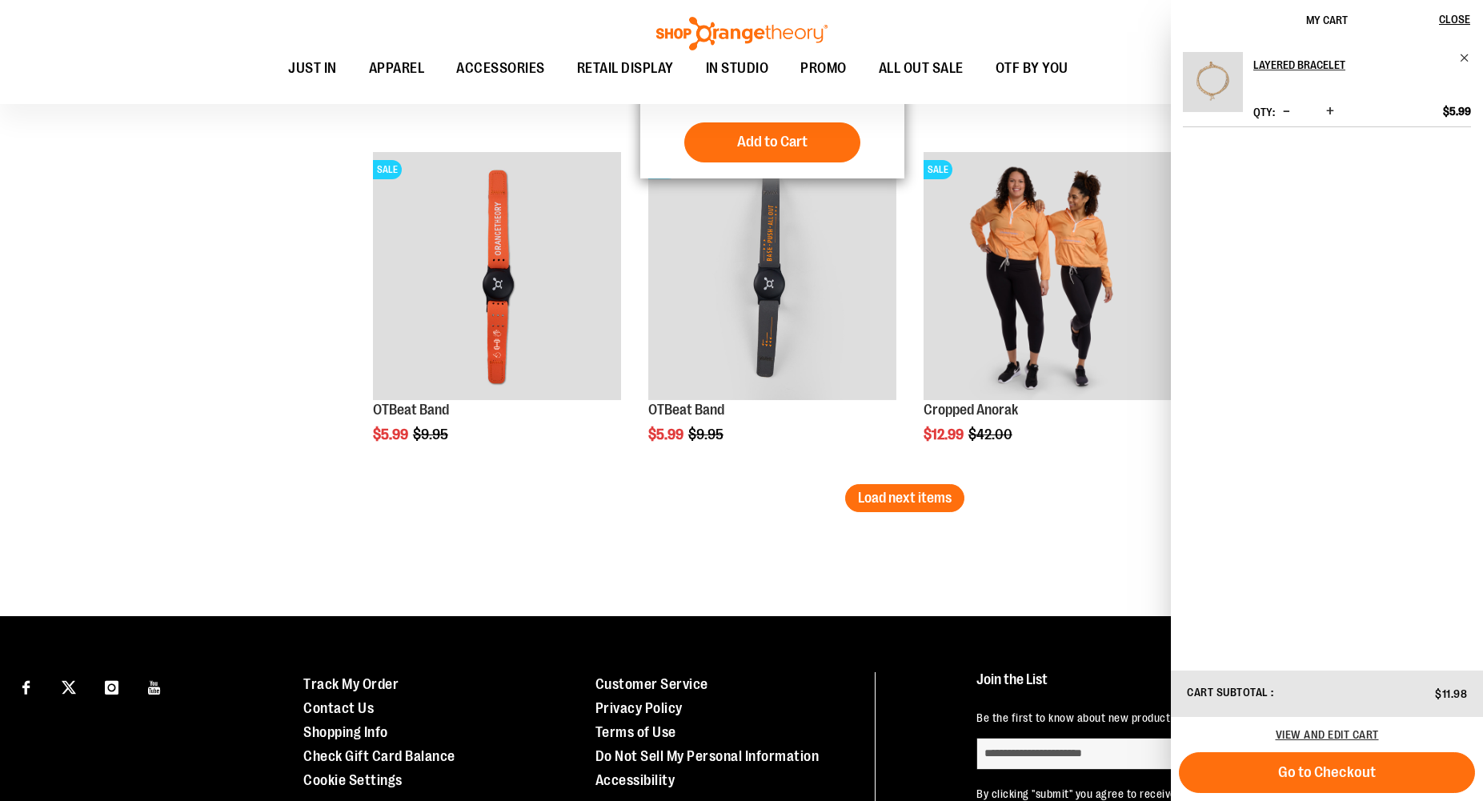
scroll to position [2940, 0]
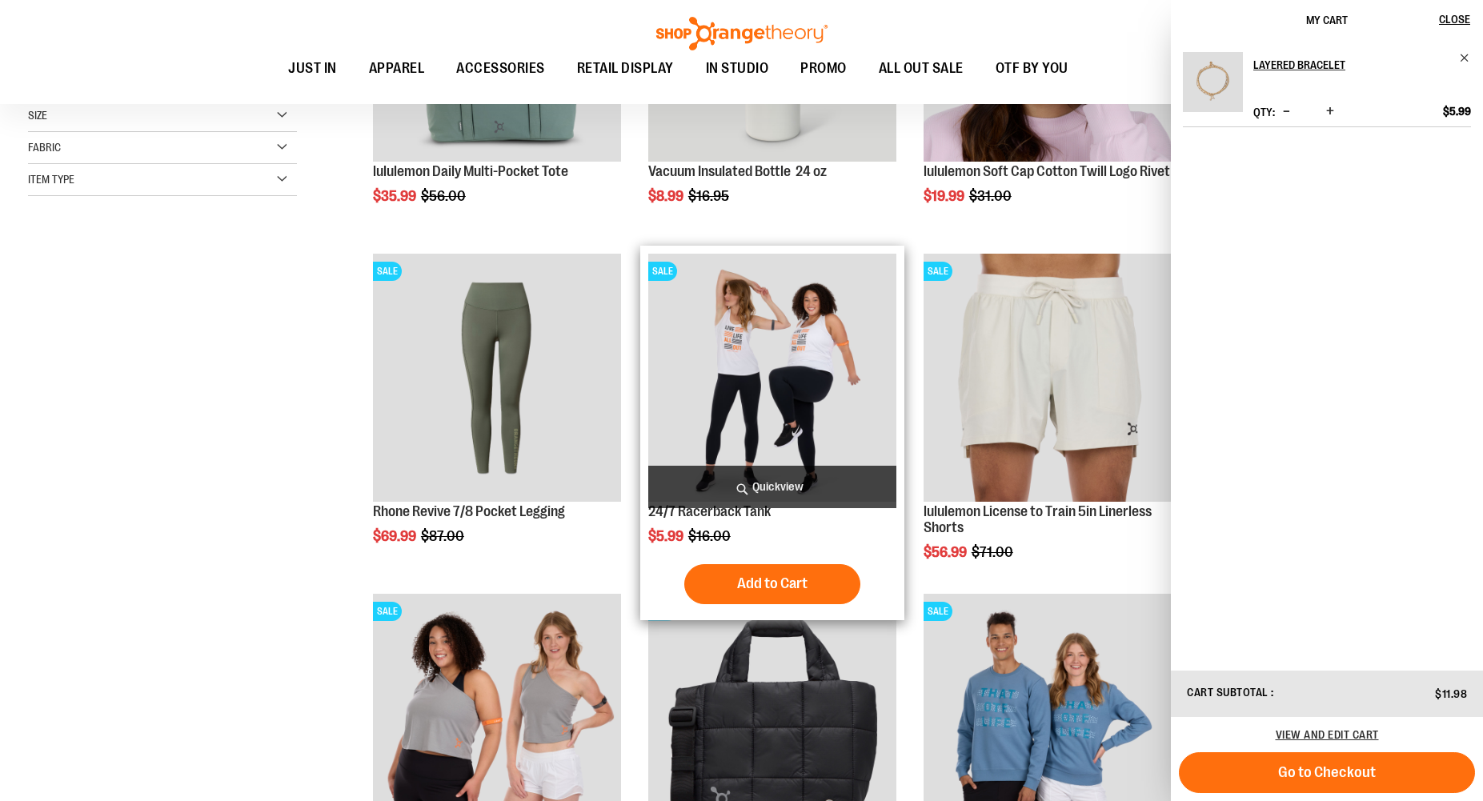
scroll to position [431, 0]
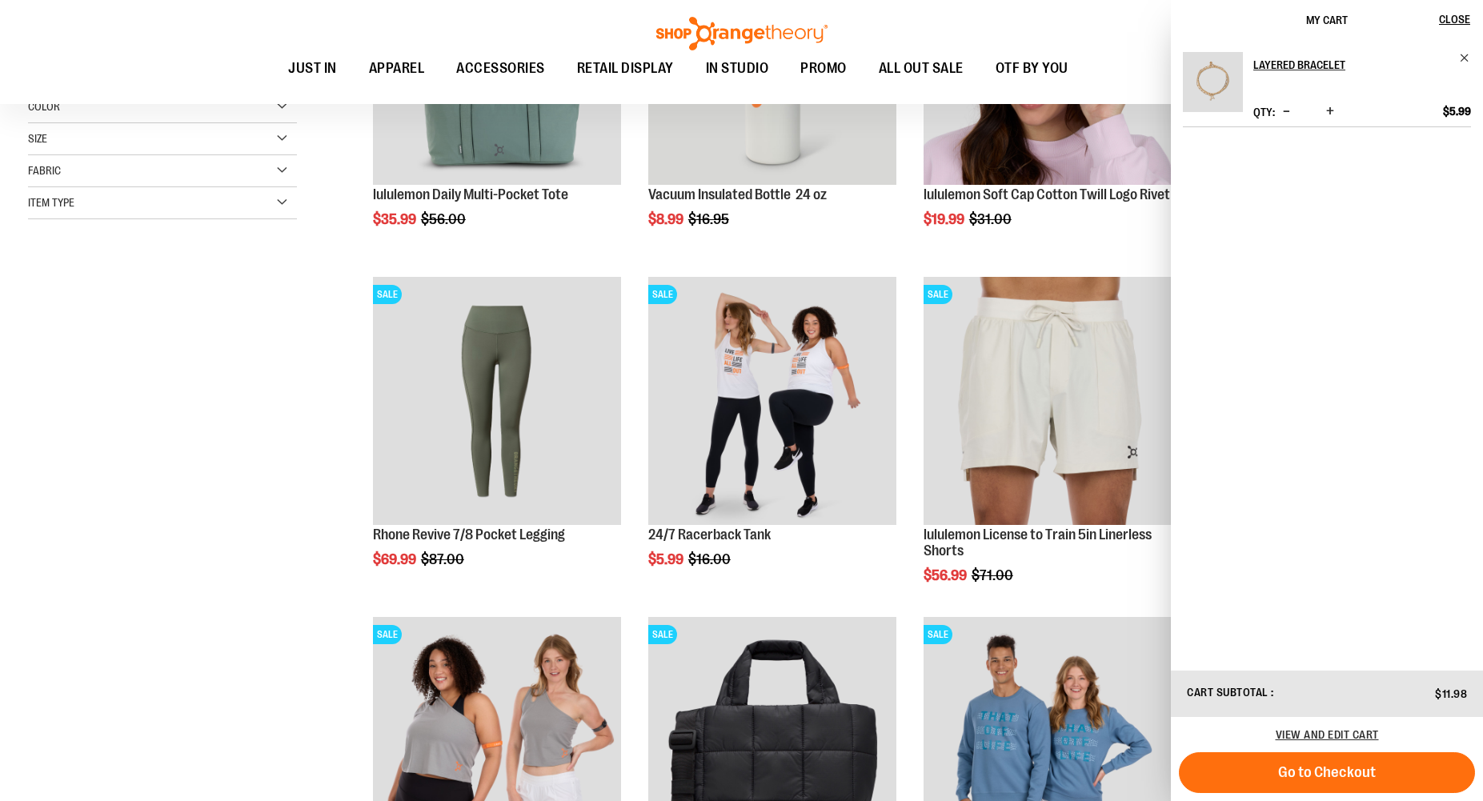
click at [1288, 110] on span "Decrease product quantity" at bounding box center [1286, 111] width 7 height 16
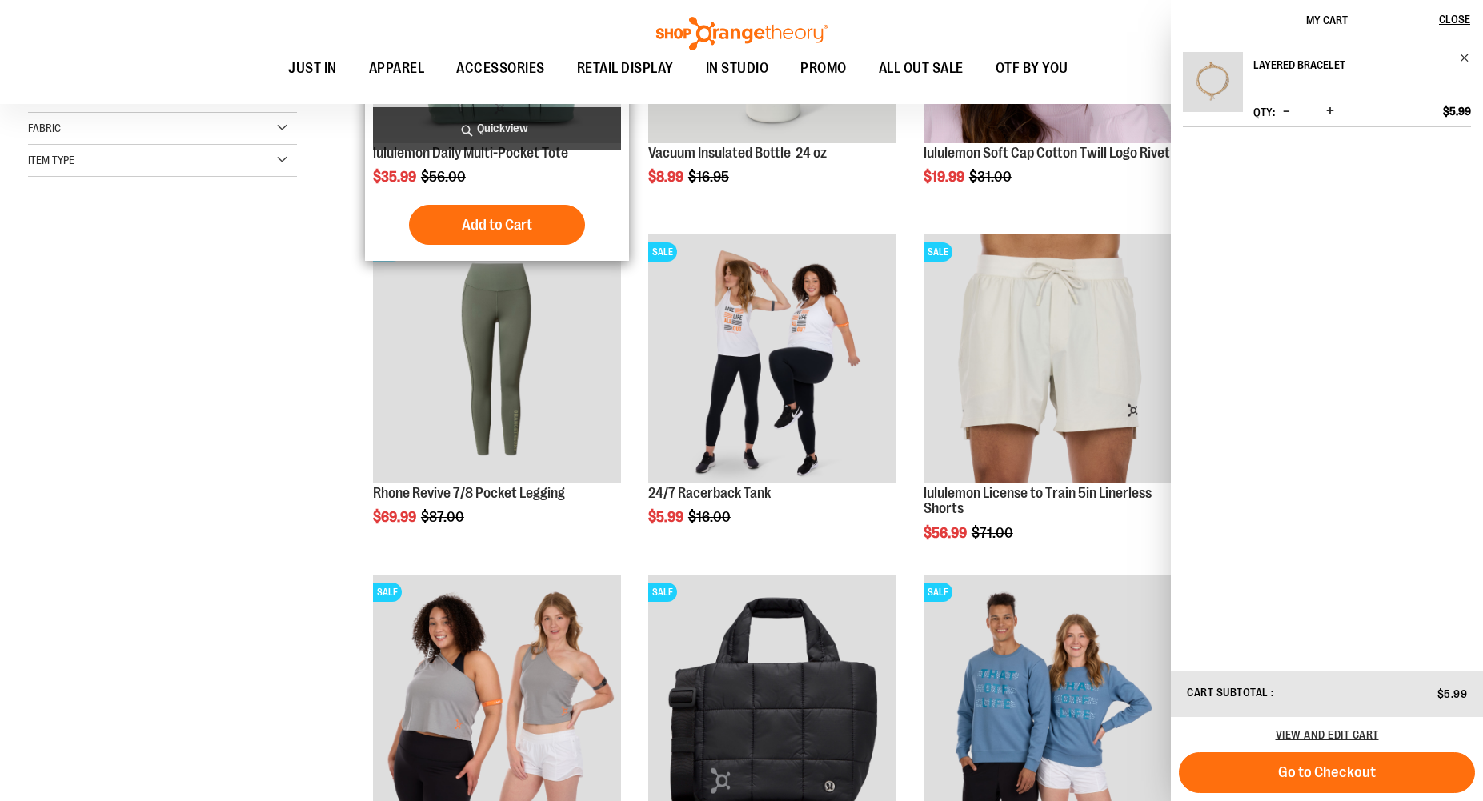
scroll to position [389, 0]
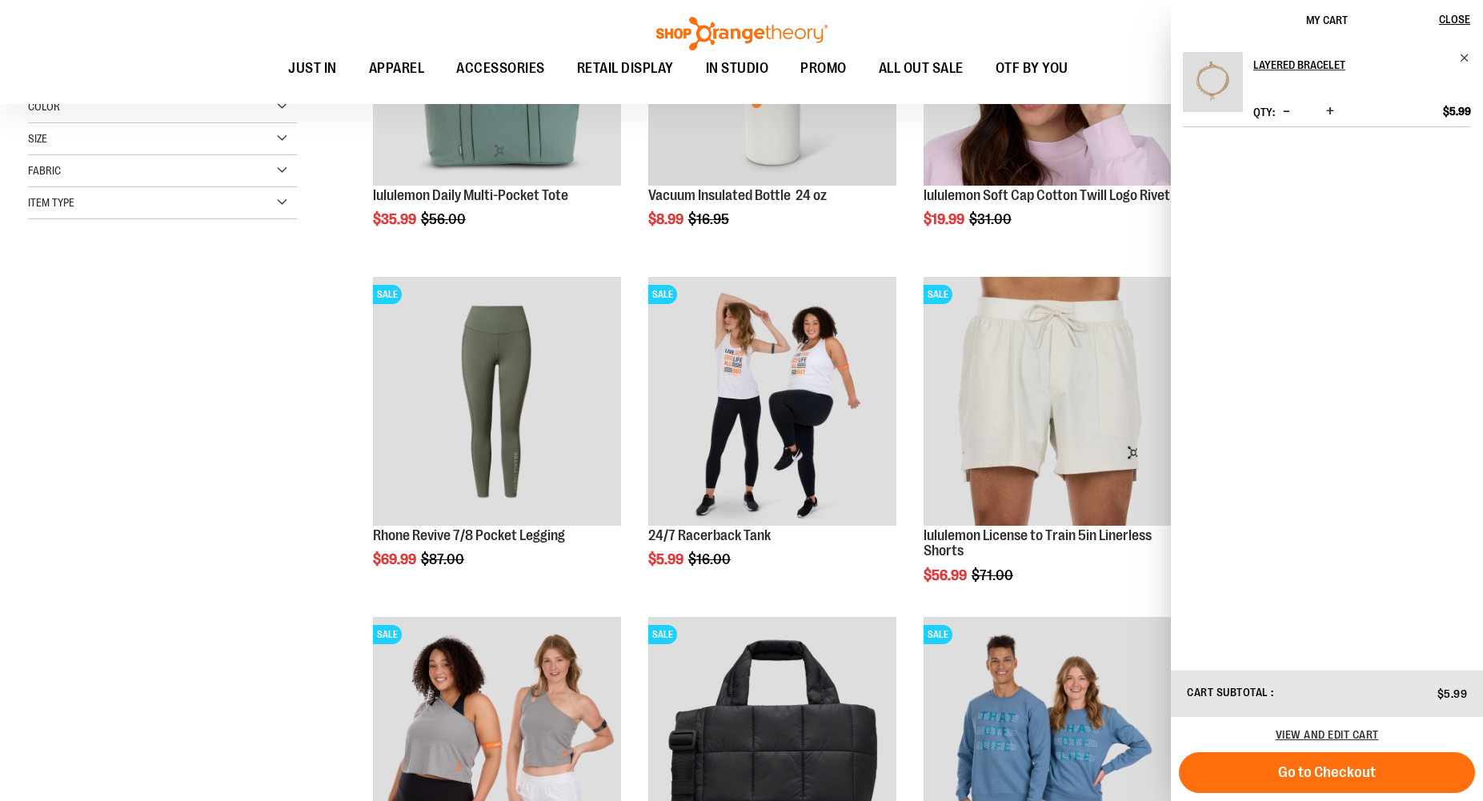
click at [247, 266] on div "Recently Ordered Last Ordered Items Add to Cart OTbeat Burn 24-pack Add to Cart…" at bounding box center [176, 267] width 297 height 32
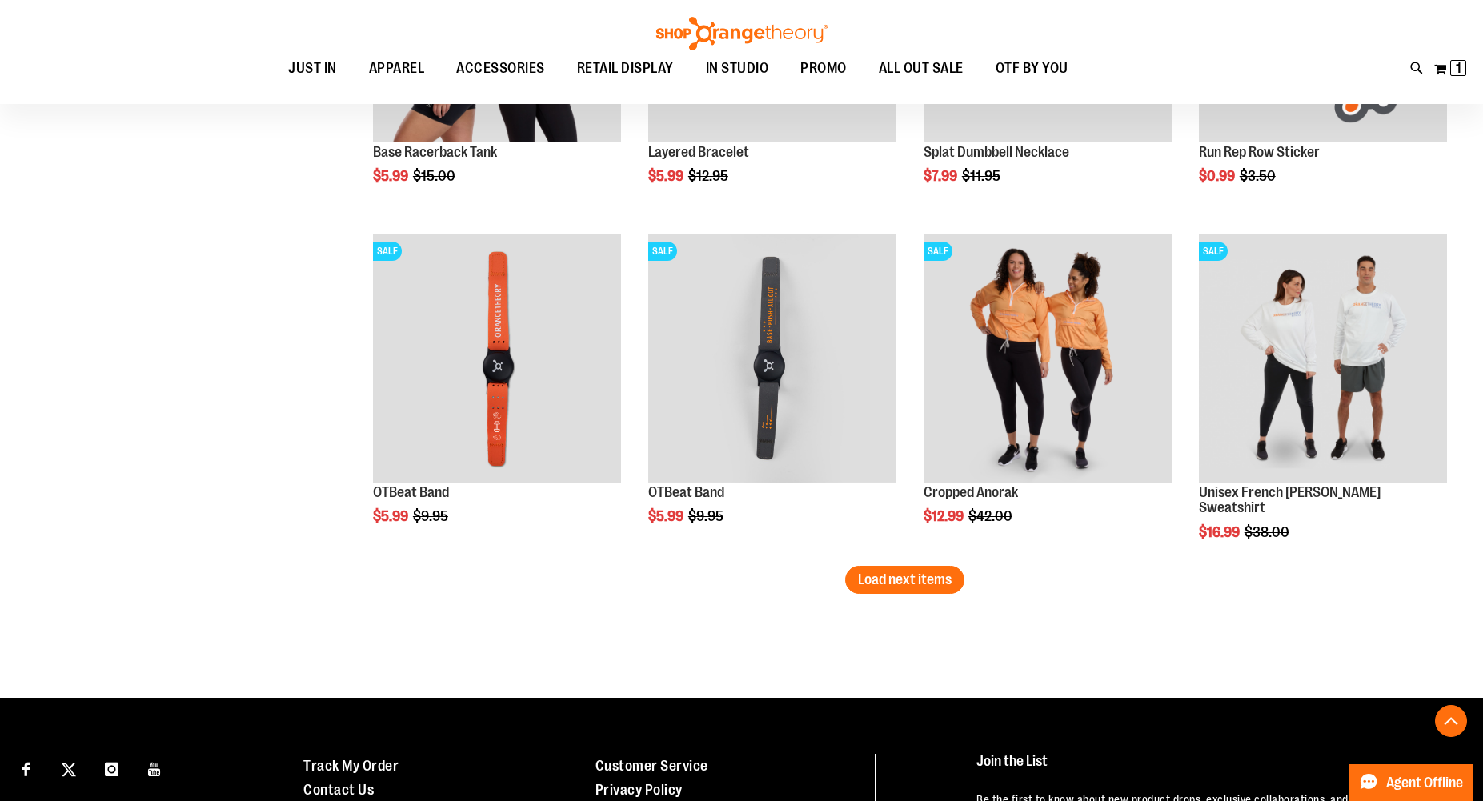
scroll to position [3009, 0]
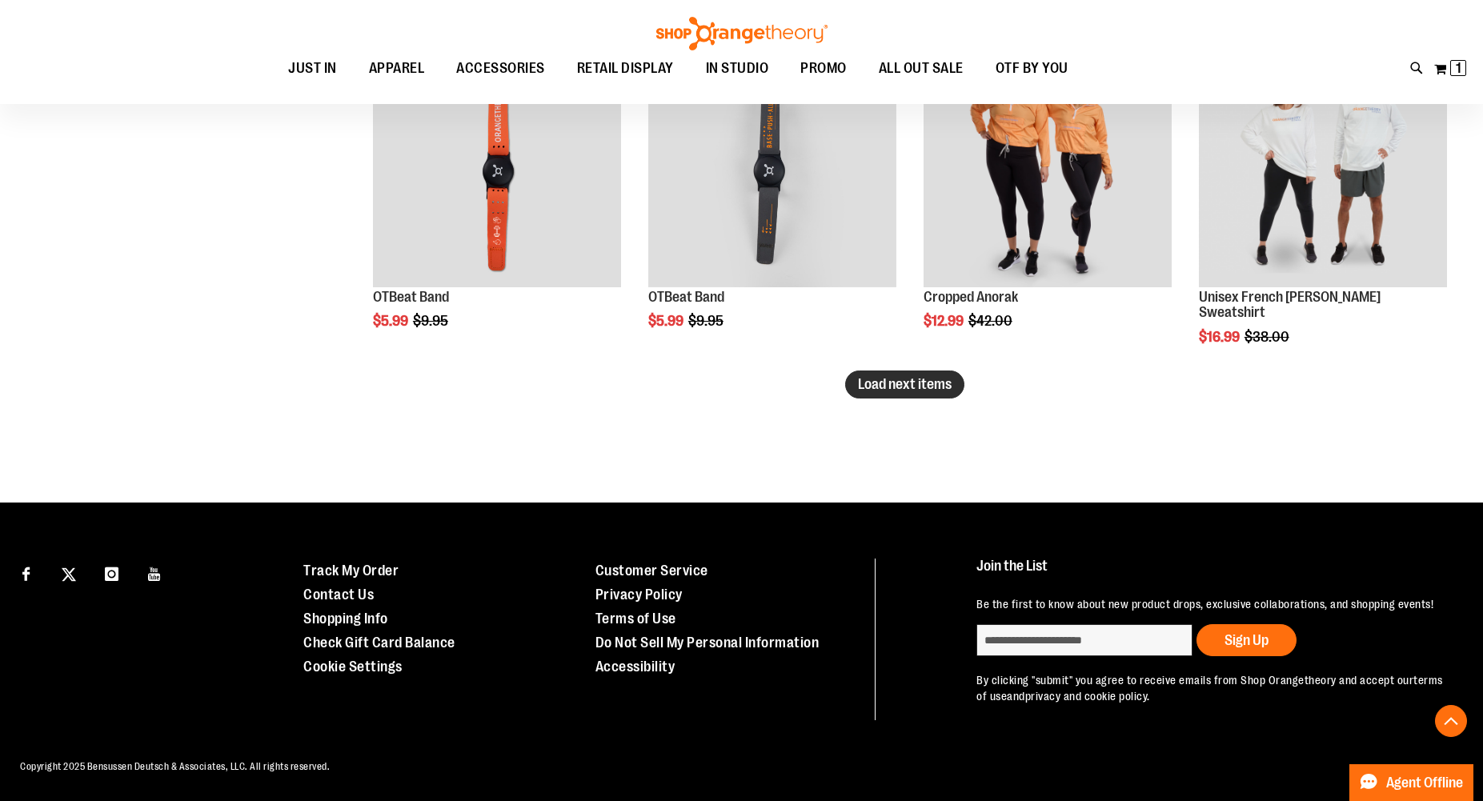
click at [860, 385] on span "Load next items" at bounding box center [905, 384] width 94 height 16
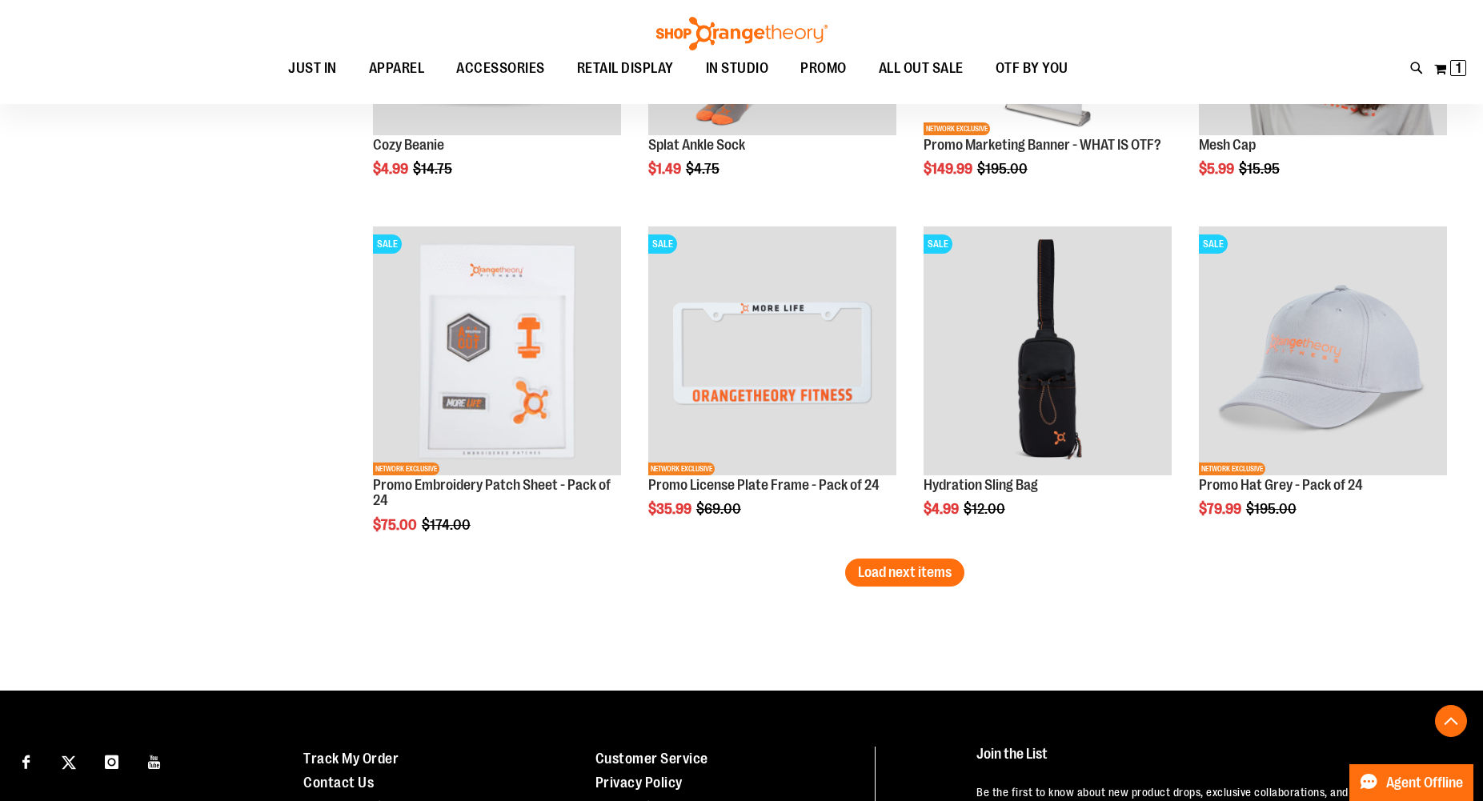
scroll to position [4029, 0]
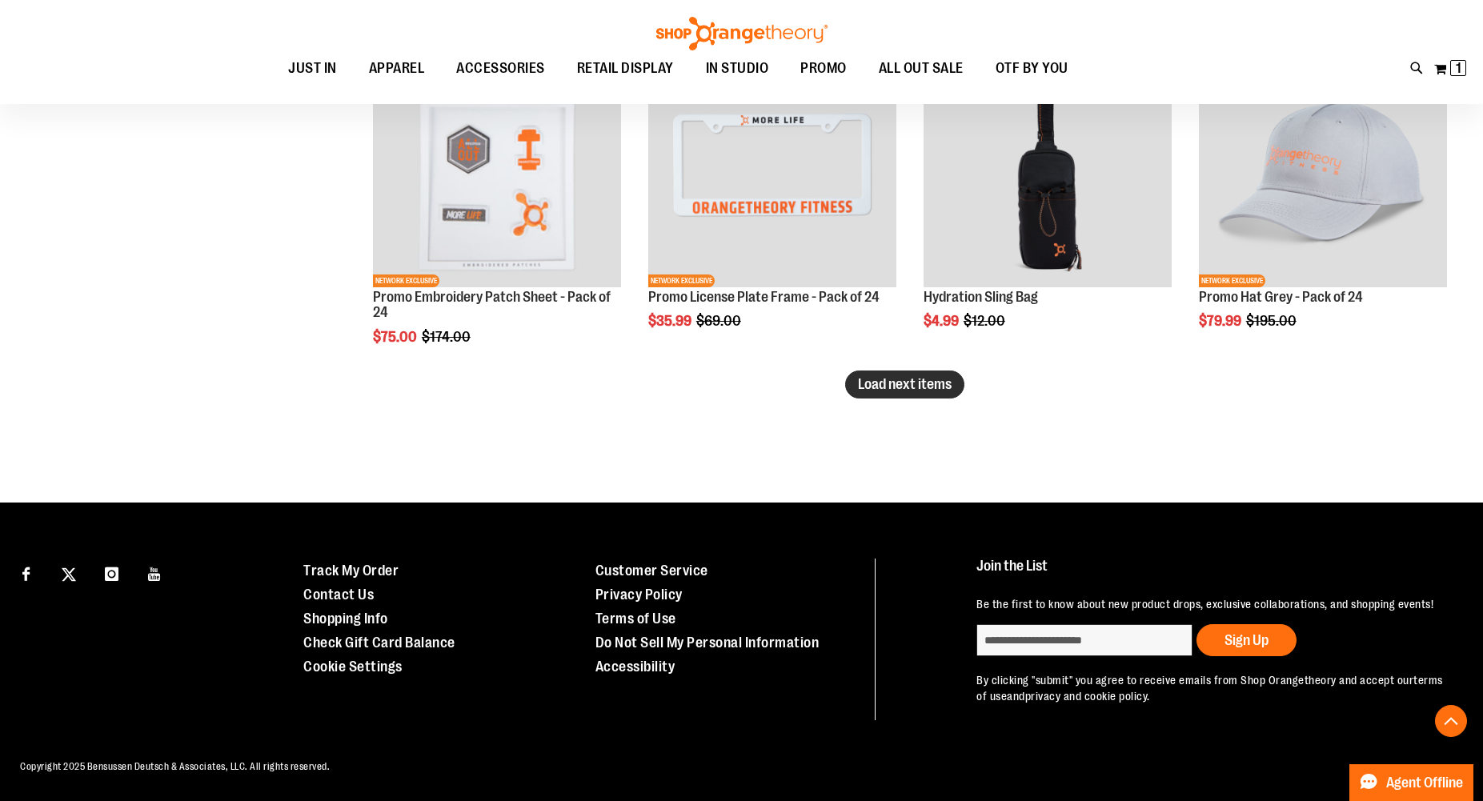
click at [893, 392] on button "Load next items" at bounding box center [904, 385] width 119 height 28
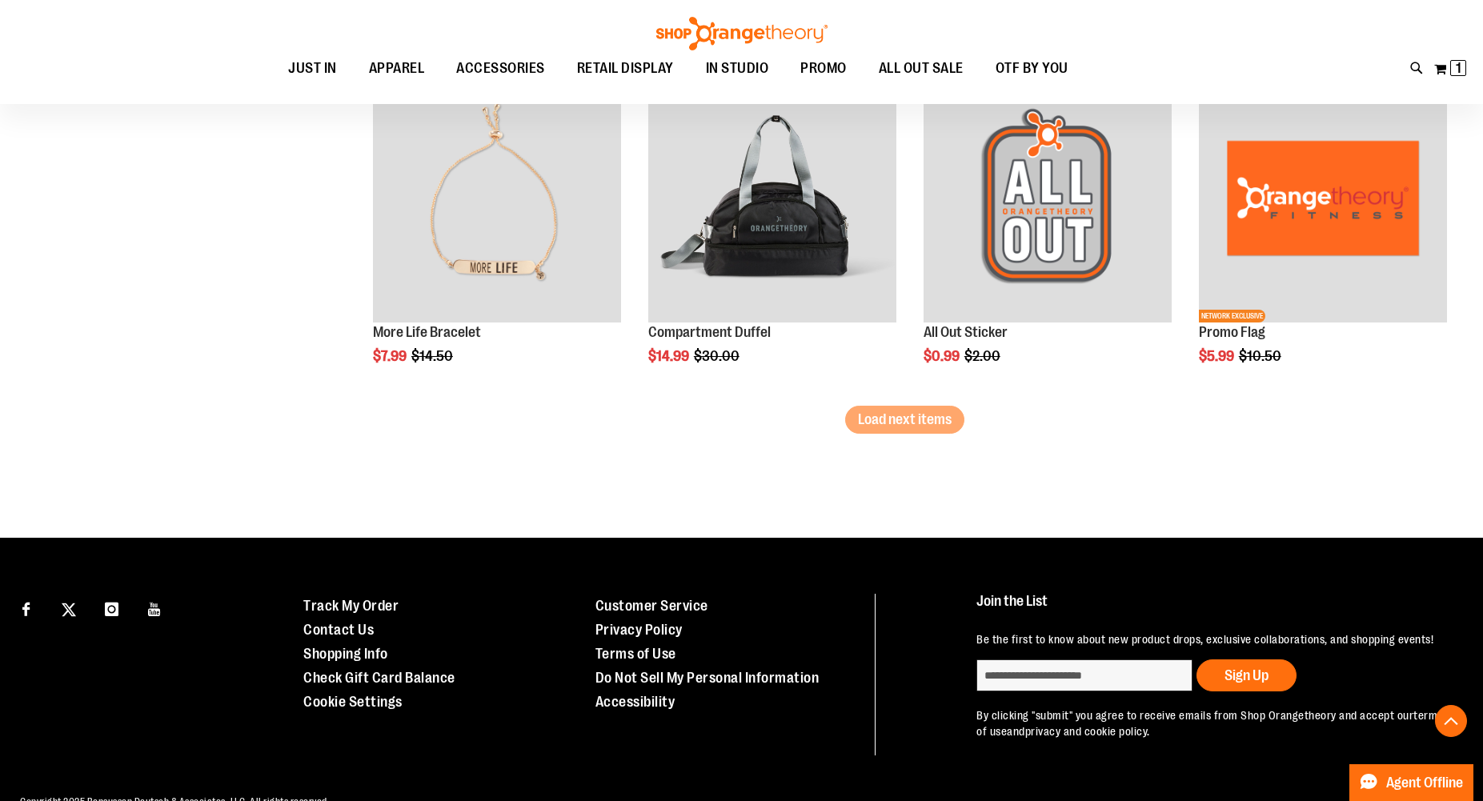
scroll to position [5050, 0]
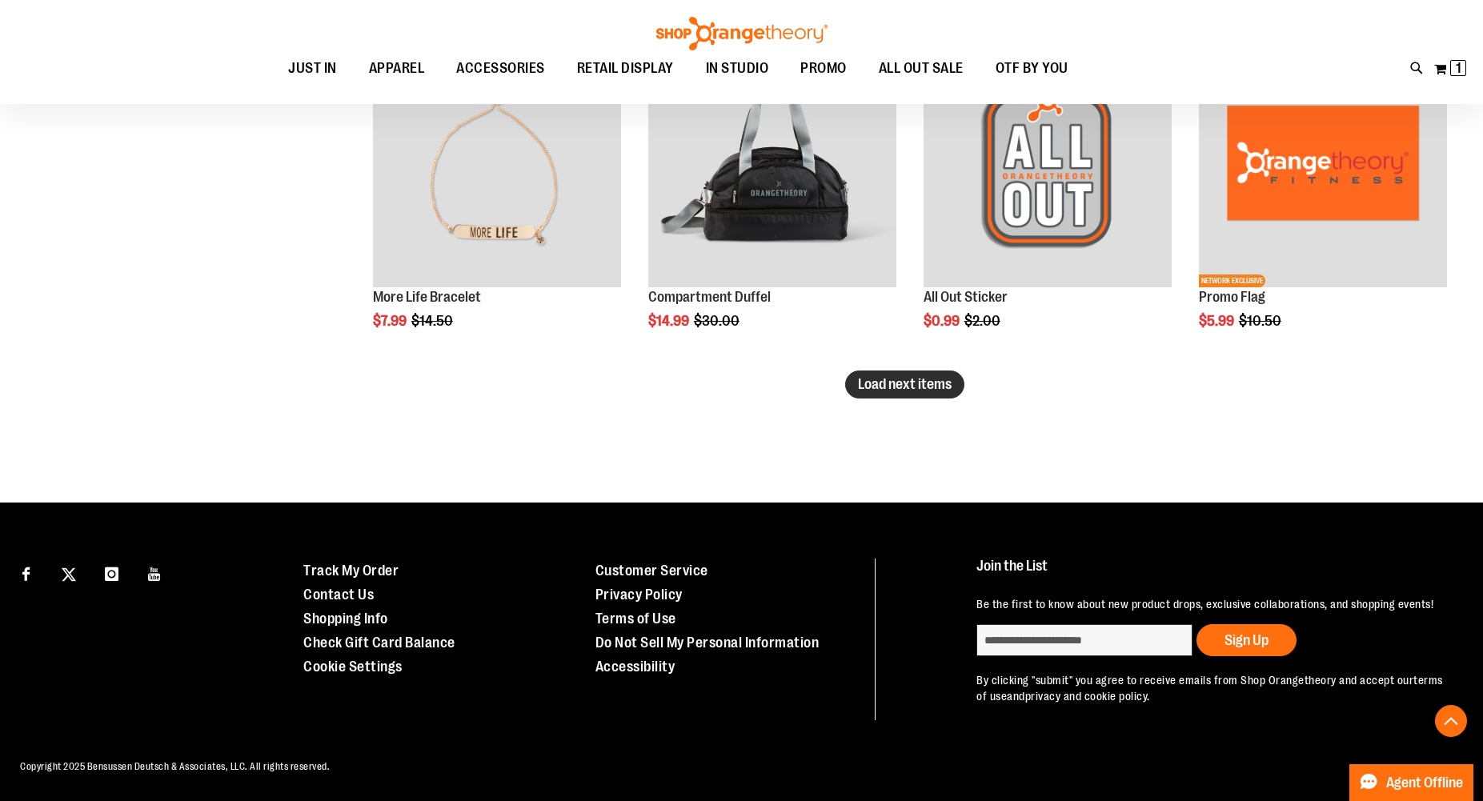
click at [926, 389] on span "Load next items" at bounding box center [905, 384] width 94 height 16
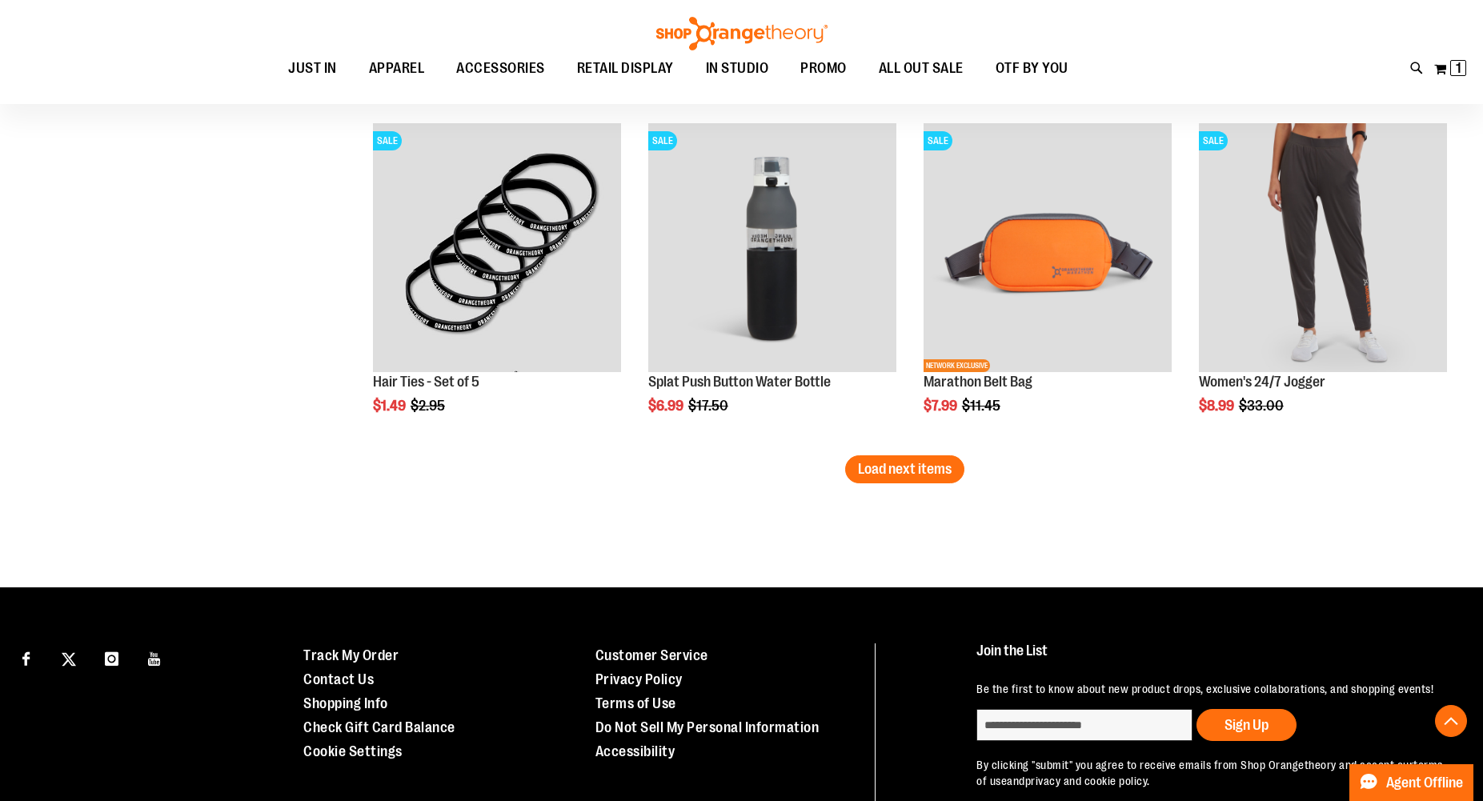
scroll to position [5981, 0]
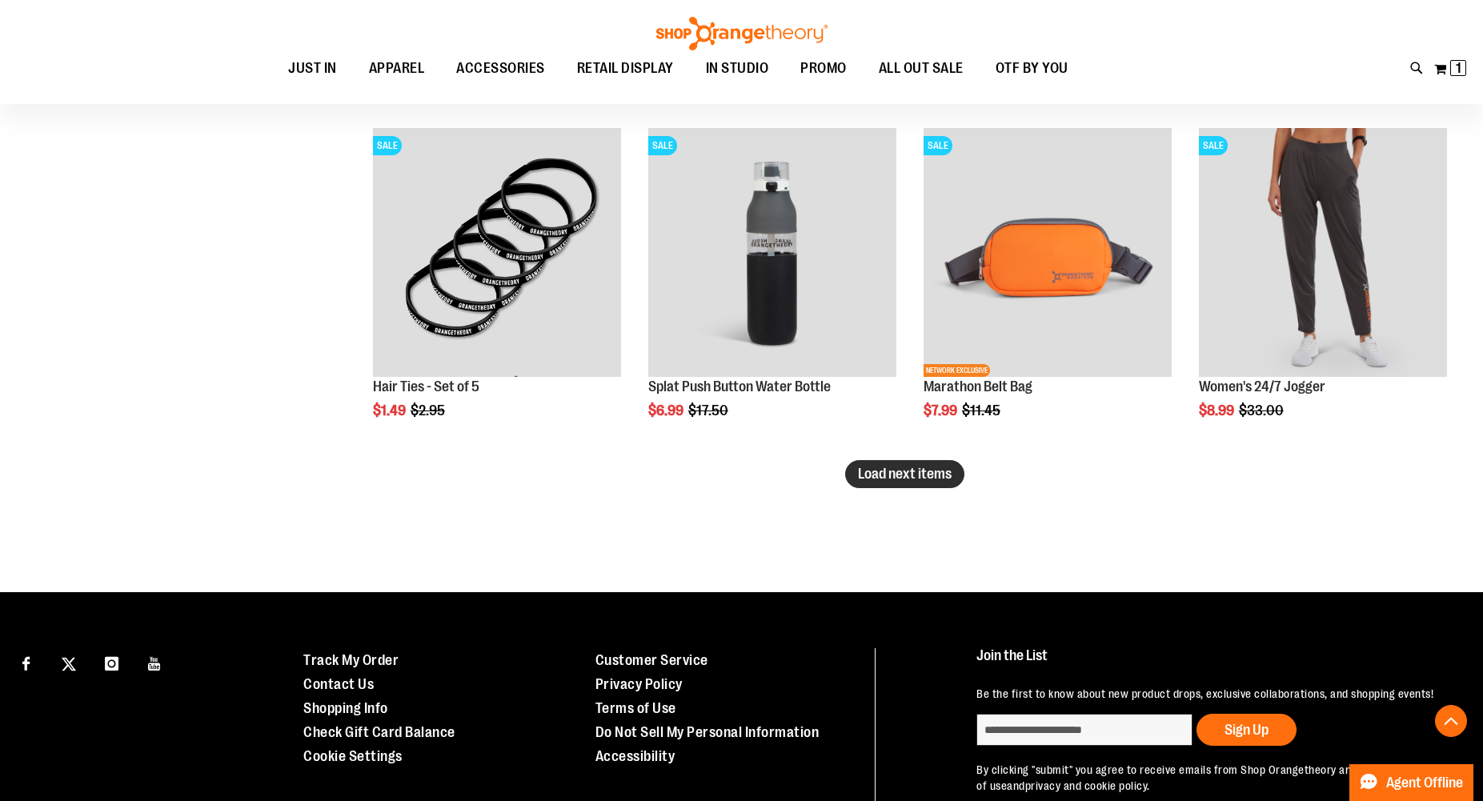
click at [893, 473] on span "Load next items" at bounding box center [905, 474] width 94 height 16
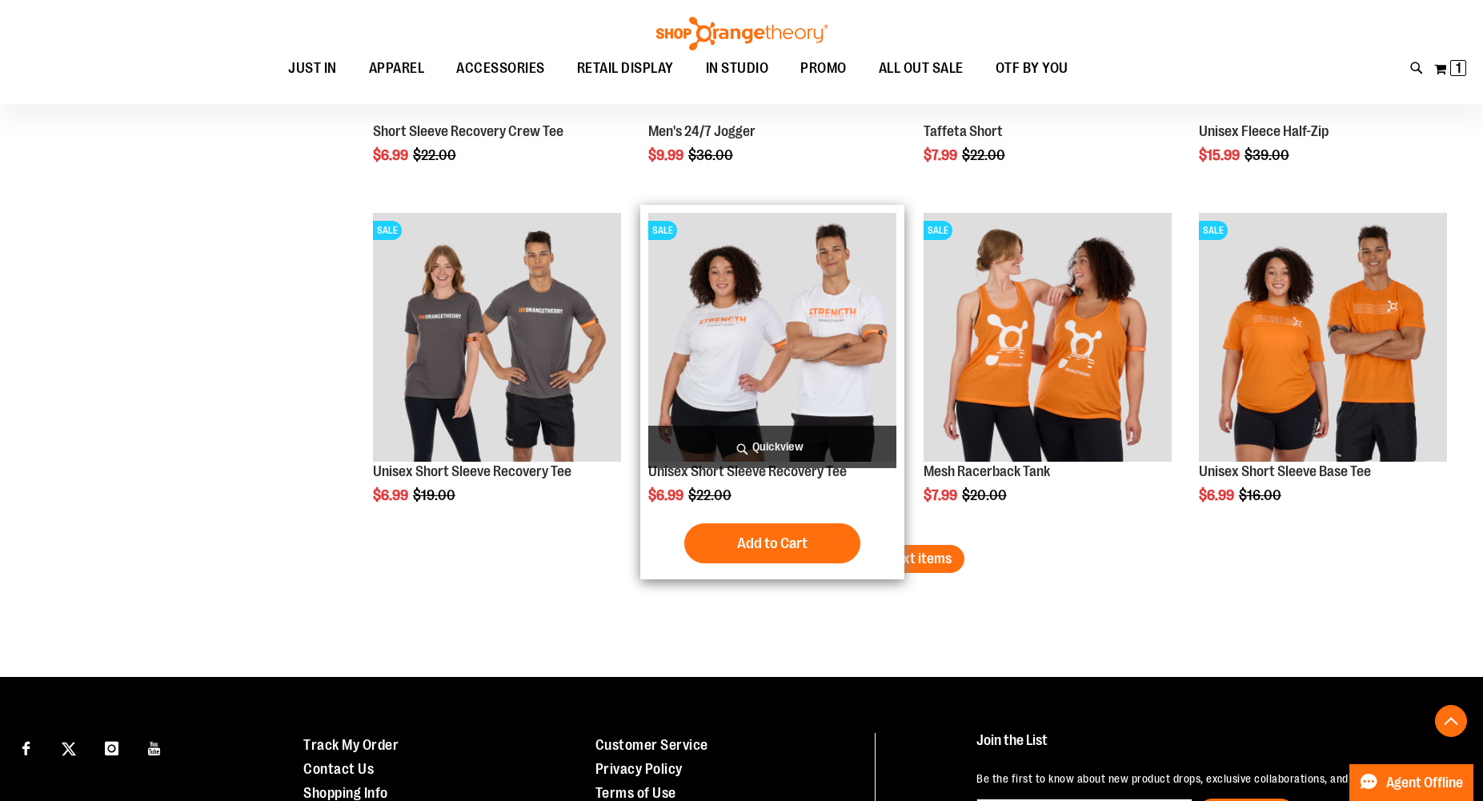
scroll to position [6920, 0]
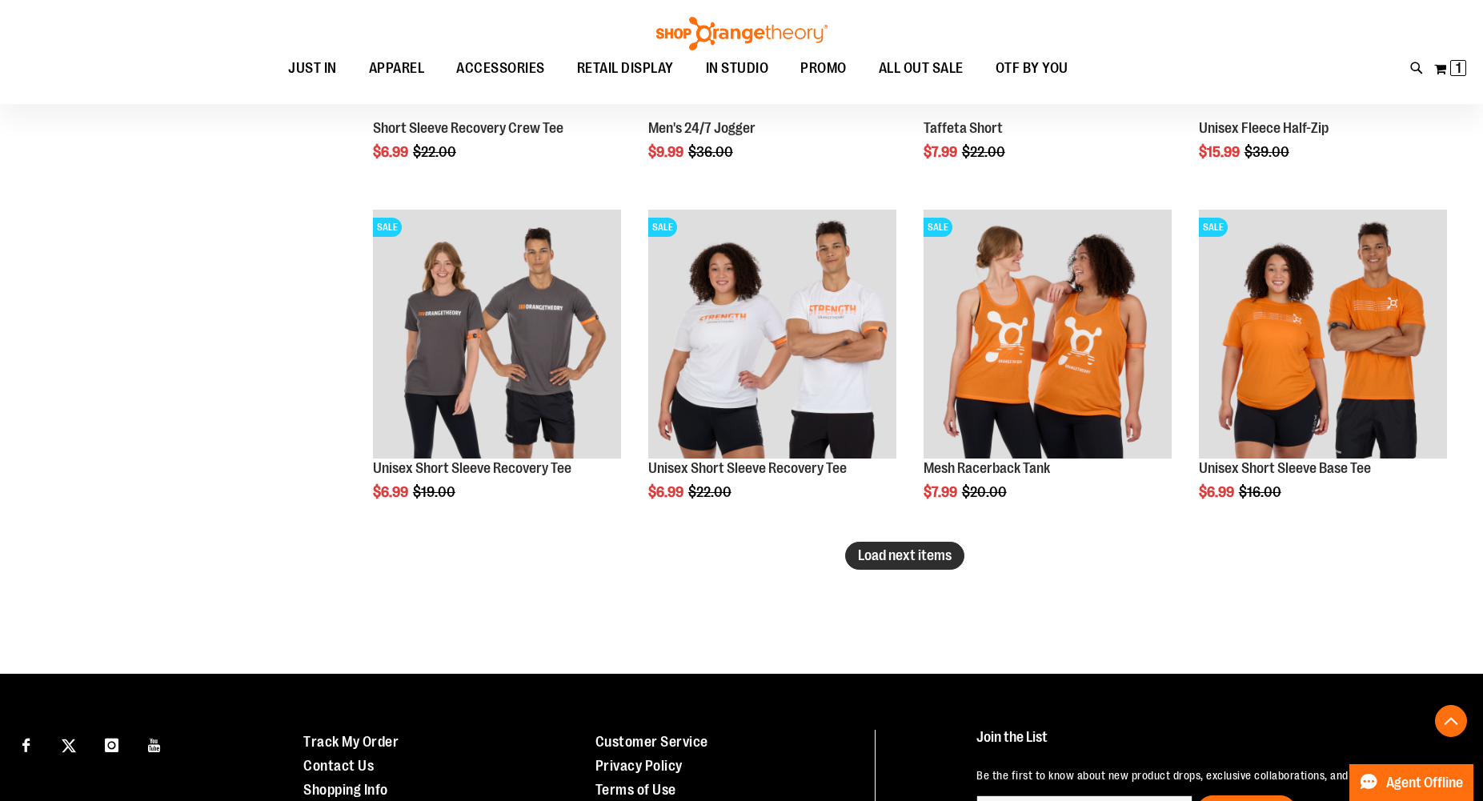
click at [892, 561] on span "Load next items" at bounding box center [905, 556] width 94 height 16
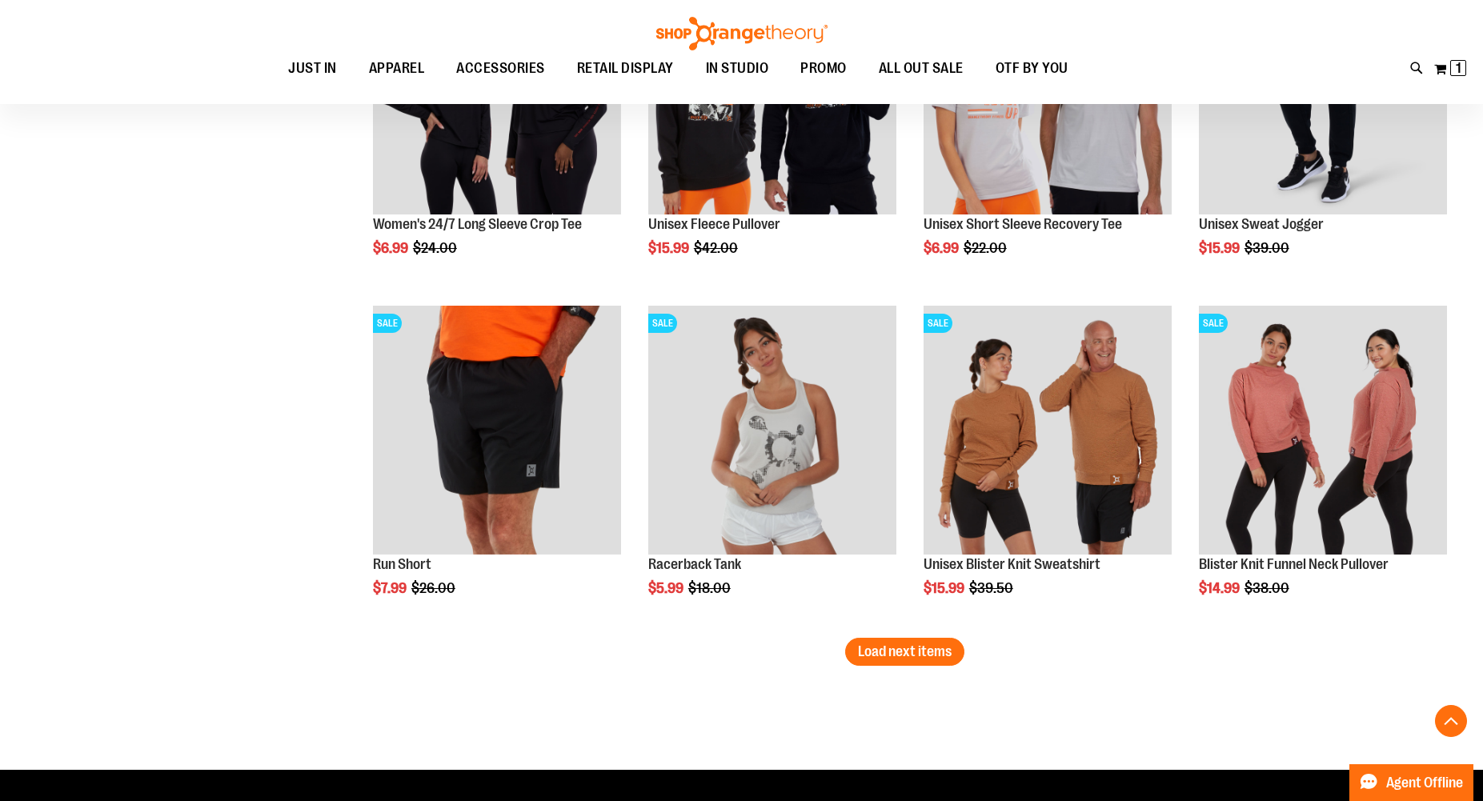
scroll to position [8112, 0]
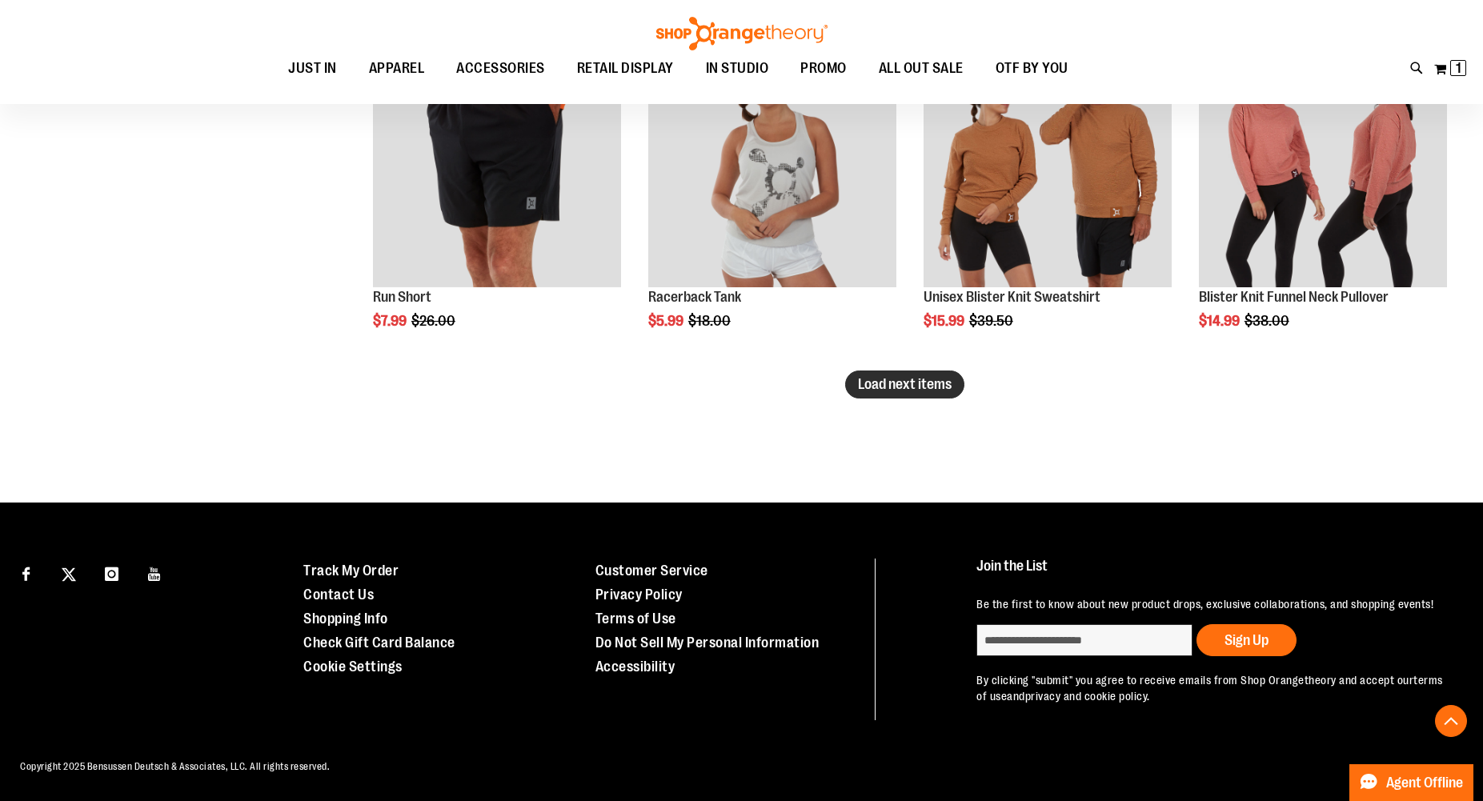
click at [871, 396] on button "Load next items" at bounding box center [904, 385] width 119 height 28
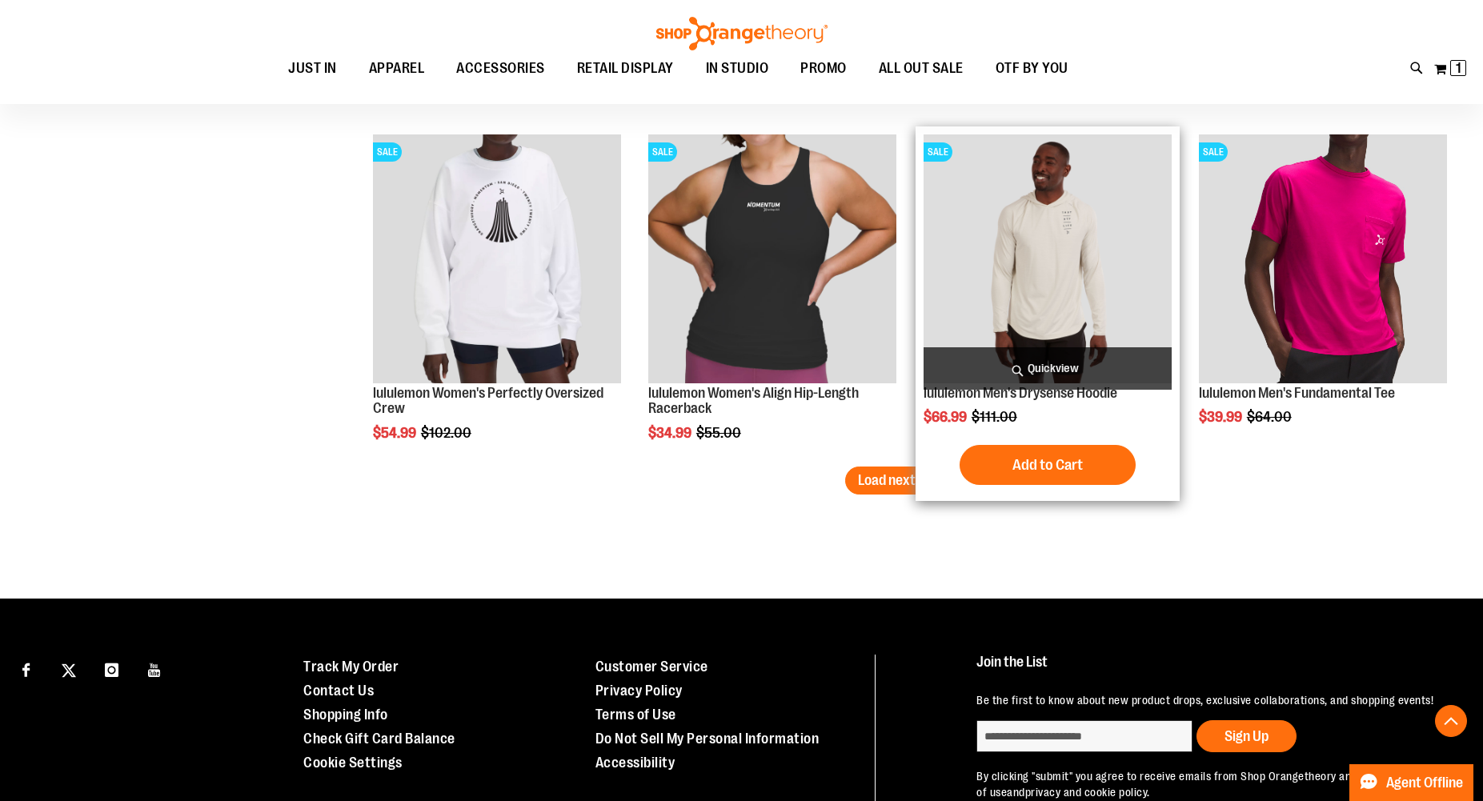
scroll to position [9038, 0]
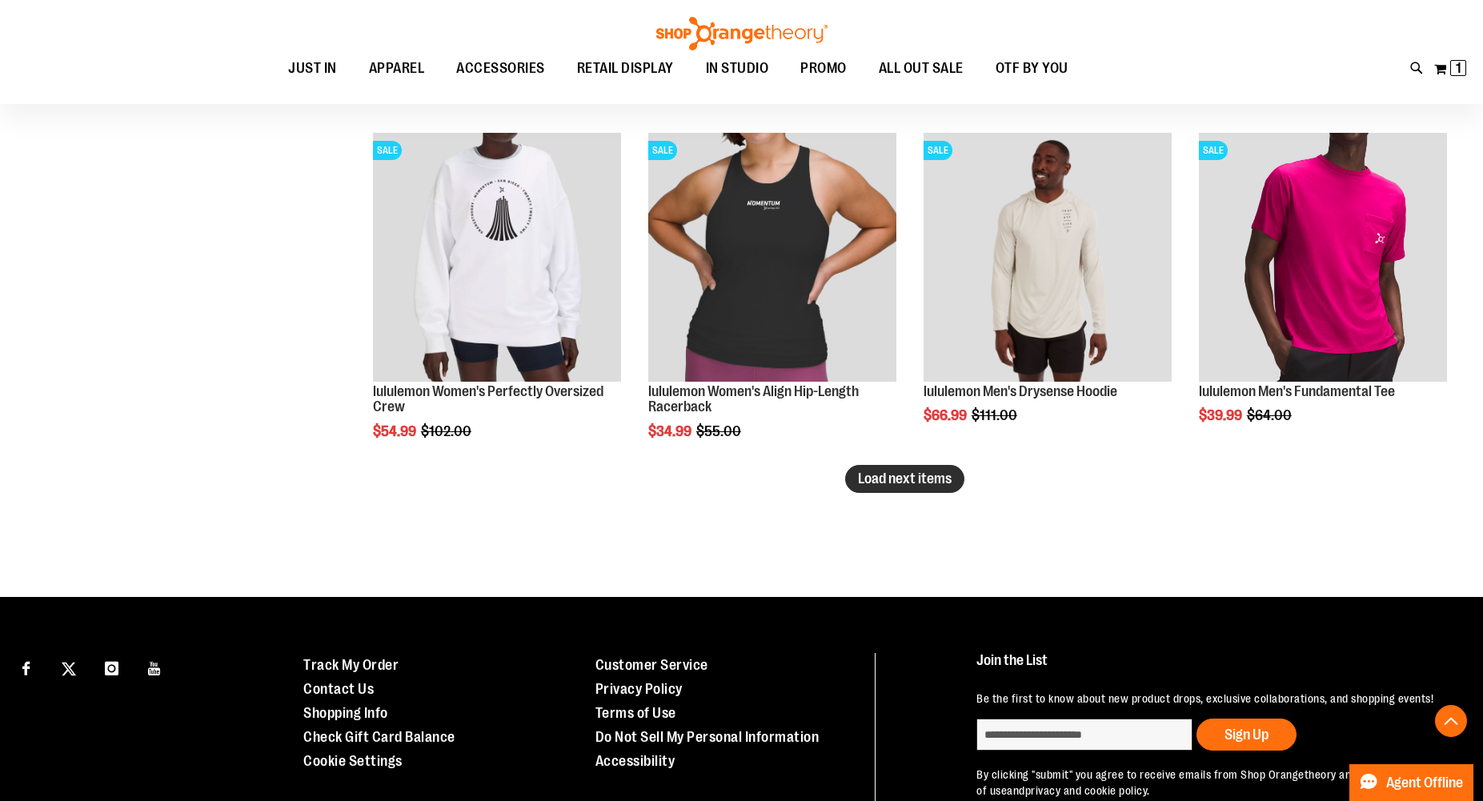
click at [886, 484] on span "Load next items" at bounding box center [905, 479] width 94 height 16
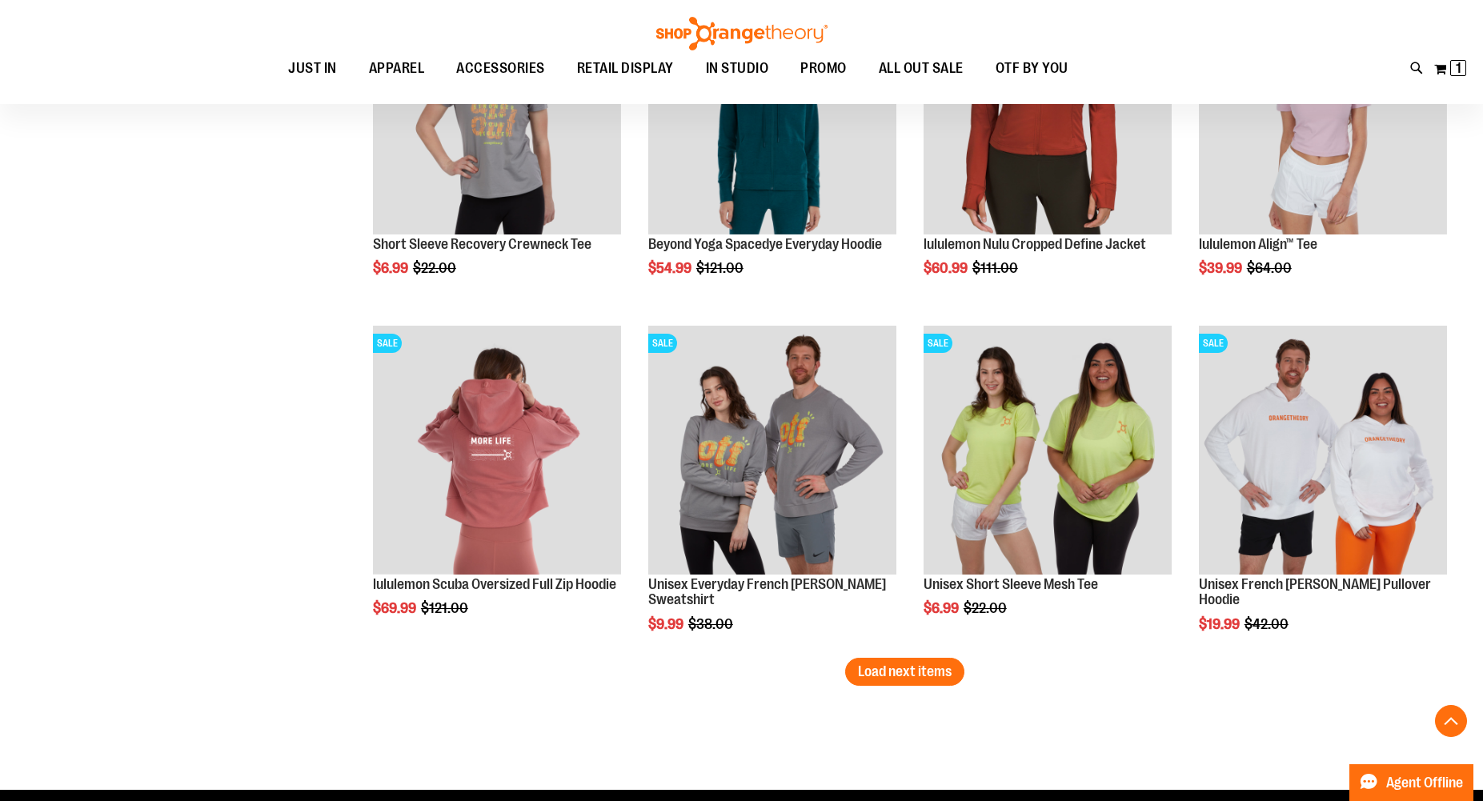
scroll to position [10016, 0]
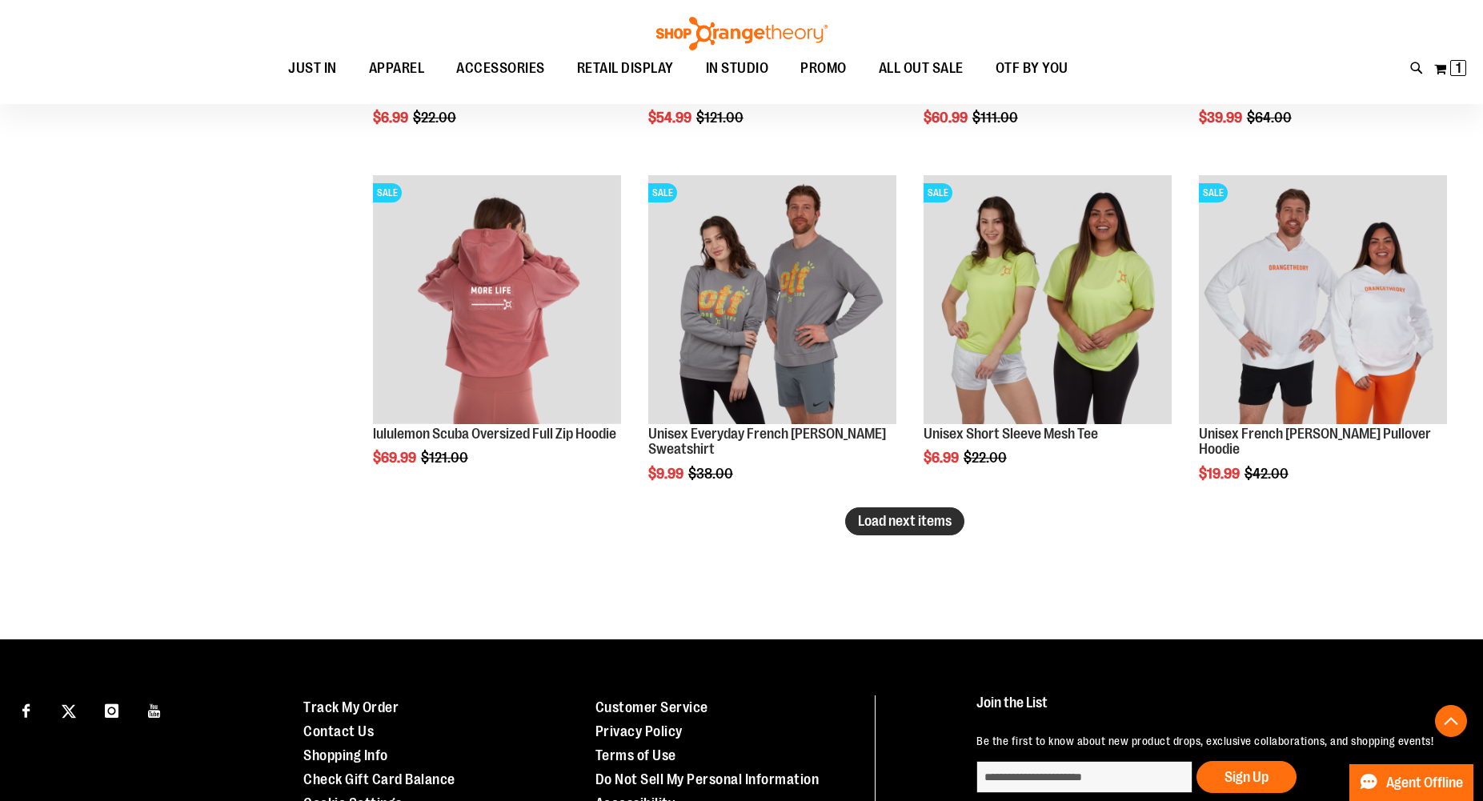
click at [904, 527] on span "Load next items" at bounding box center [905, 521] width 94 height 16
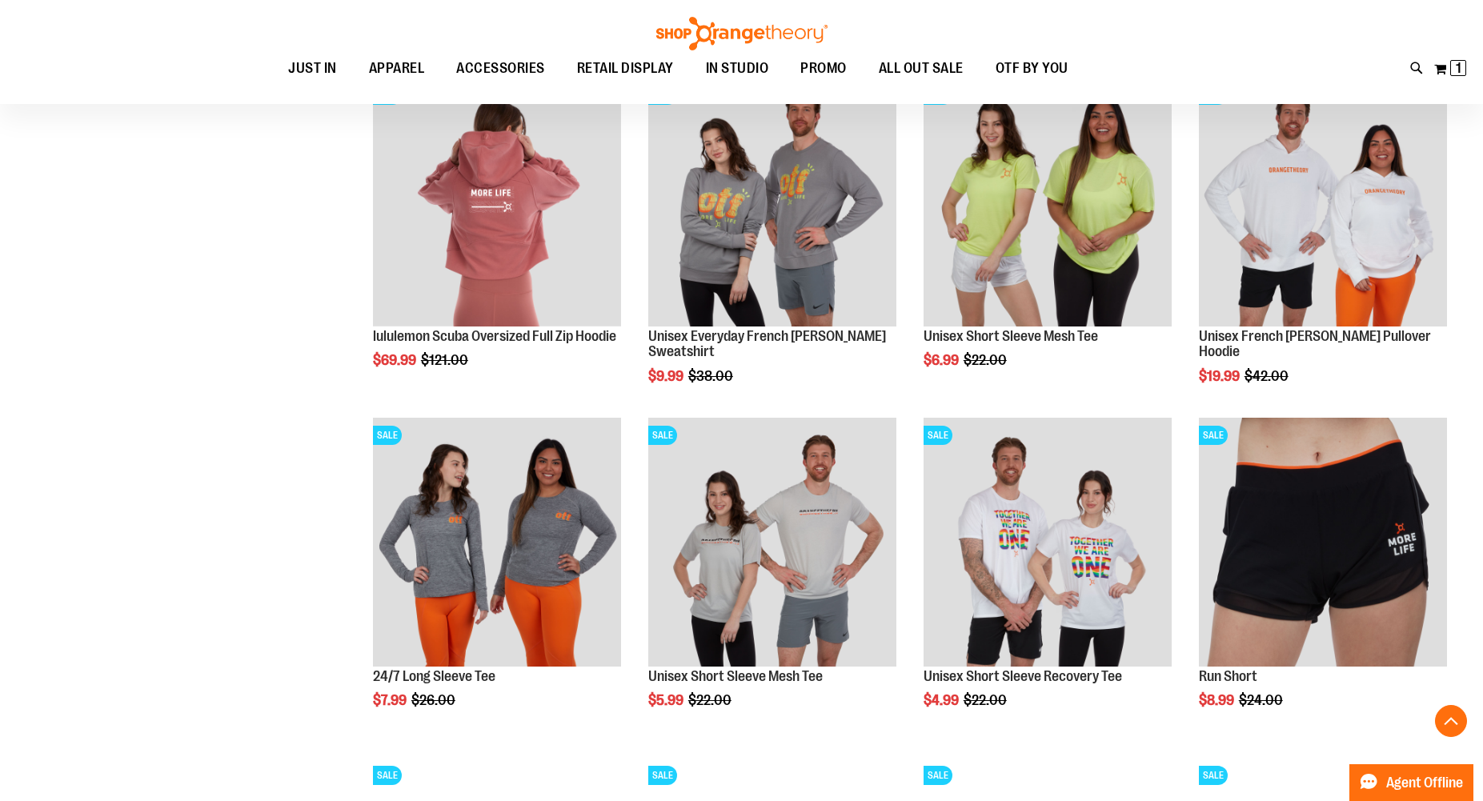
scroll to position [10137, 0]
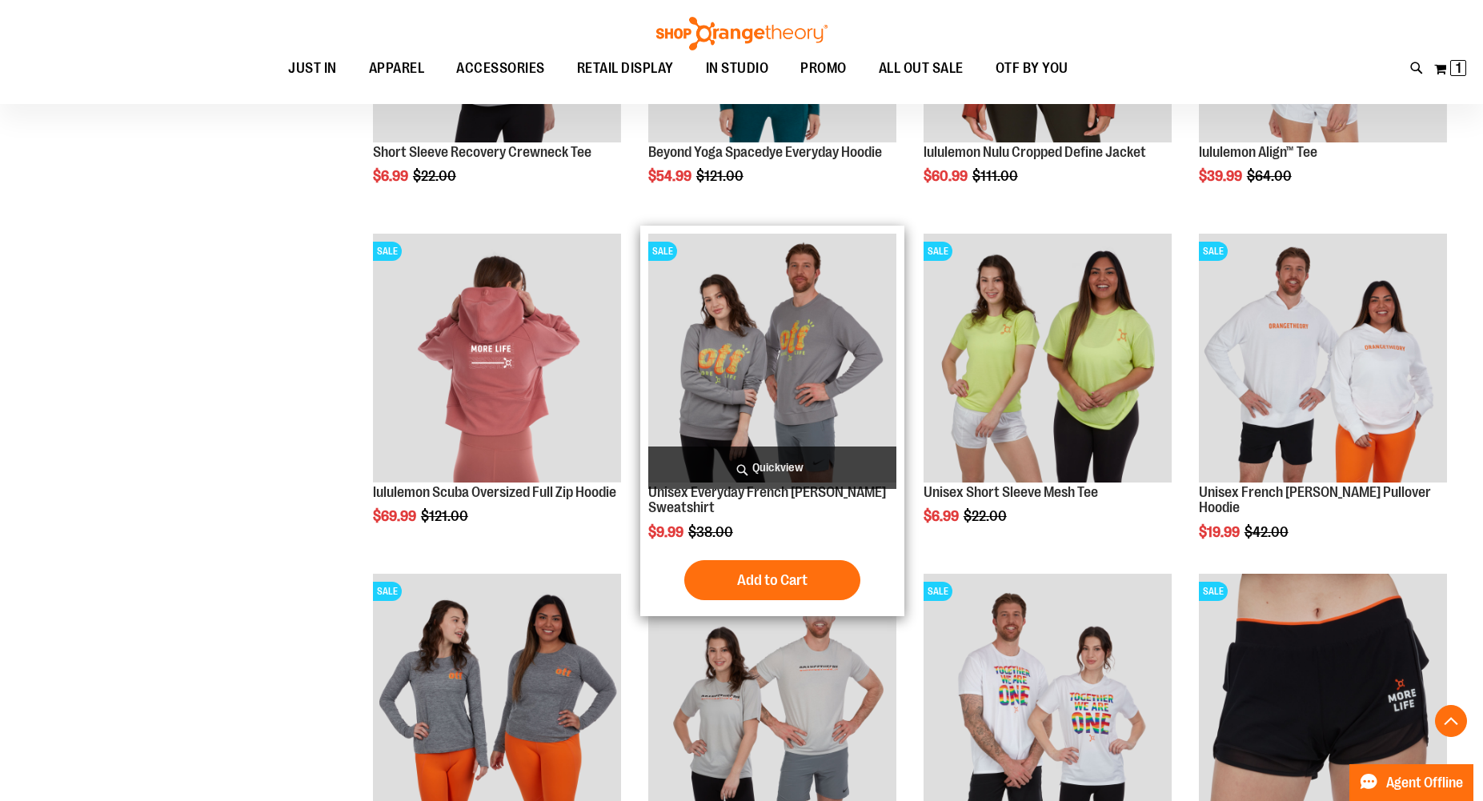
scroll to position [9954, 0]
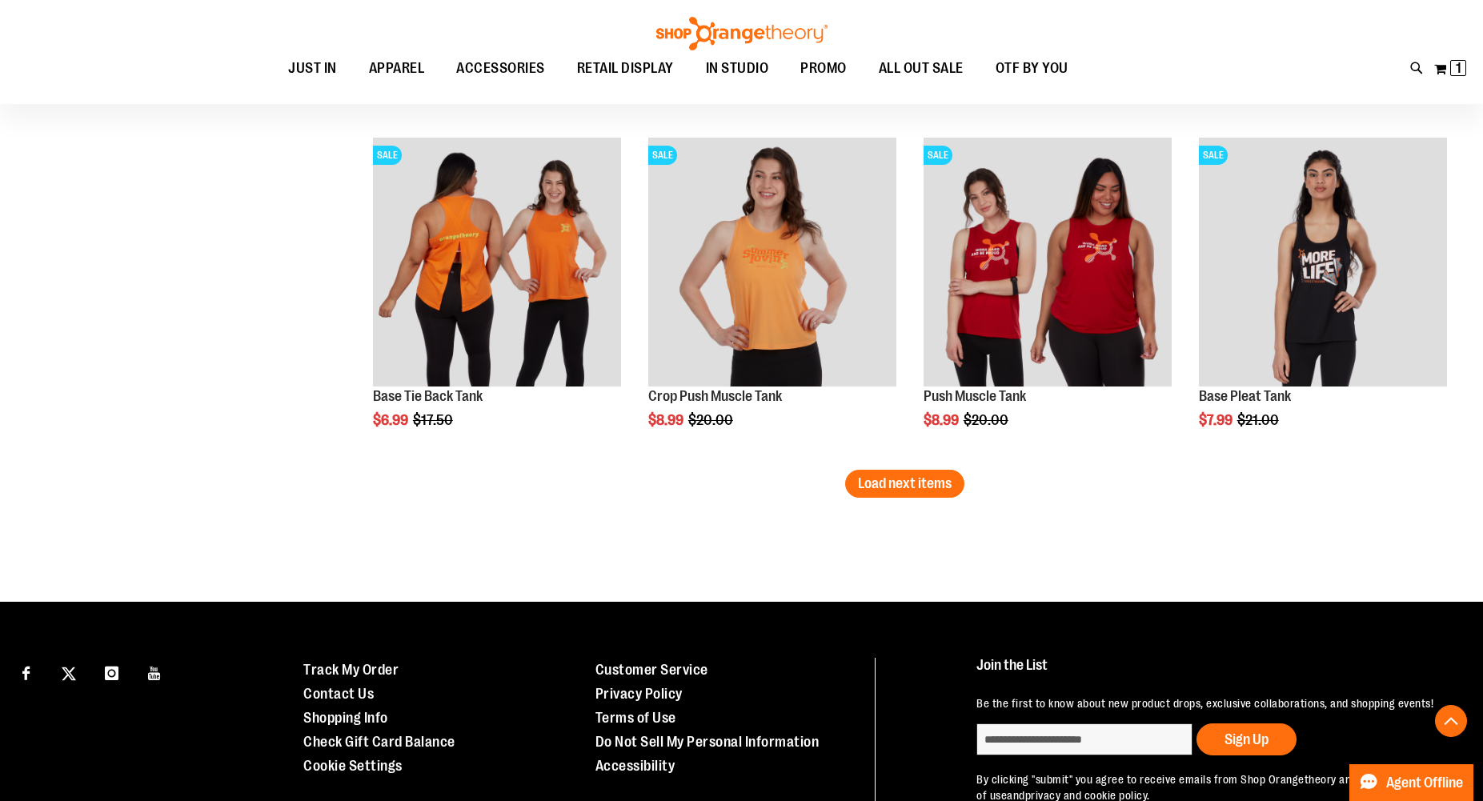
scroll to position [11085, 0]
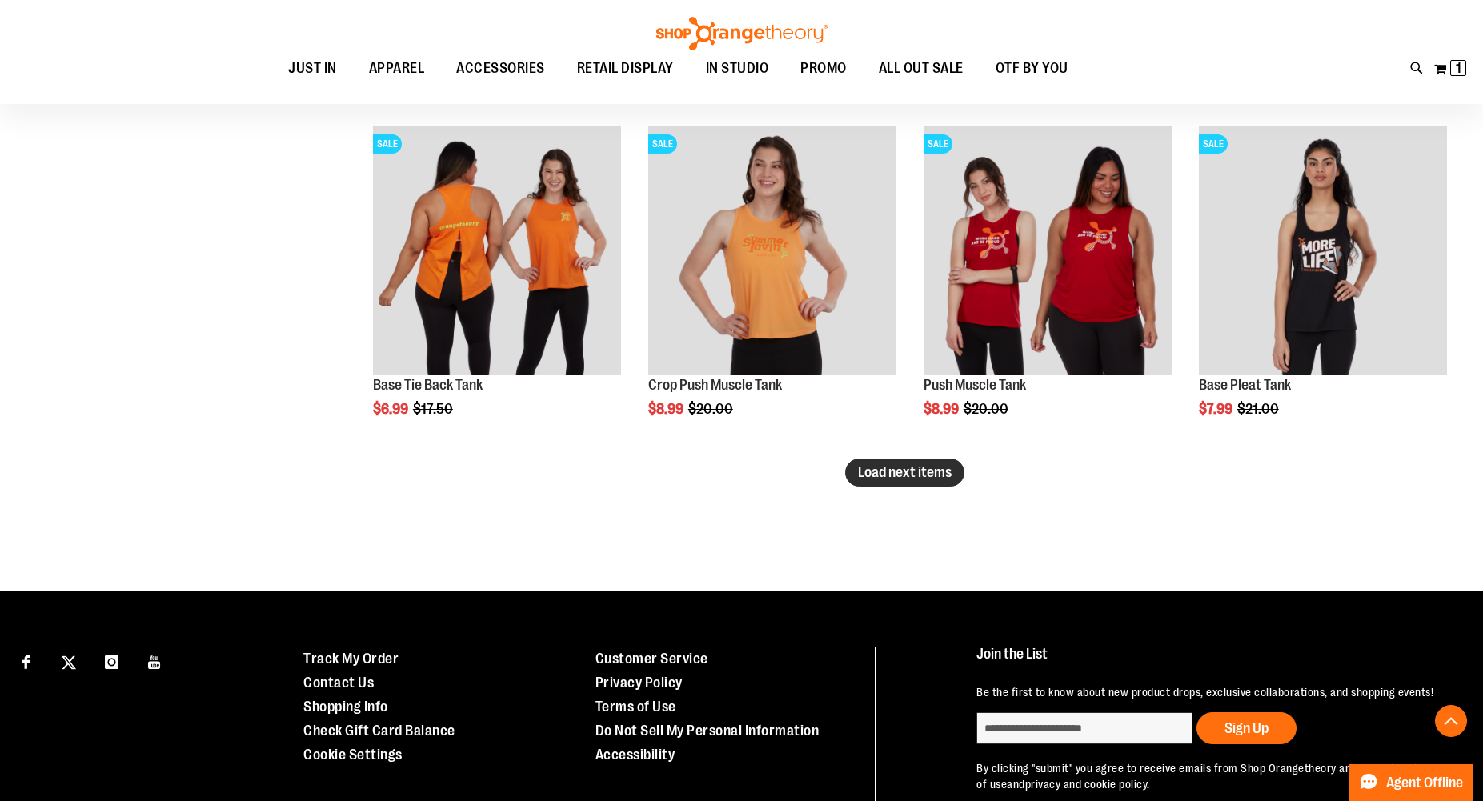
click at [889, 466] on span "Load next items" at bounding box center [905, 472] width 94 height 16
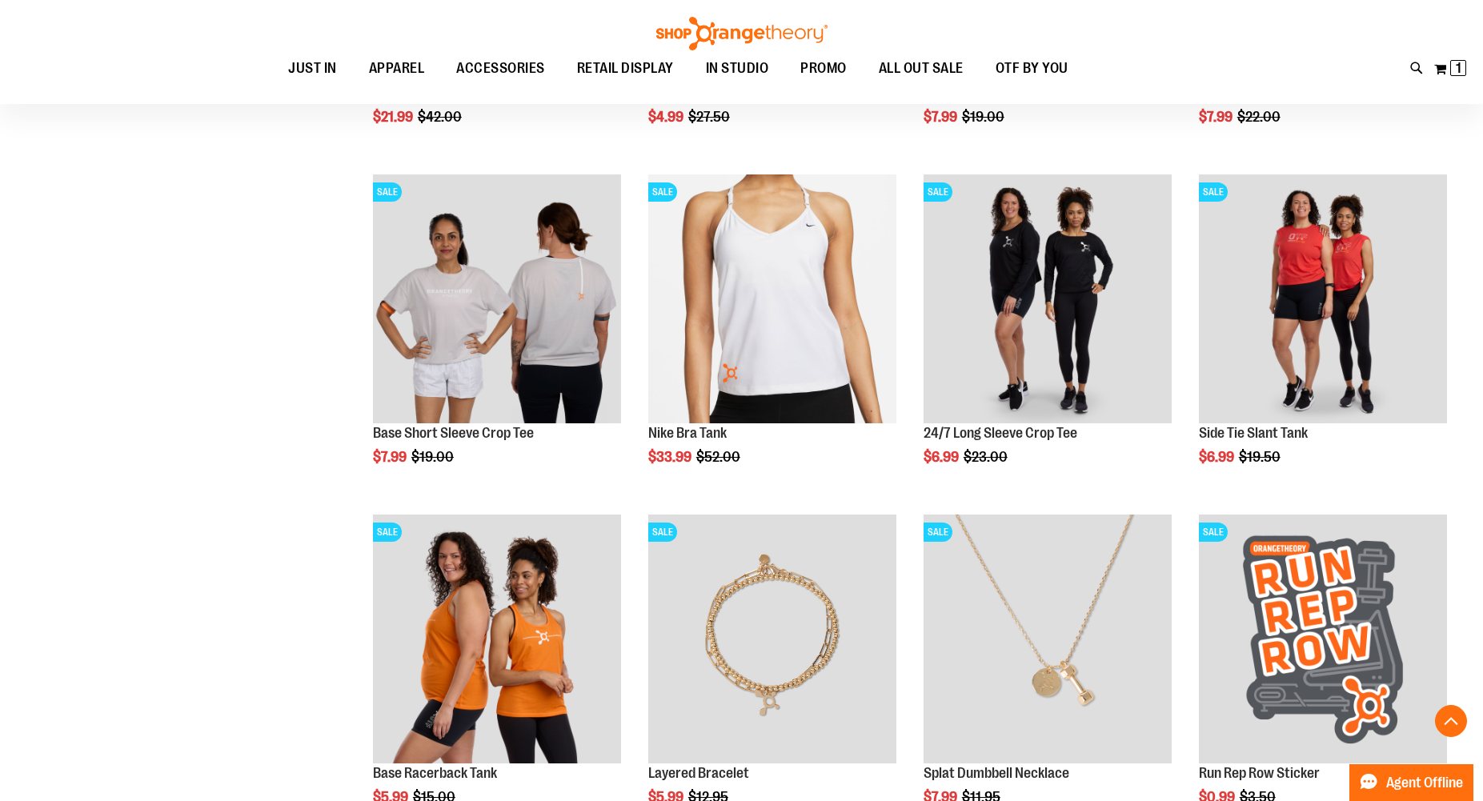
scroll to position [1334, 0]
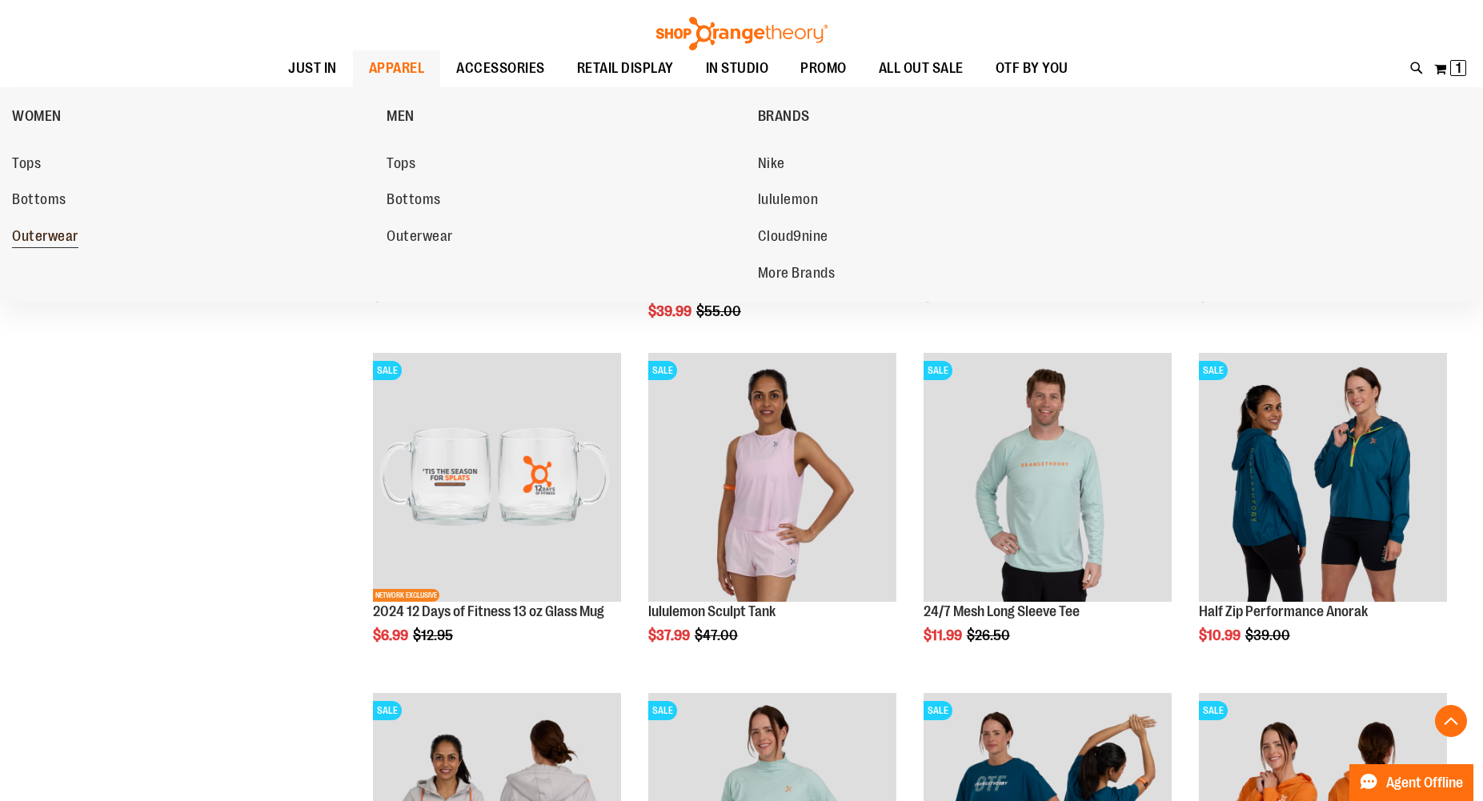
click at [38, 235] on span "Outerwear" at bounding box center [45, 238] width 66 height 20
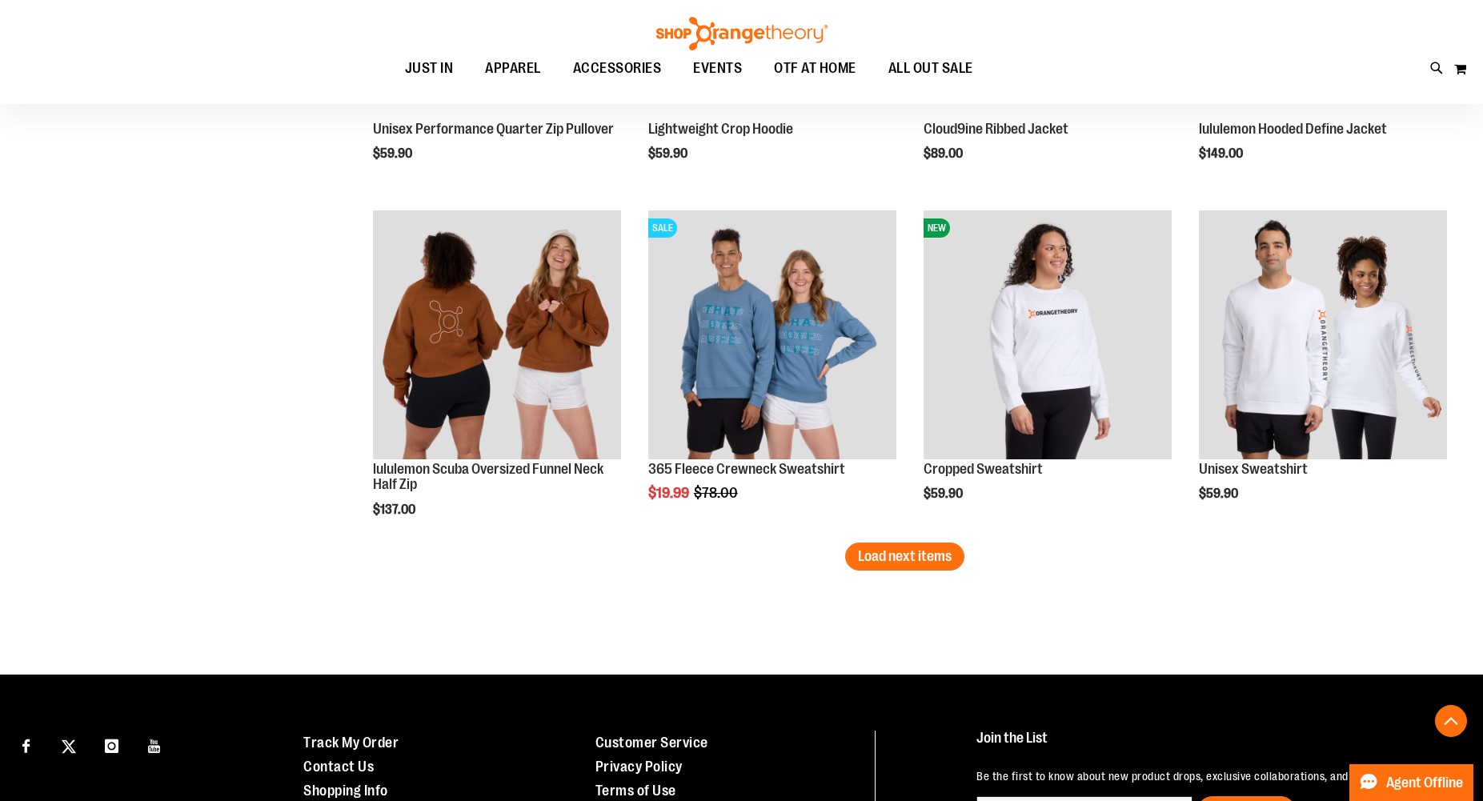
scroll to position [2666, 0]
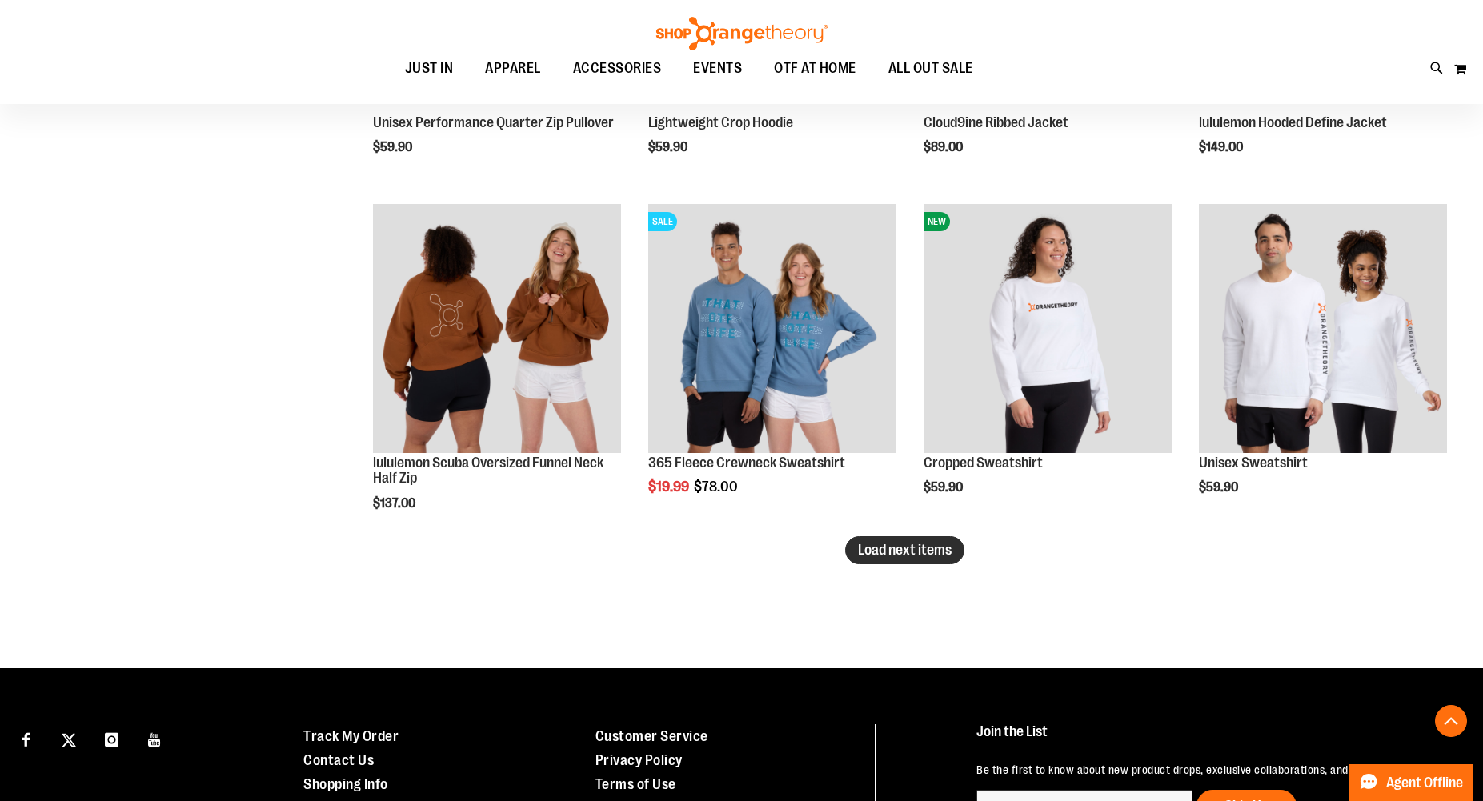
type input "**********"
click at [888, 551] on span "Load next items" at bounding box center [905, 550] width 94 height 16
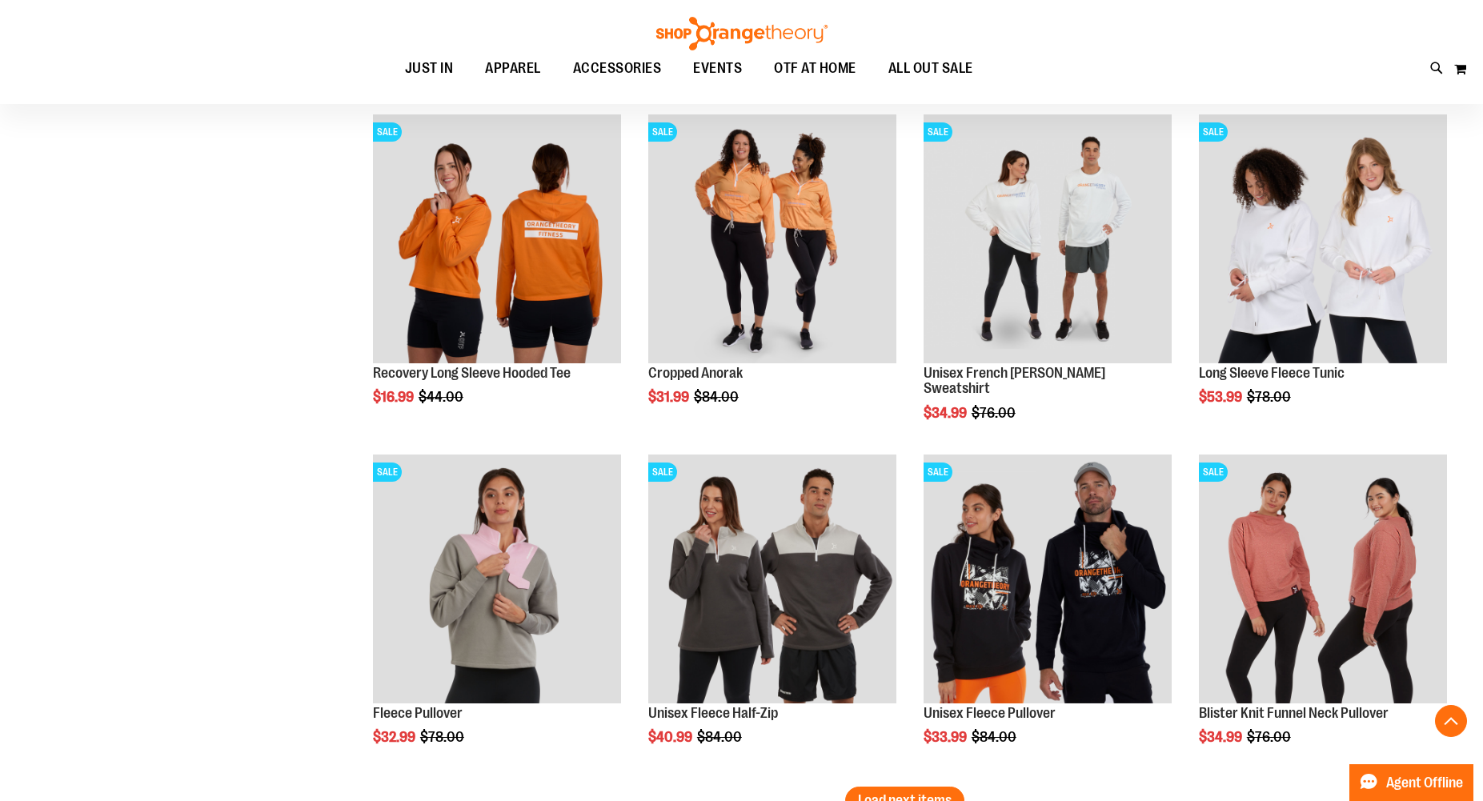
scroll to position [3703, 0]
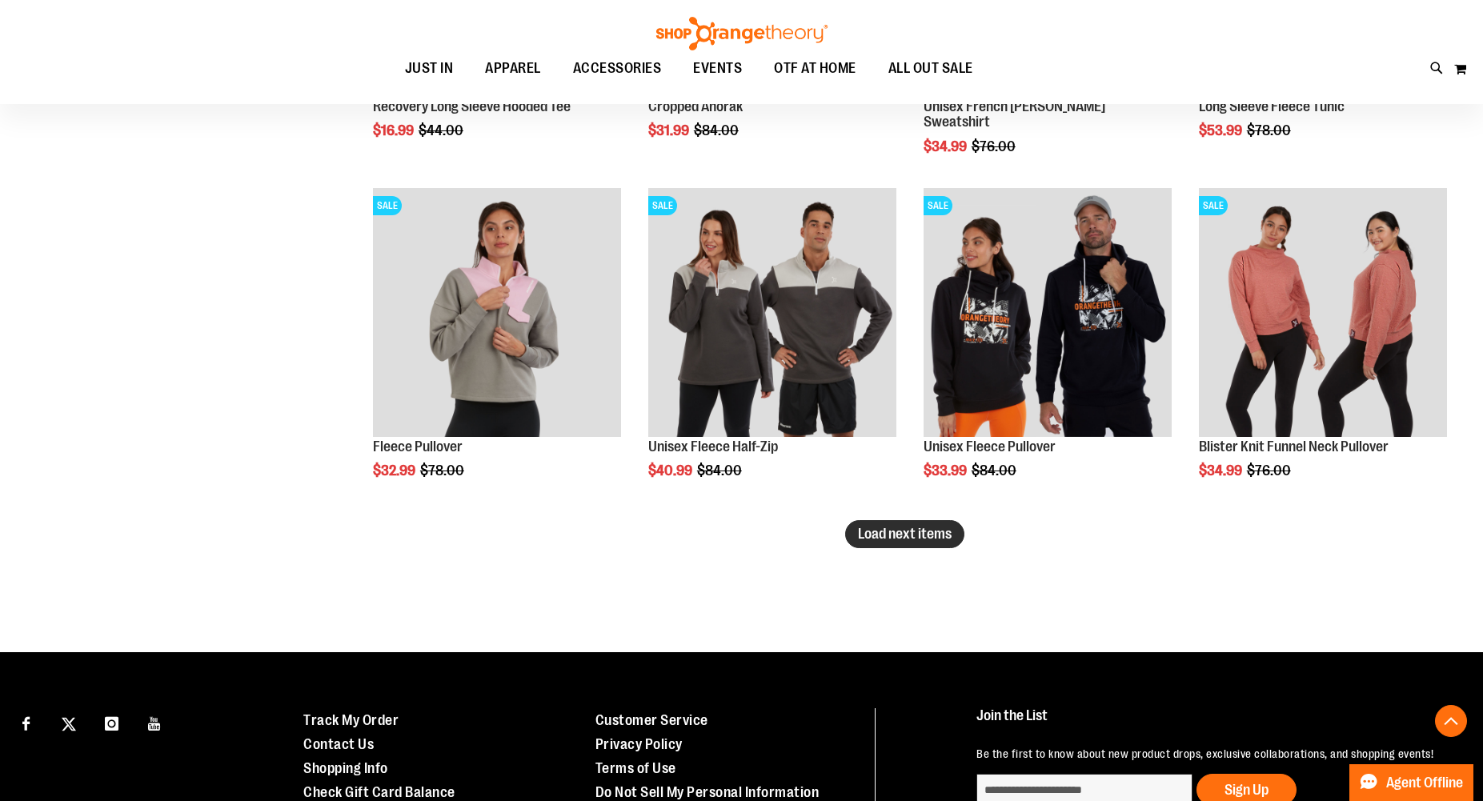
click at [854, 534] on button "Load next items" at bounding box center [904, 534] width 119 height 28
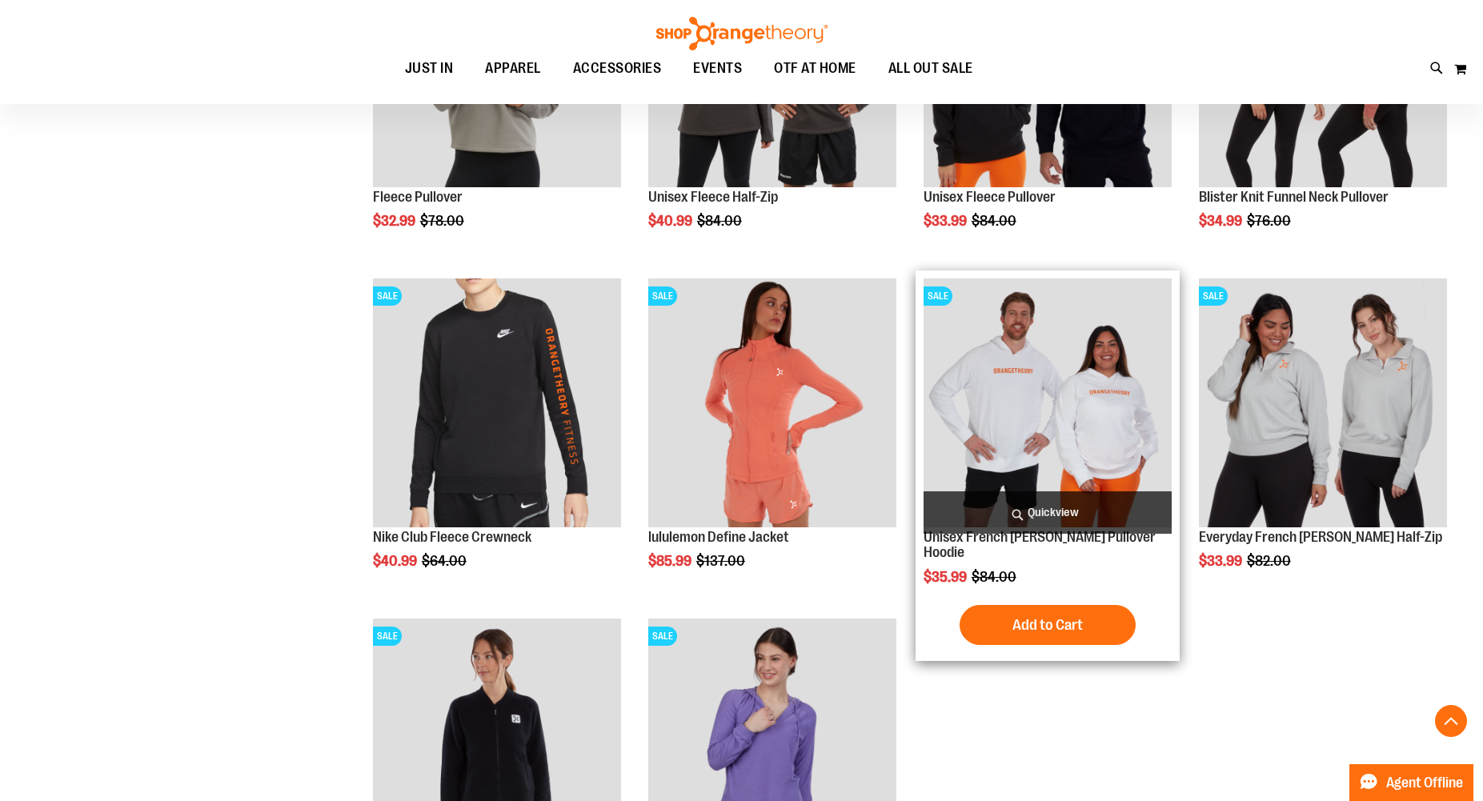
scroll to position [3951, 0]
